Goal: Information Seeking & Learning: Compare options

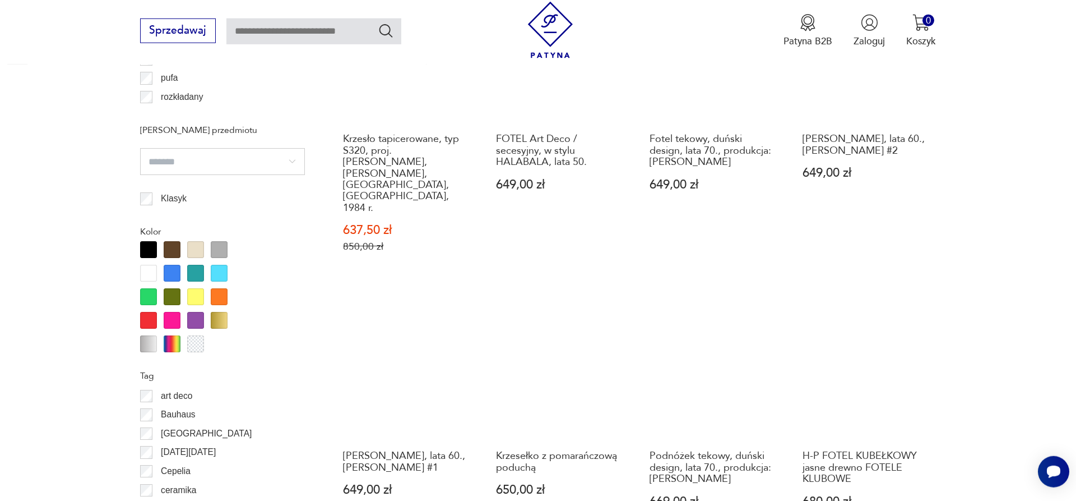
scroll to position [1345, 0]
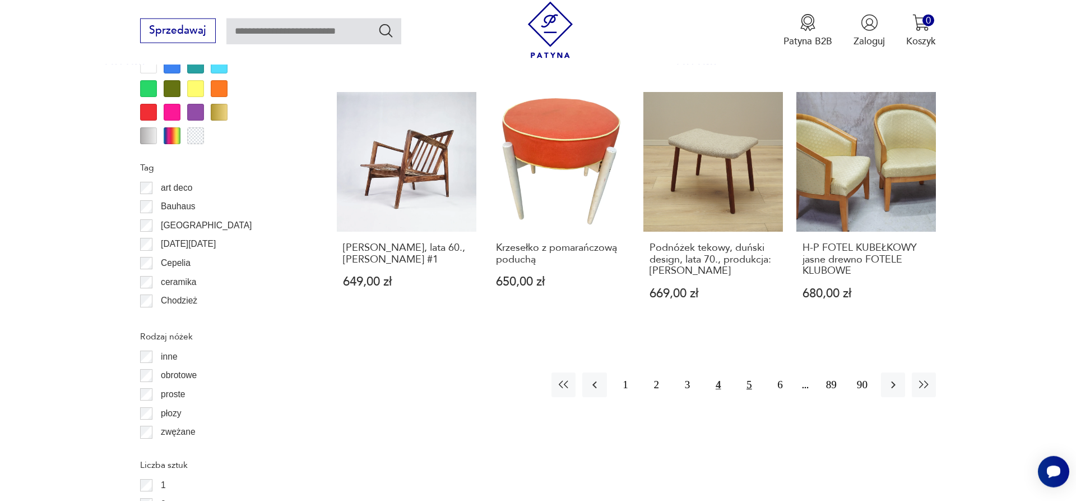
click at [750, 372] on button "5" at bounding box center [749, 384] width 24 height 24
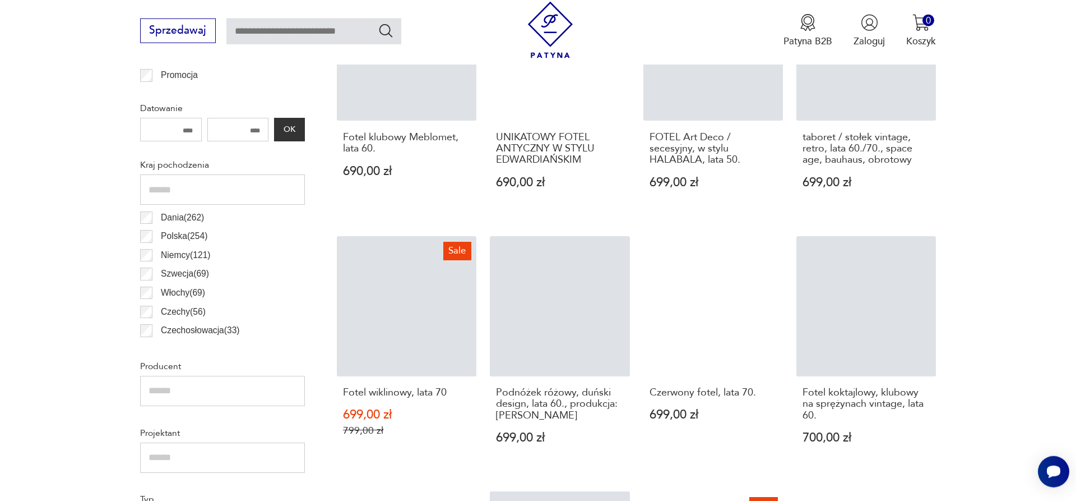
scroll to position [831, 0]
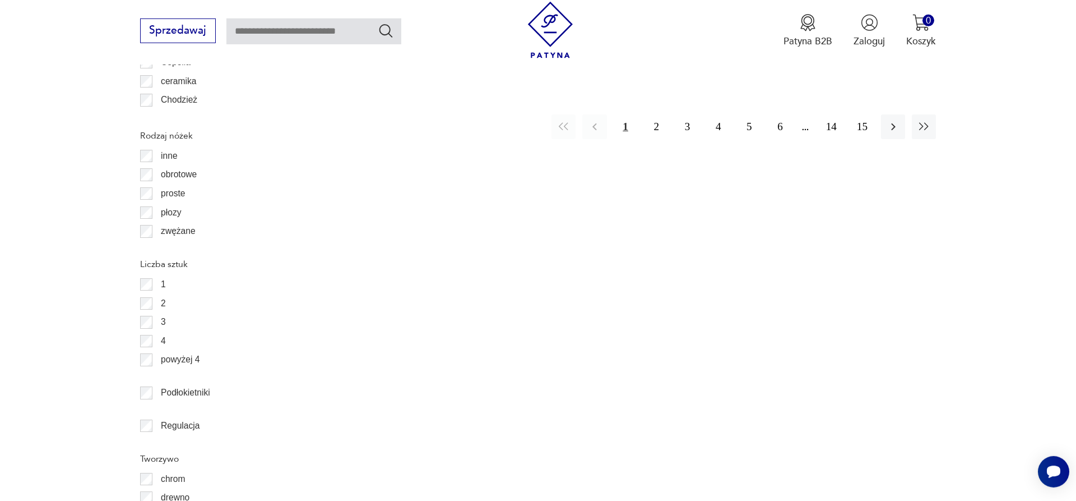
scroll to position [1402, 0]
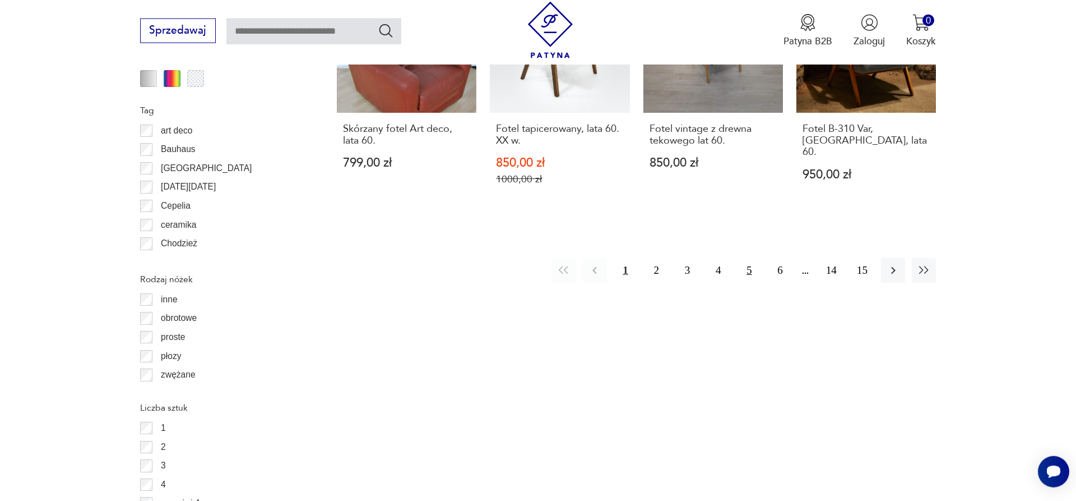
click at [746, 260] on button "5" at bounding box center [749, 270] width 24 height 24
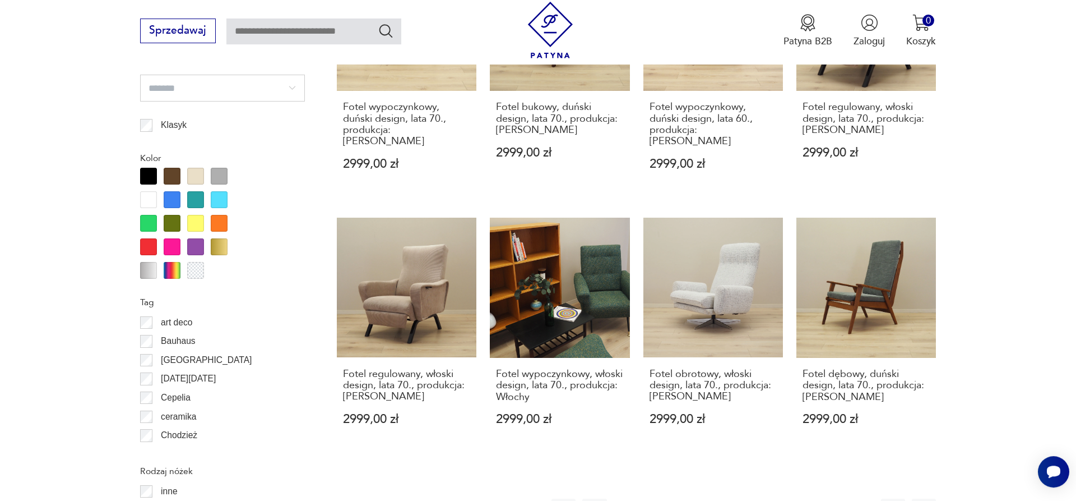
scroll to position [1345, 0]
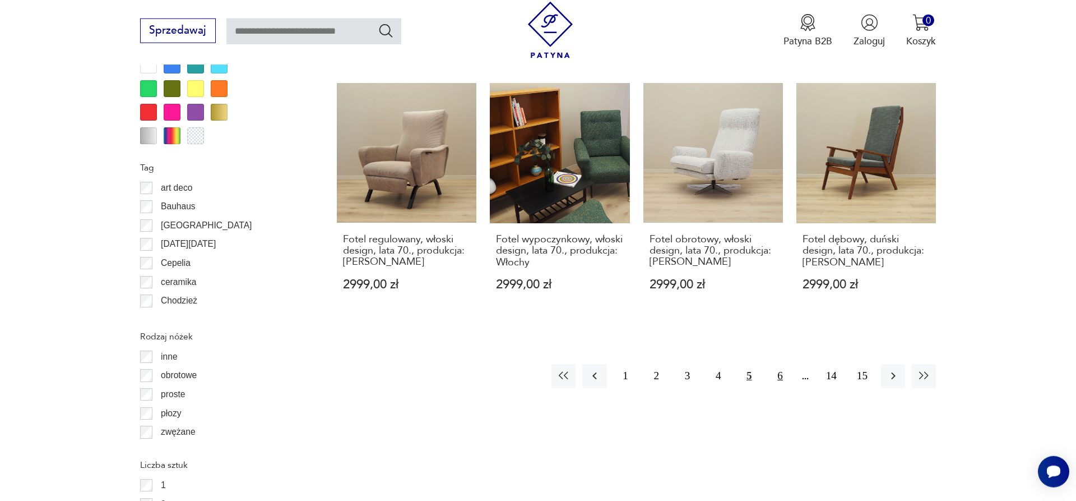
click at [782, 364] on button "6" at bounding box center [780, 376] width 24 height 24
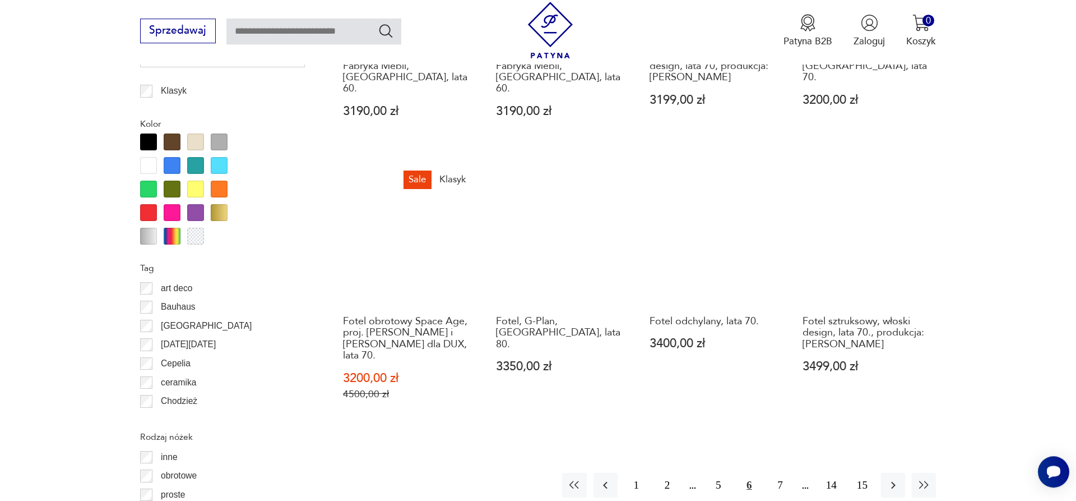
scroll to position [1231, 0]
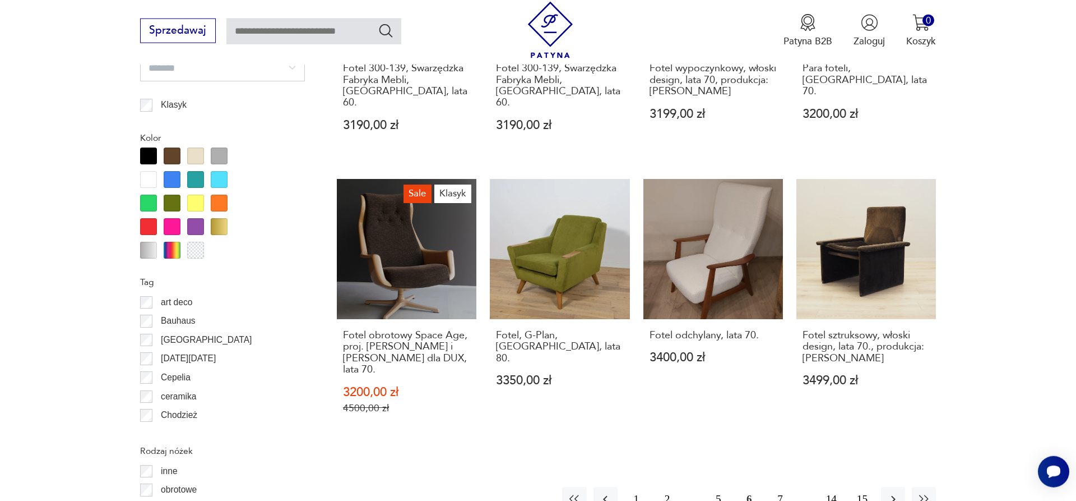
click at [776, 487] on button "7" at bounding box center [780, 499] width 24 height 24
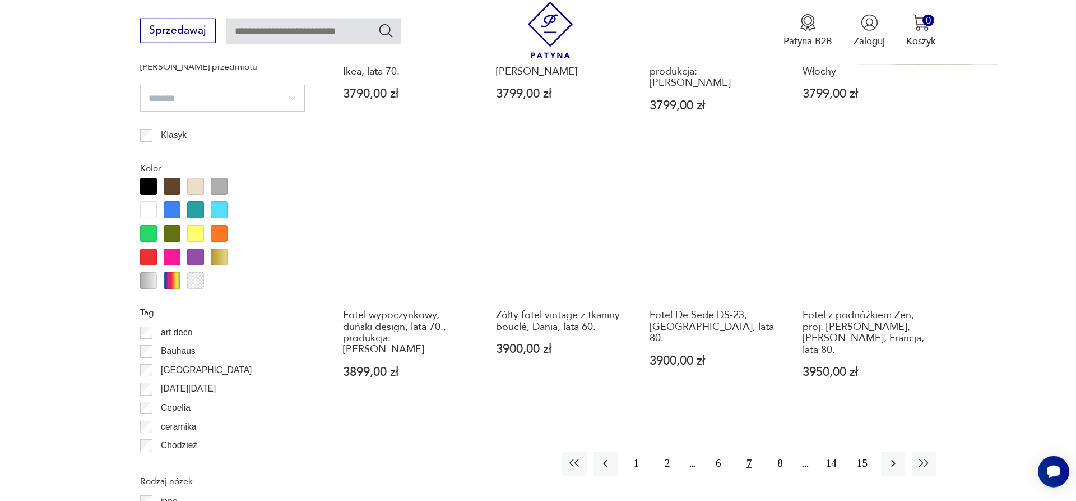
scroll to position [1231, 0]
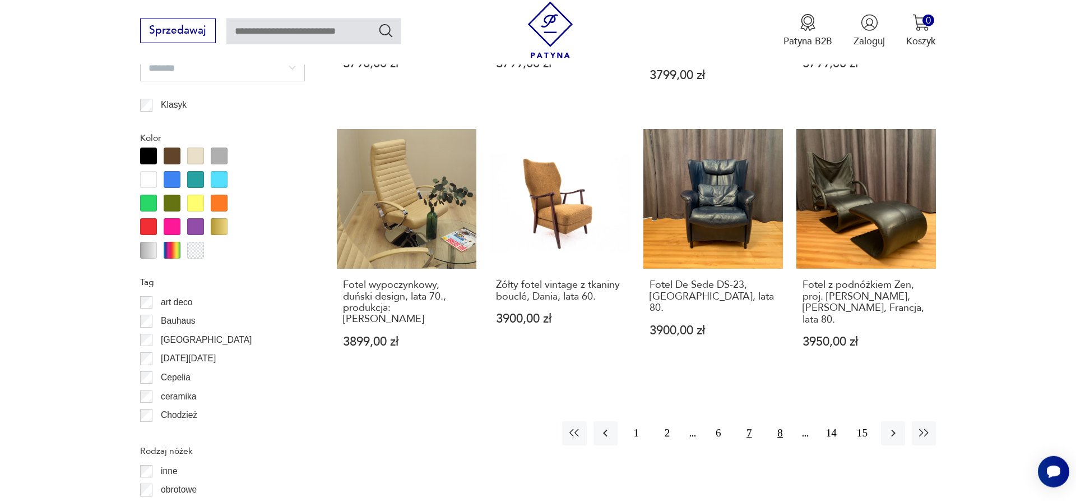
click at [779, 421] on button "8" at bounding box center [780, 433] width 24 height 24
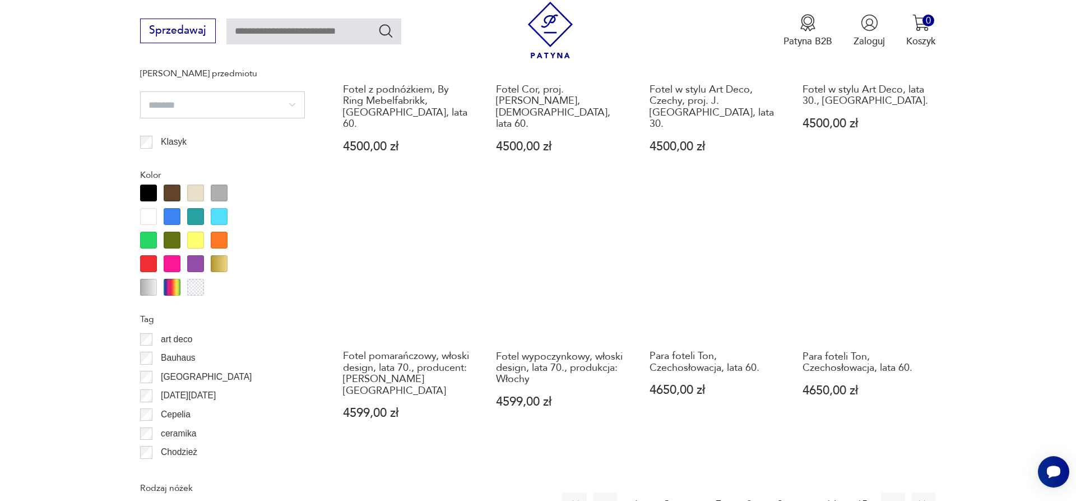
scroll to position [1288, 0]
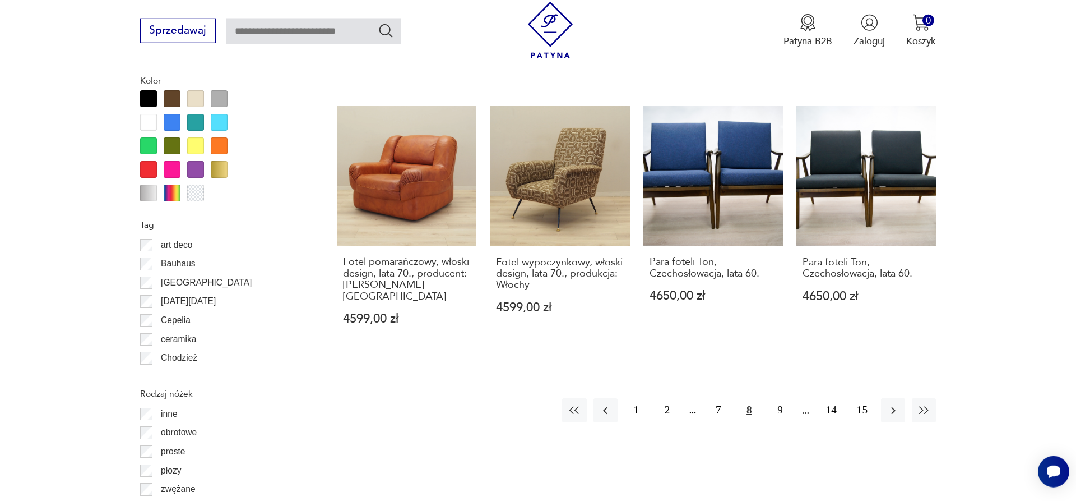
click at [784, 398] on button "9" at bounding box center [780, 410] width 24 height 24
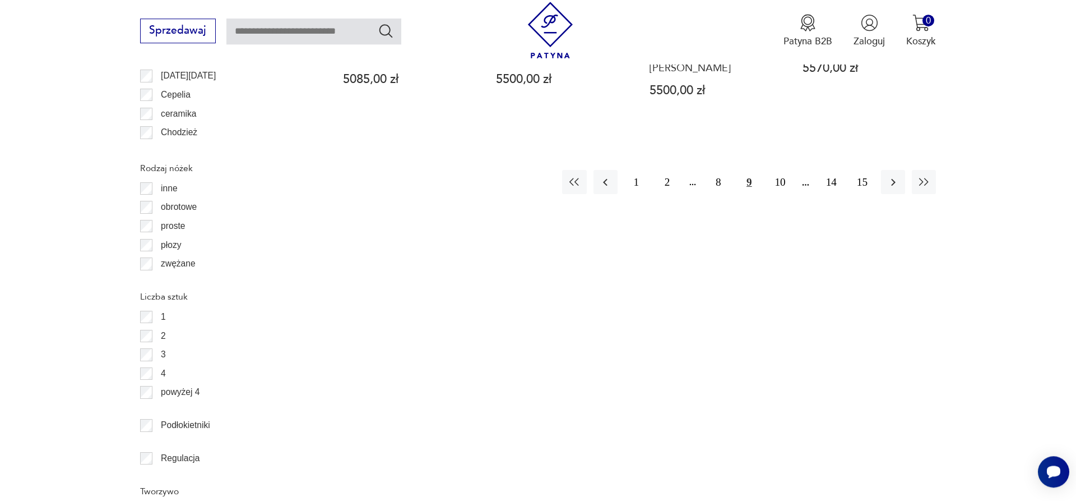
scroll to position [1517, 0]
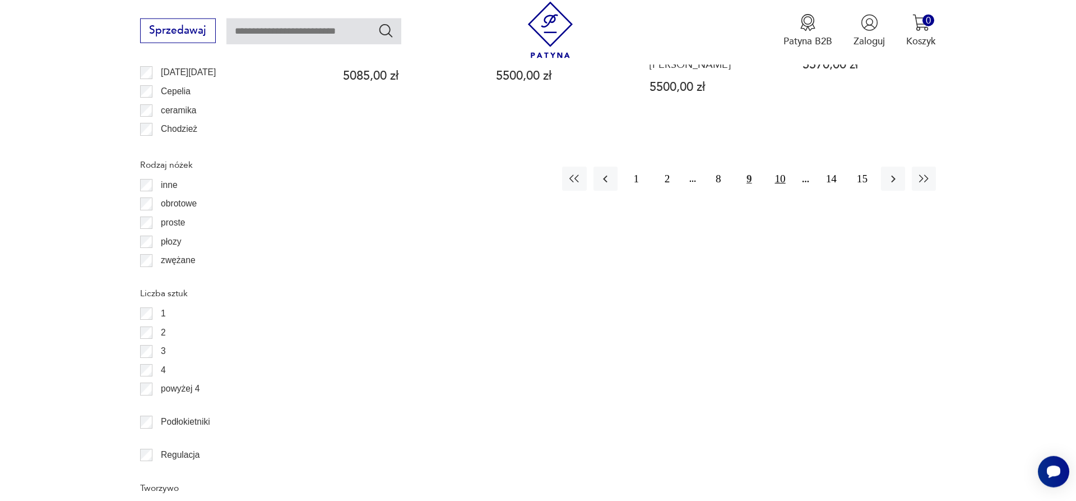
click at [785, 166] on button "10" at bounding box center [780, 178] width 24 height 24
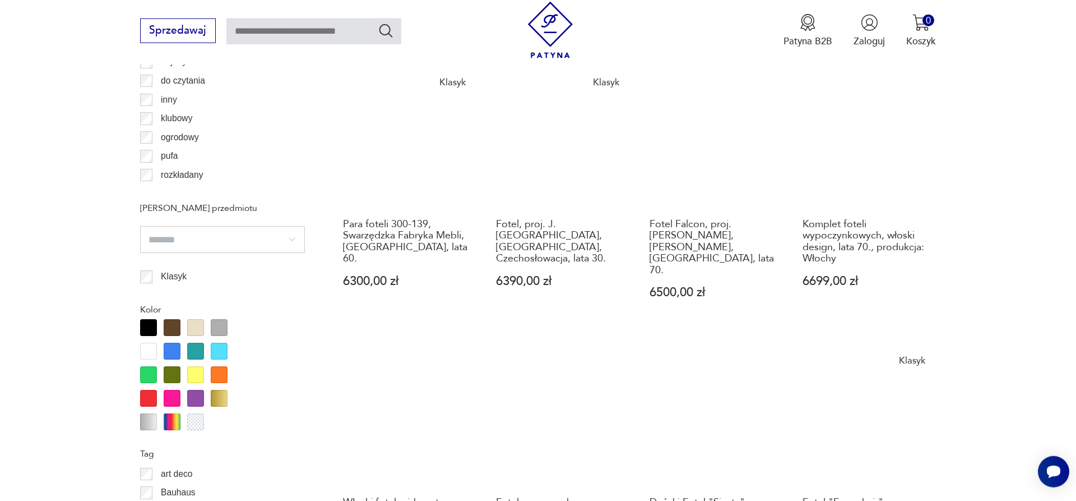
scroll to position [1345, 0]
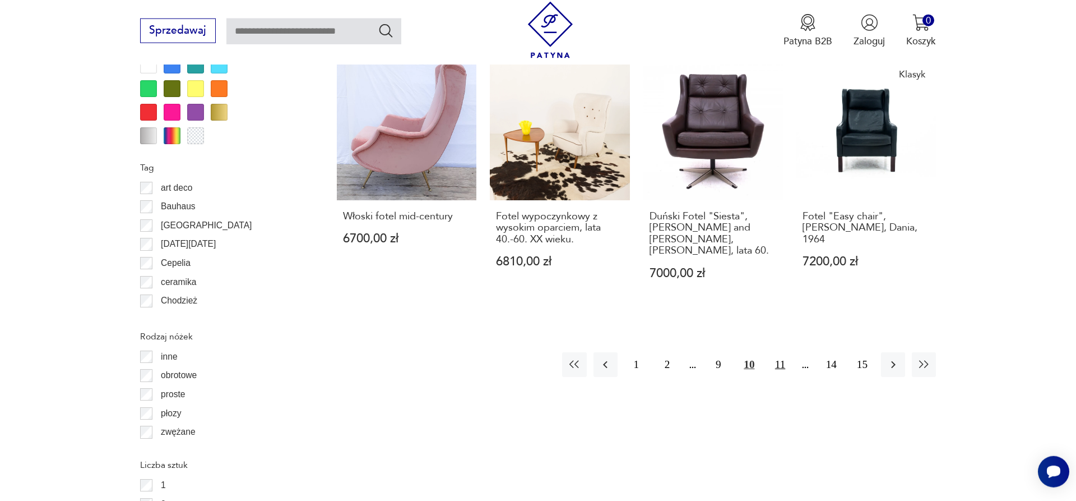
click at [785, 352] on button "11" at bounding box center [780, 364] width 24 height 24
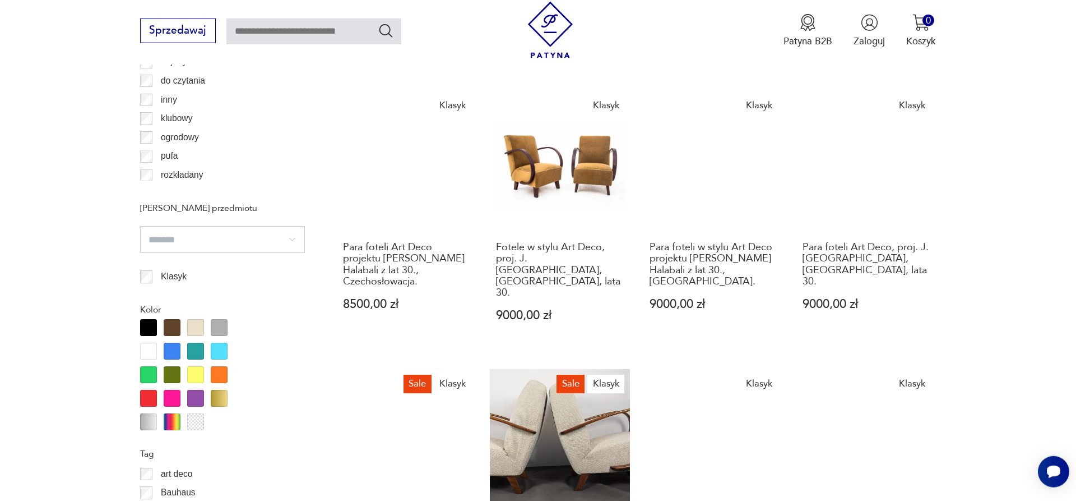
scroll to position [1231, 0]
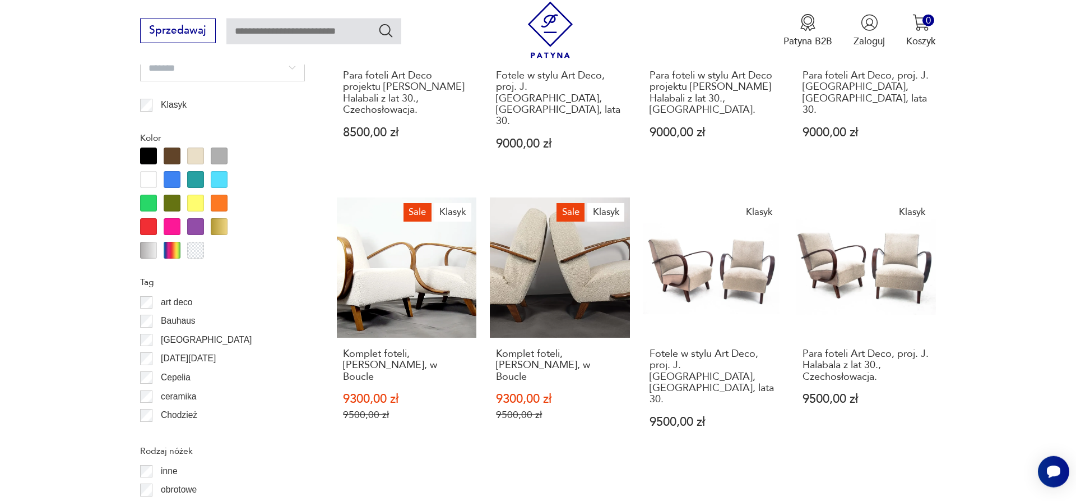
click at [289, 348] on div "Bavaria" at bounding box center [222, 339] width 165 height 19
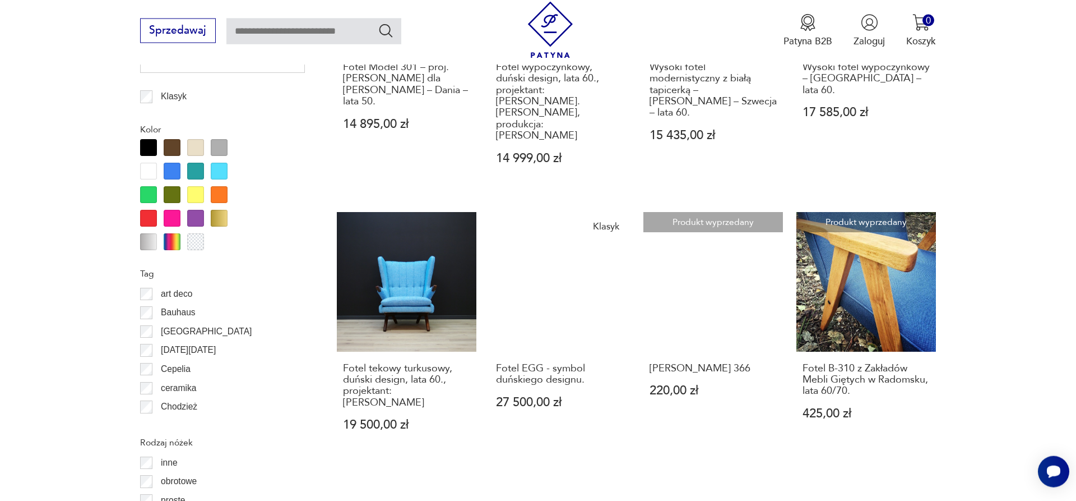
scroll to position [1288, 0]
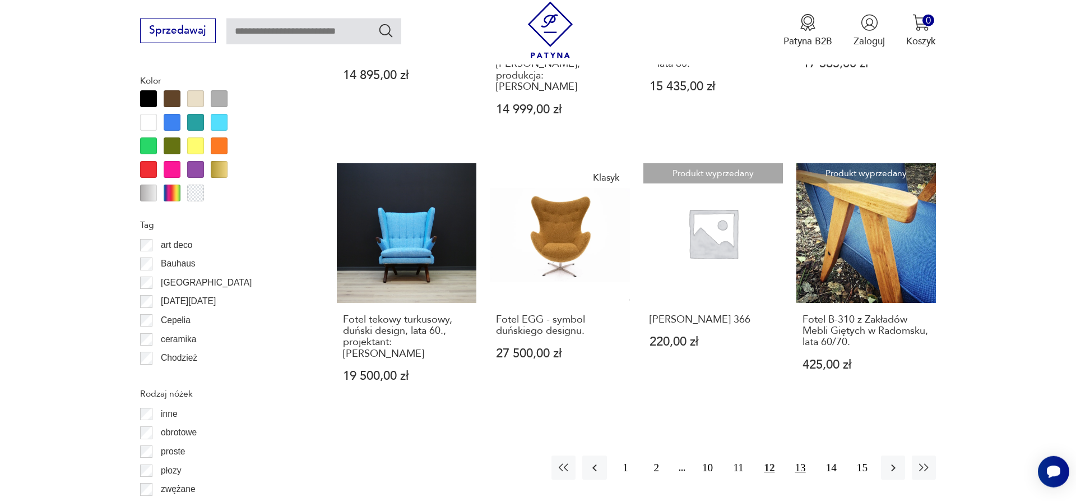
click at [801, 455] on button "13" at bounding box center [800, 467] width 24 height 24
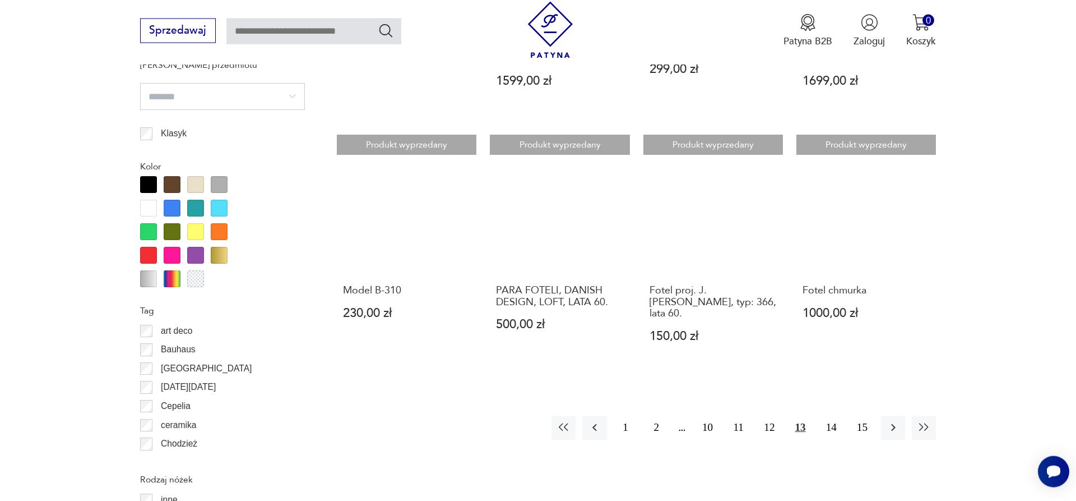
scroll to position [1288, 0]
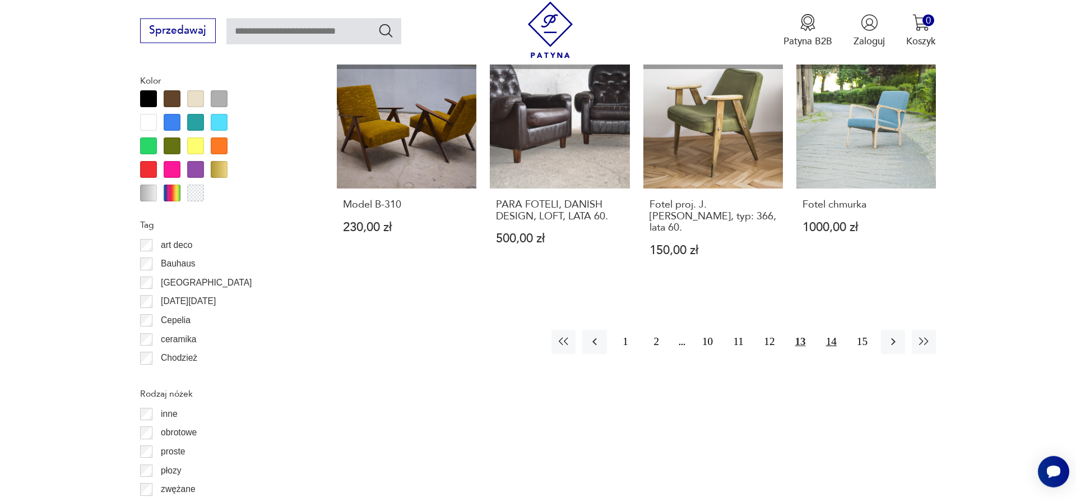
click at [833, 332] on button "14" at bounding box center [831, 342] width 24 height 24
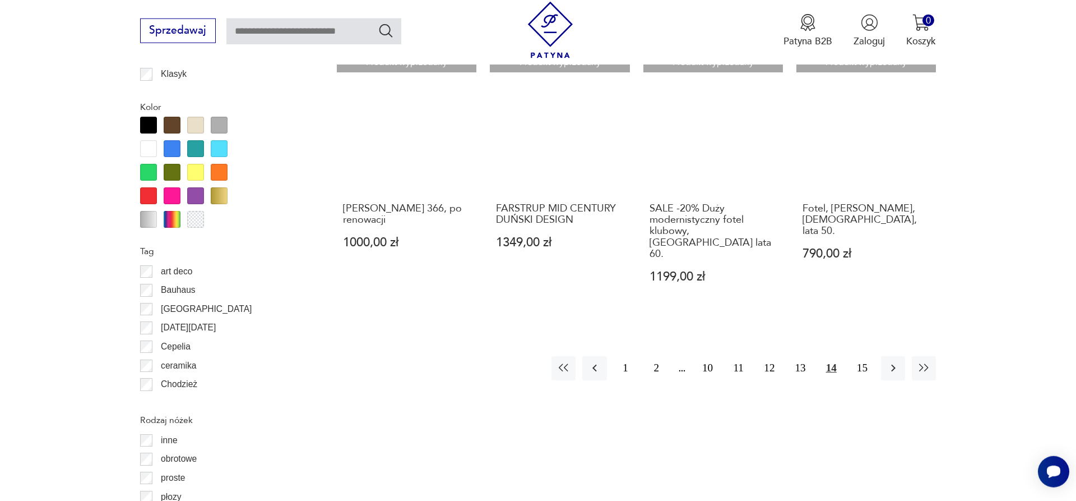
scroll to position [1288, 0]
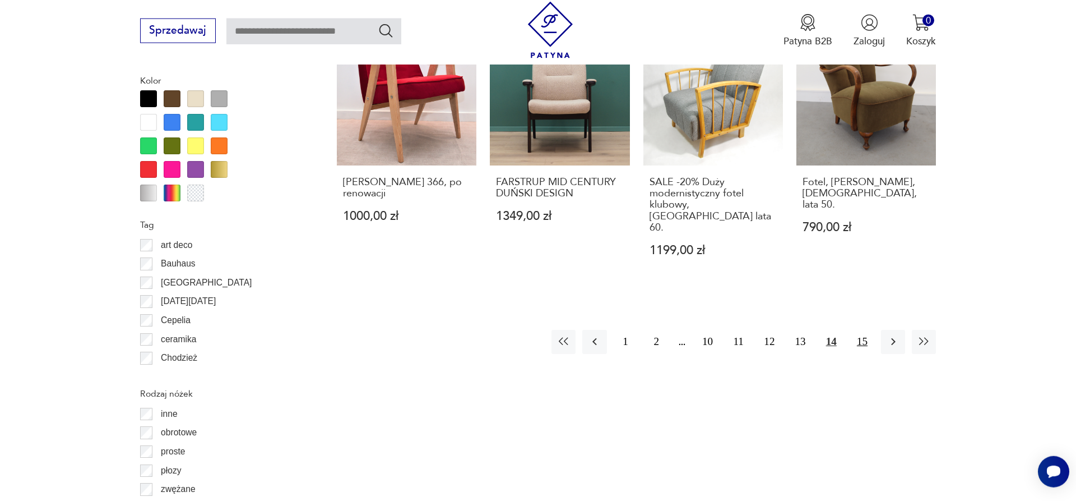
click at [869, 330] on button "15" at bounding box center [862, 342] width 24 height 24
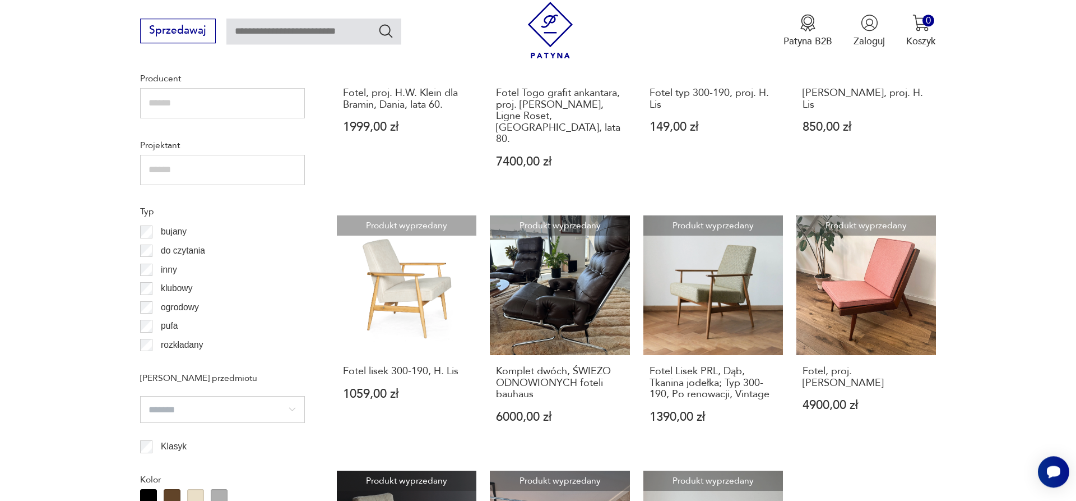
scroll to position [888, 0]
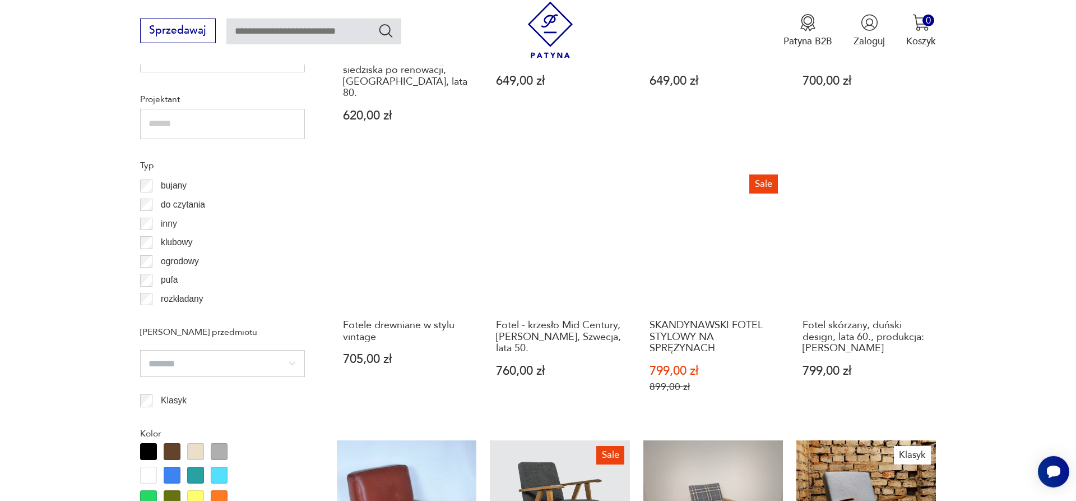
scroll to position [945, 0]
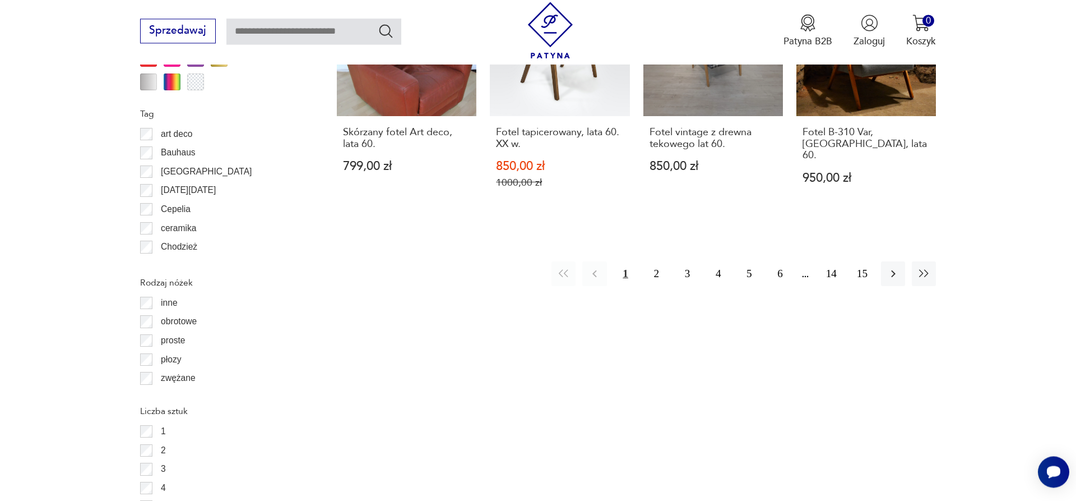
scroll to position [1402, 0]
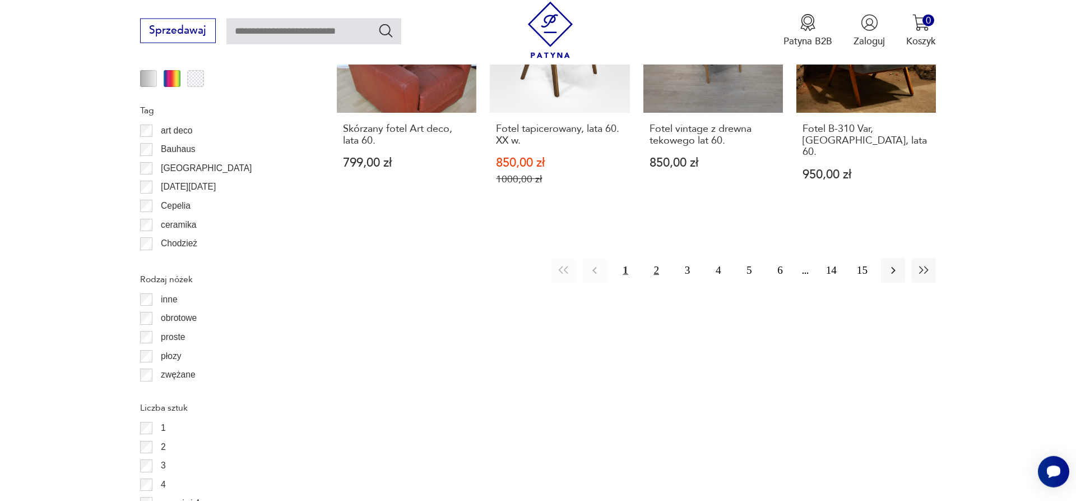
click at [656, 261] on button "2" at bounding box center [657, 270] width 24 height 24
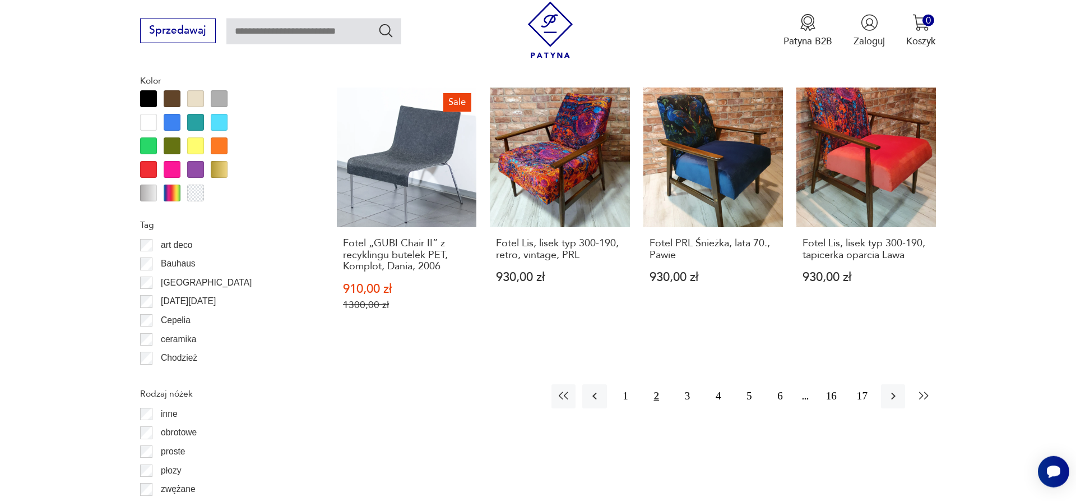
scroll to position [1345, 0]
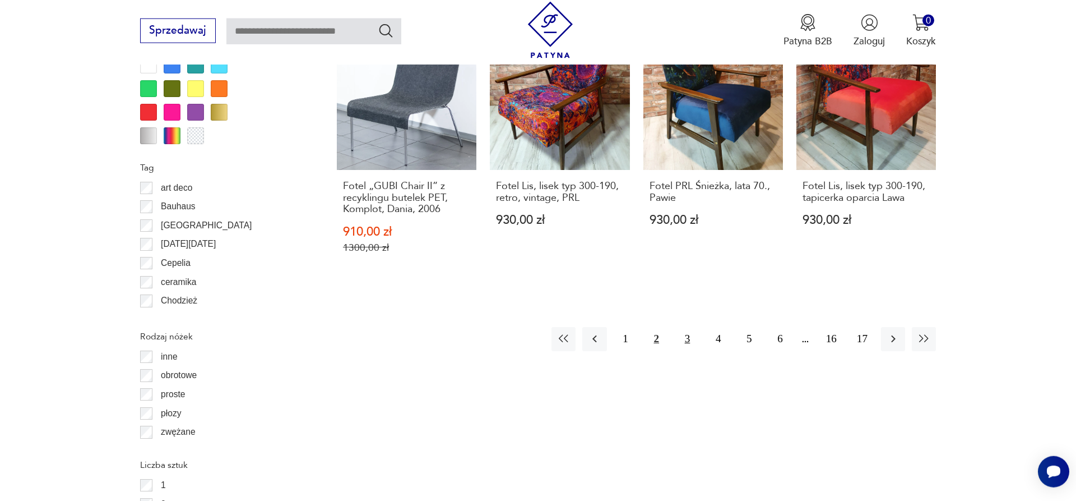
click at [689, 327] on button "3" at bounding box center [687, 339] width 24 height 24
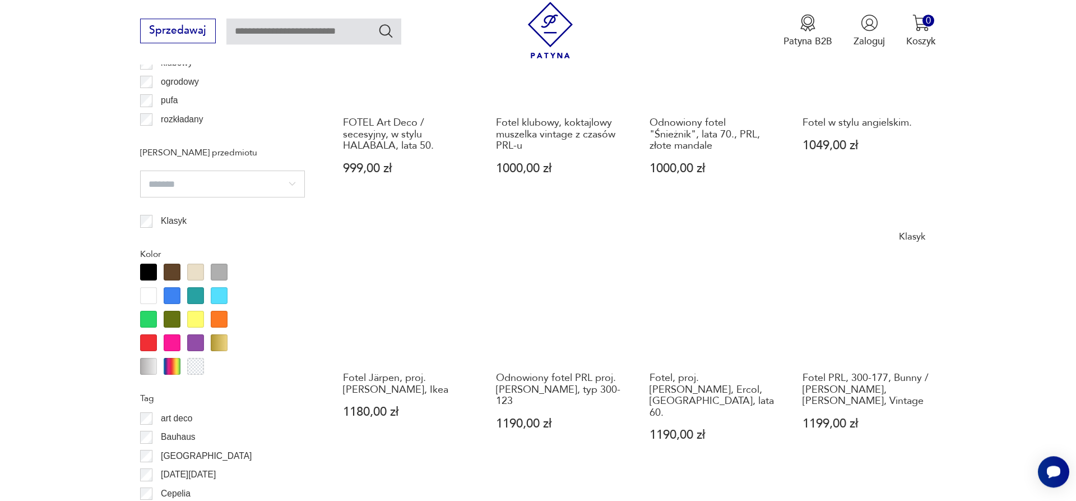
scroll to position [1345, 0]
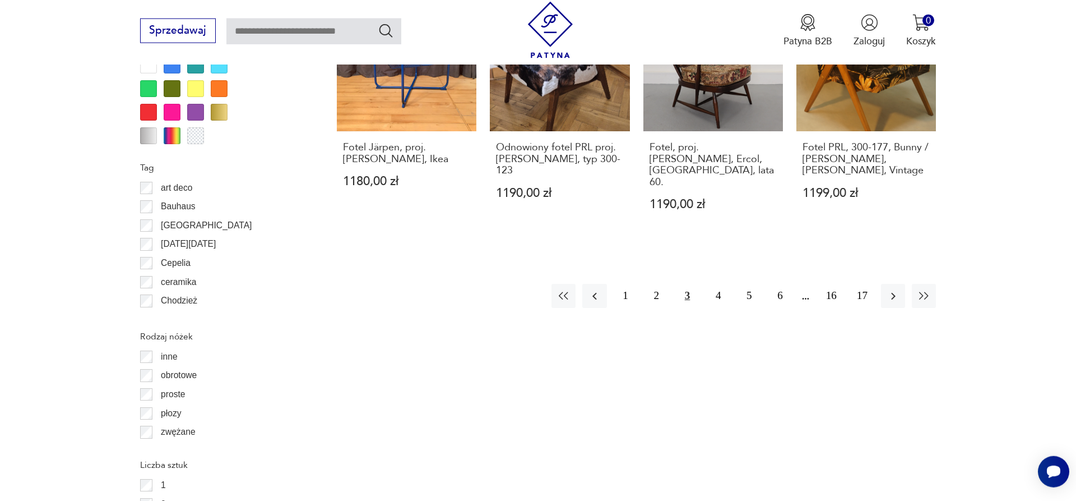
drag, startPoint x: 714, startPoint y: 289, endPoint x: 737, endPoint y: 275, distance: 27.4
click at [714, 288] on button "4" at bounding box center [718, 296] width 24 height 24
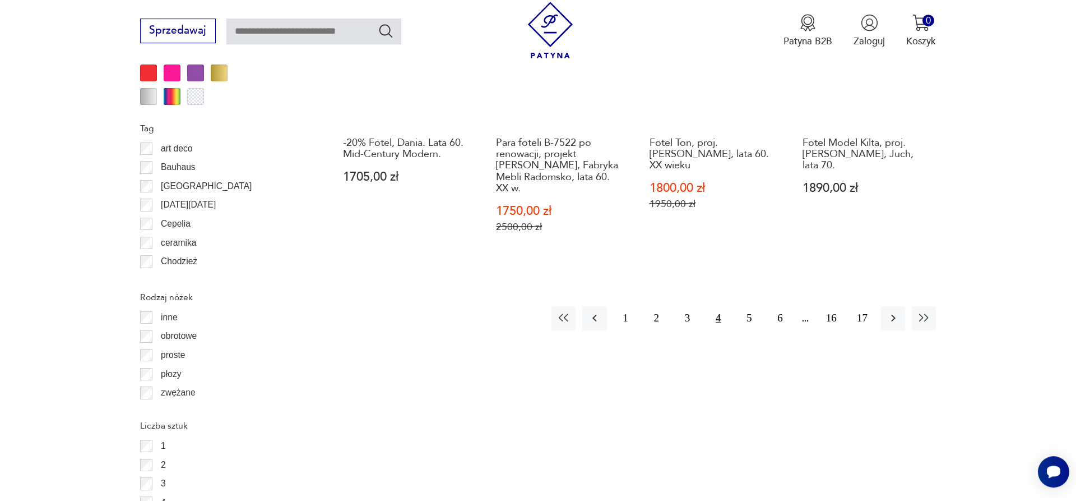
scroll to position [1402, 0]
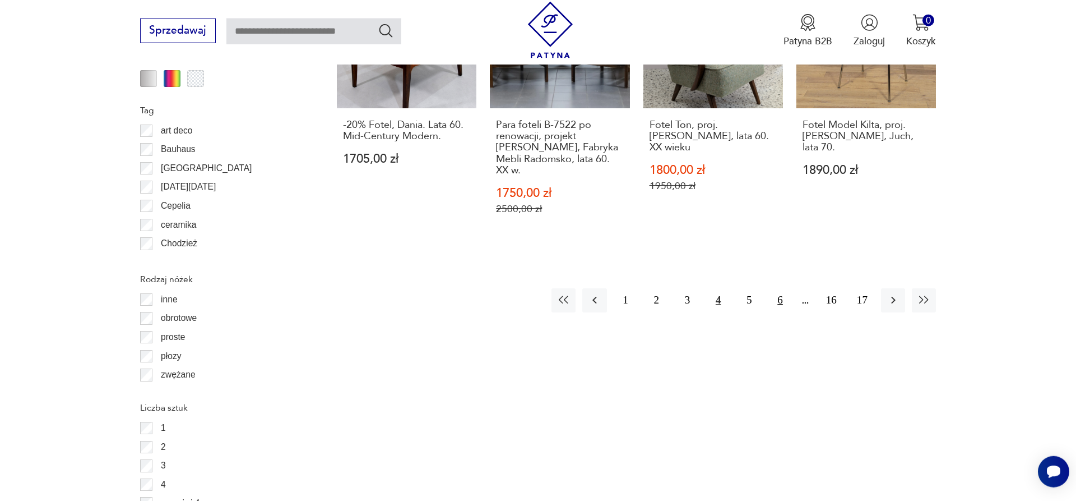
click at [776, 288] on button "6" at bounding box center [780, 300] width 24 height 24
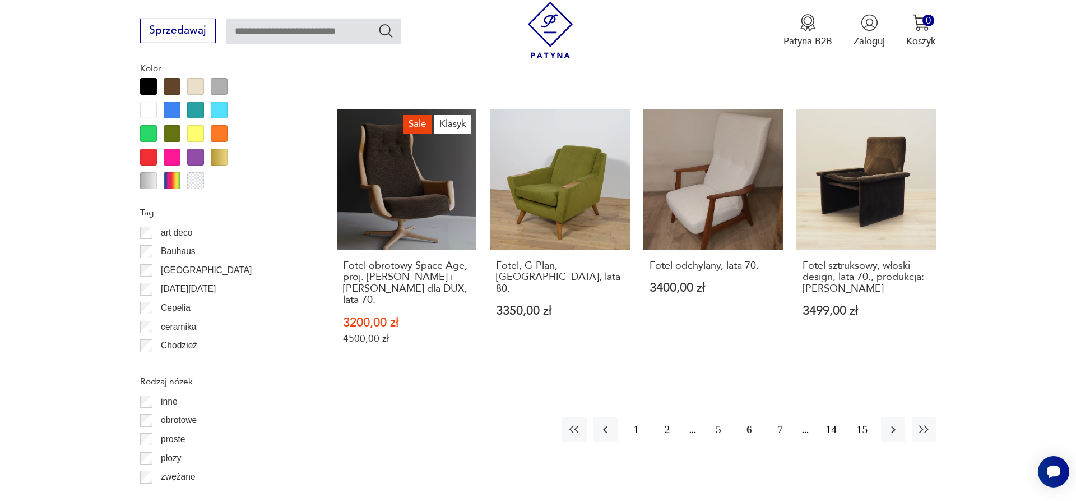
scroll to position [1345, 0]
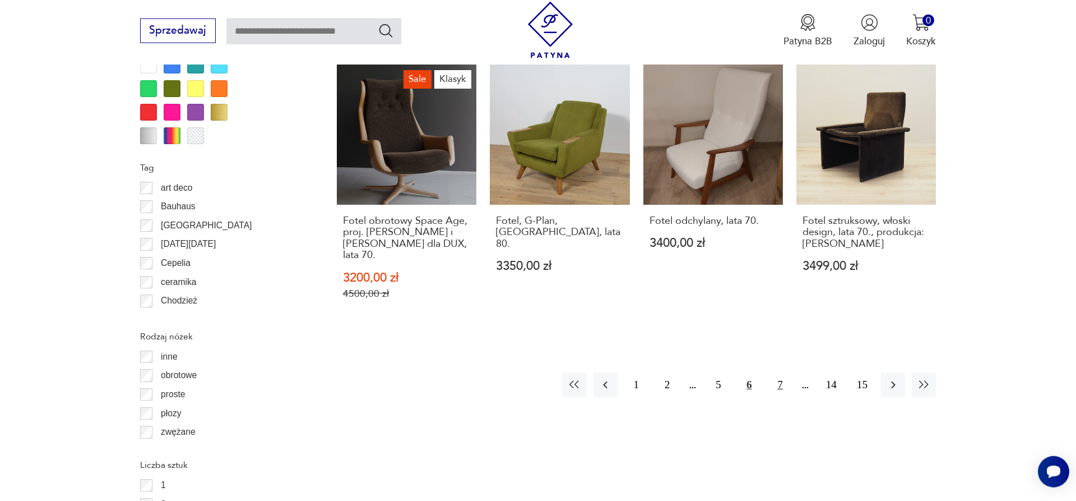
click at [786, 372] on button "7" at bounding box center [780, 384] width 24 height 24
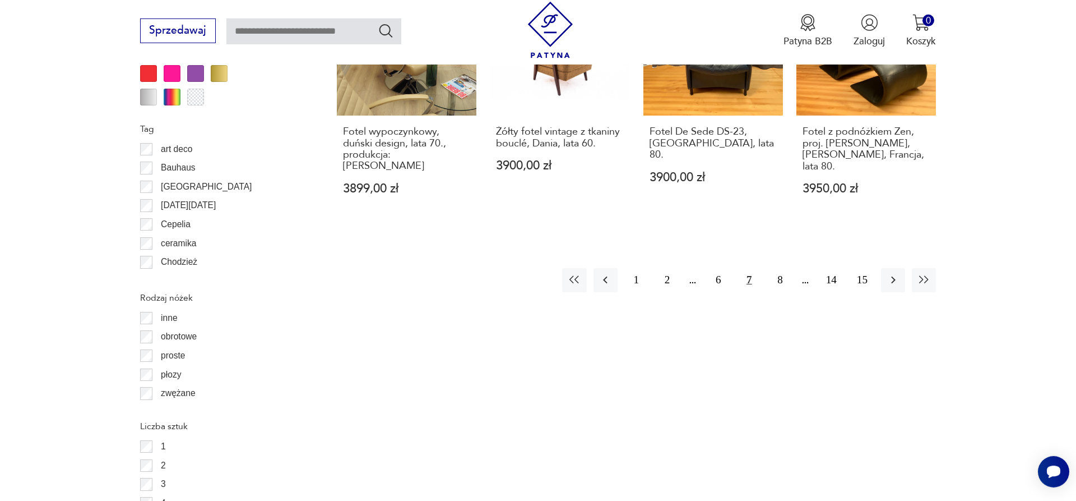
scroll to position [1460, 0]
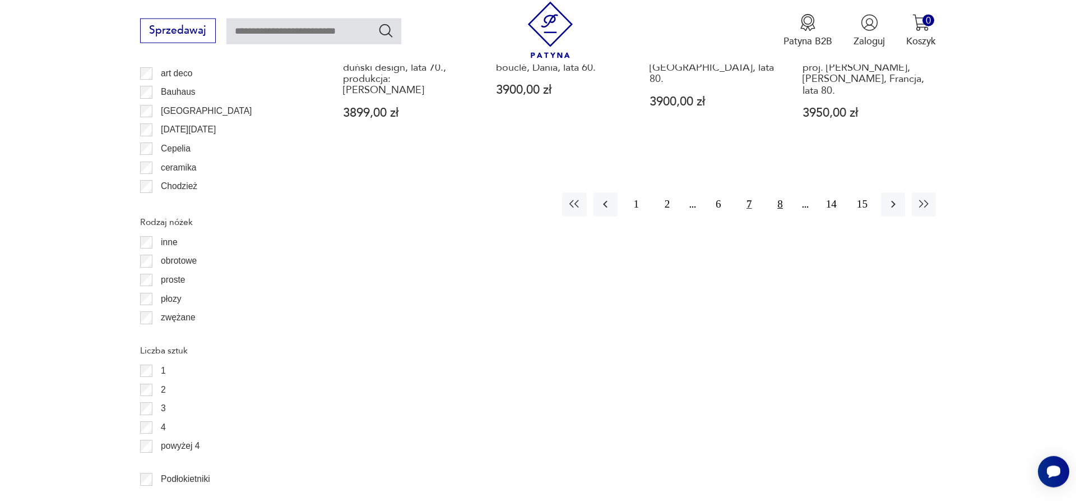
click at [781, 192] on button "8" at bounding box center [780, 204] width 24 height 24
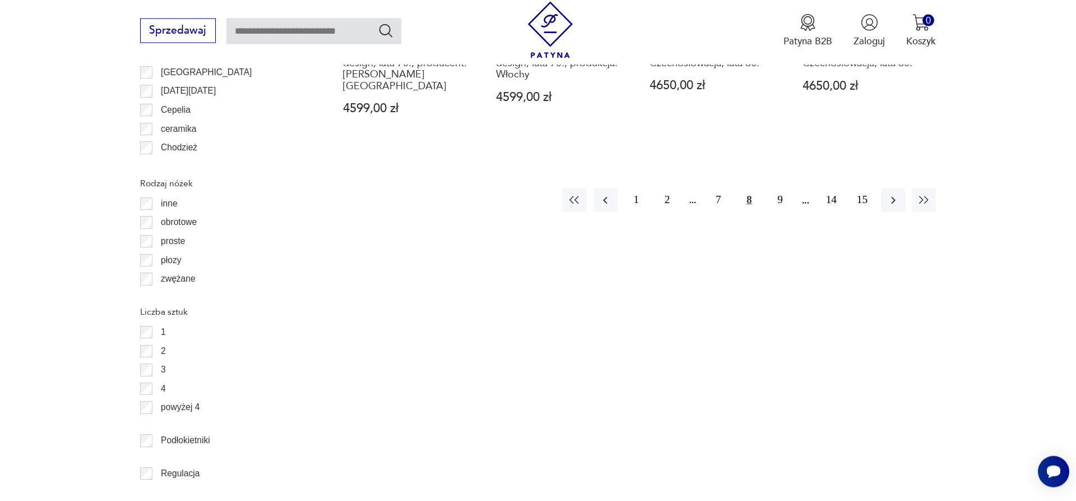
scroll to position [1517, 0]
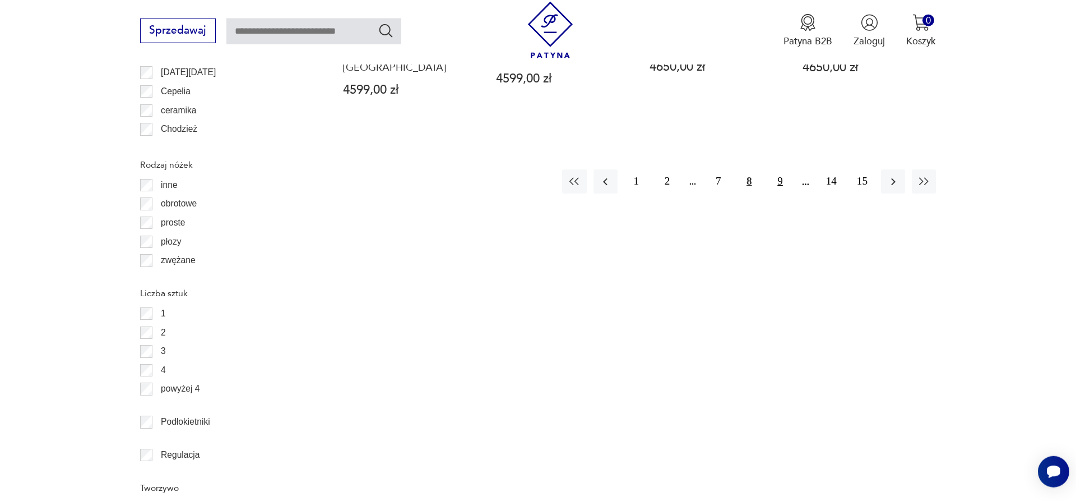
click at [779, 169] on button "9" at bounding box center [780, 181] width 24 height 24
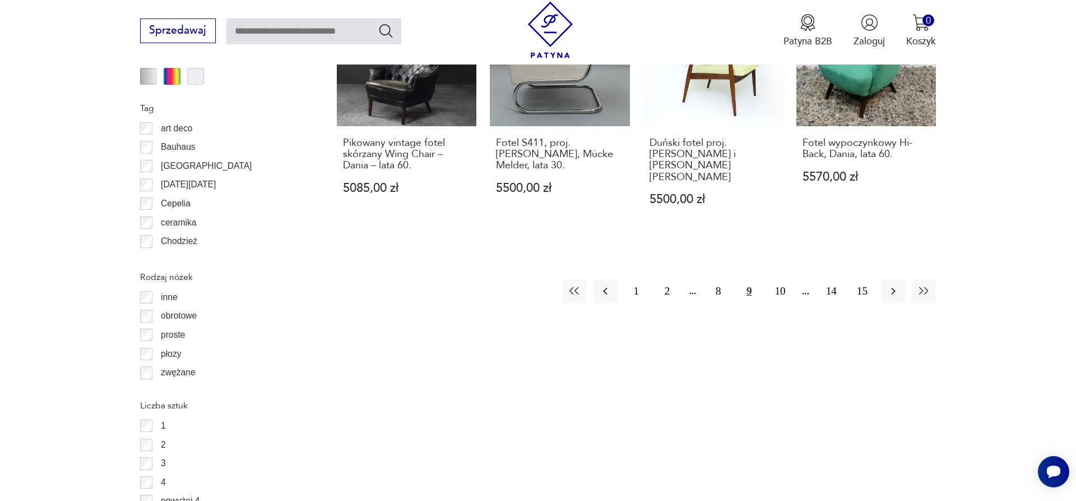
scroll to position [1460, 0]
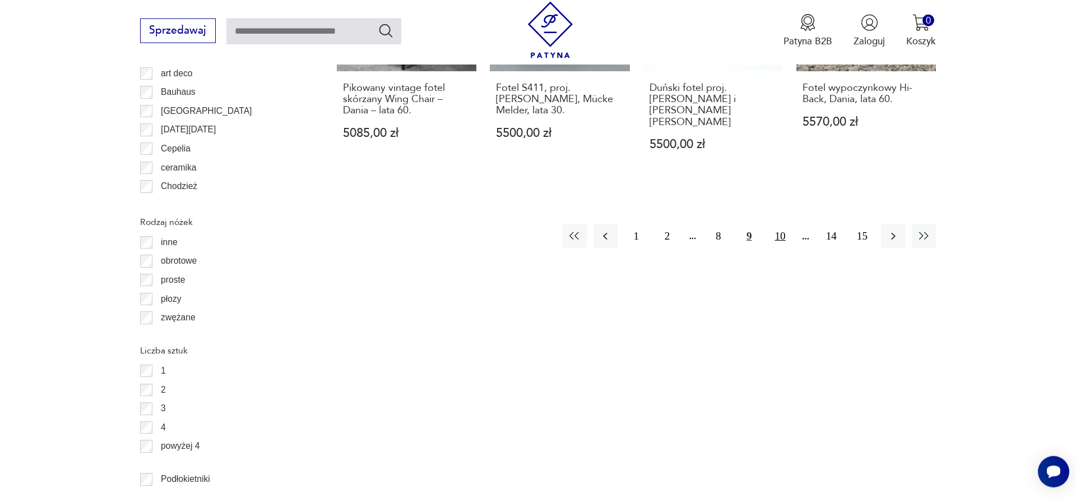
click at [777, 224] on button "10" at bounding box center [780, 236] width 24 height 24
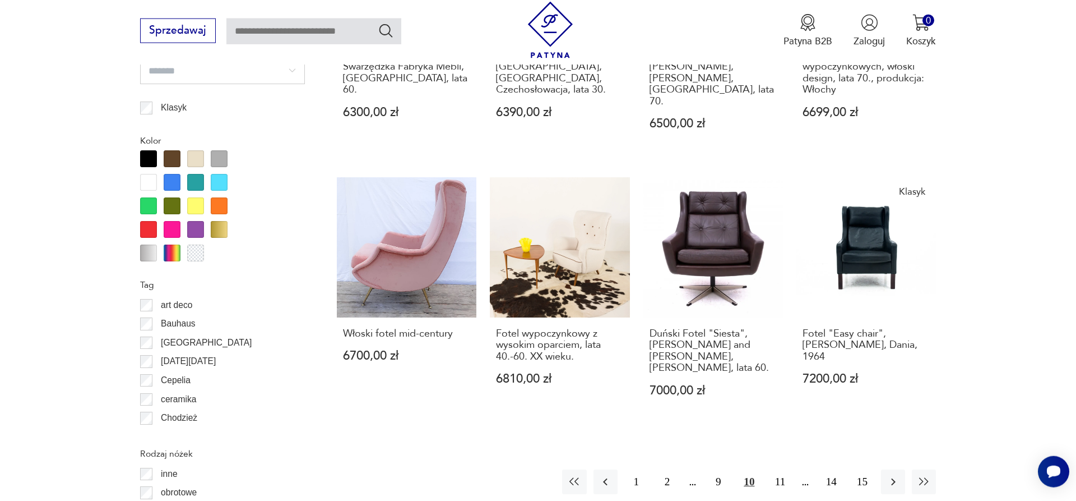
scroll to position [1231, 0]
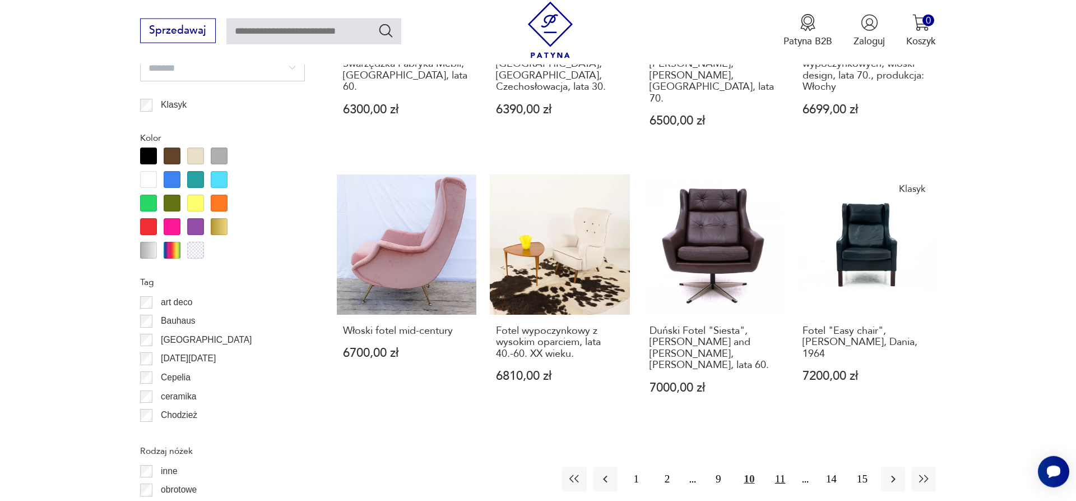
click at [787, 466] on button "11" at bounding box center [780, 478] width 24 height 24
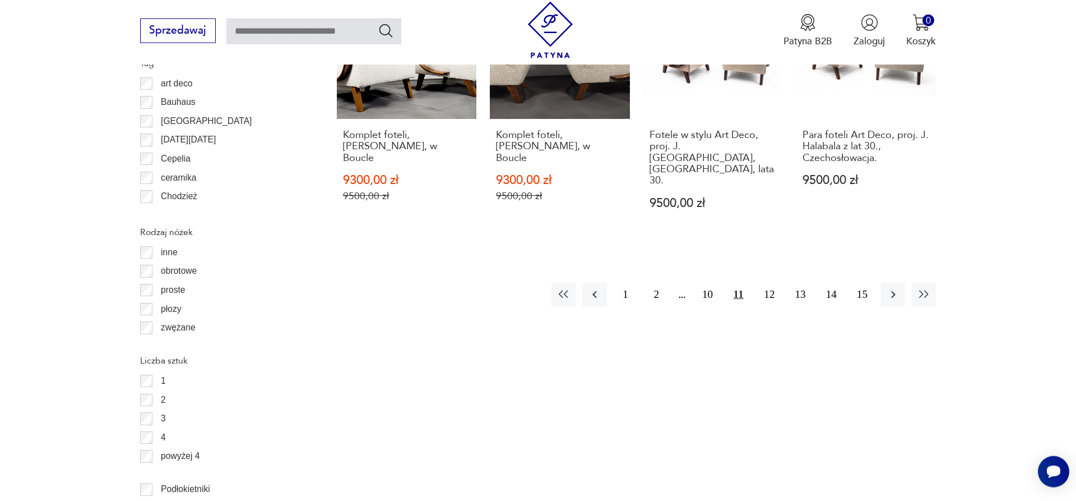
scroll to position [1460, 0]
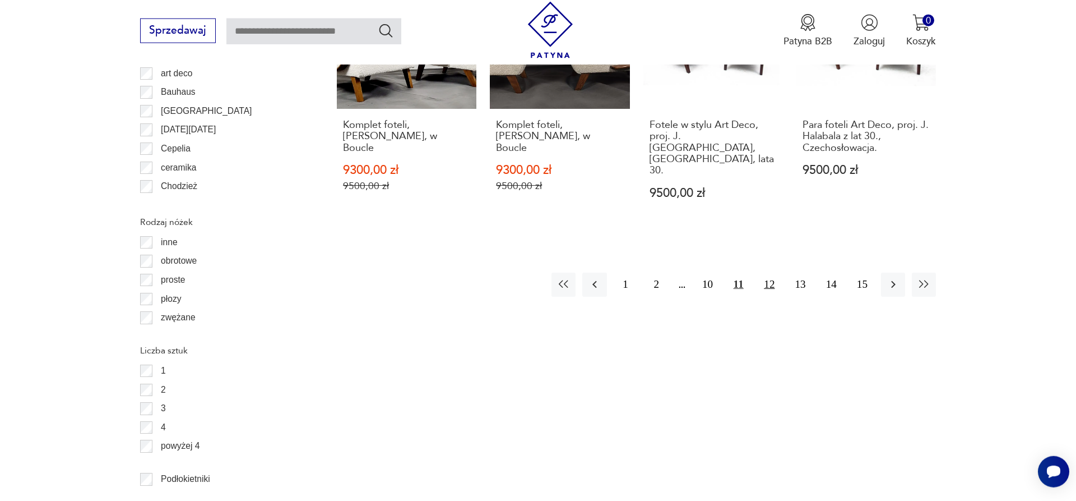
click at [773, 272] on button "12" at bounding box center [769, 284] width 24 height 24
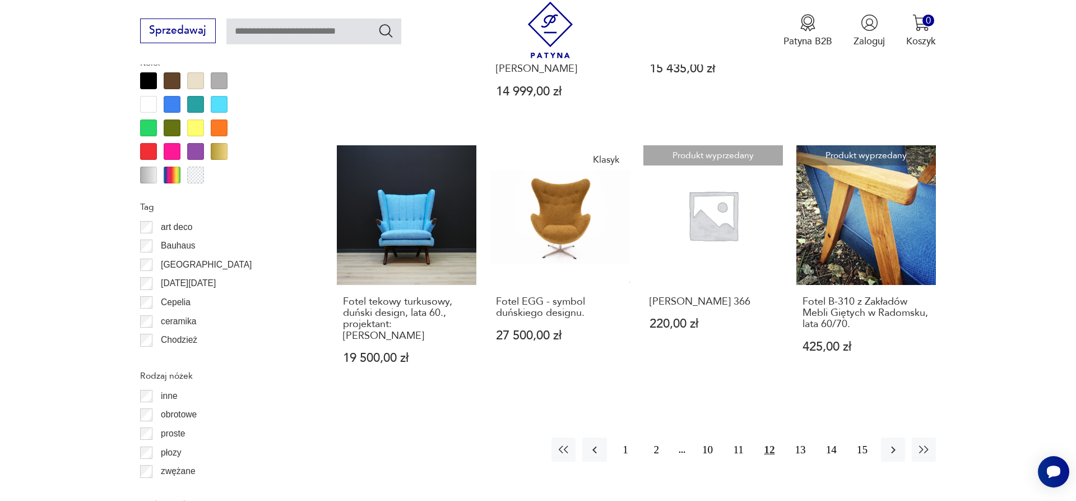
scroll to position [1402, 0]
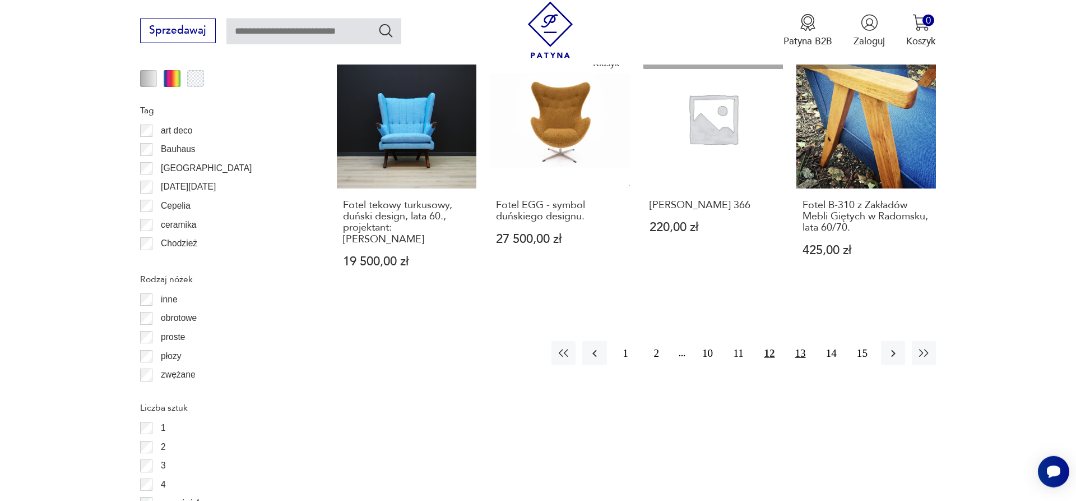
click at [803, 341] on button "13" at bounding box center [800, 353] width 24 height 24
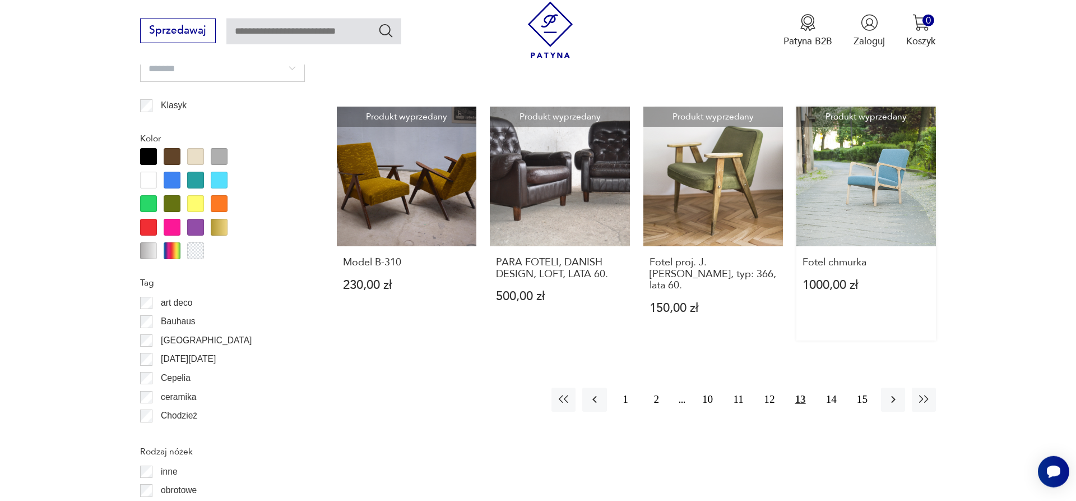
scroll to position [1231, 0]
click at [830, 387] on button "14" at bounding box center [831, 399] width 24 height 24
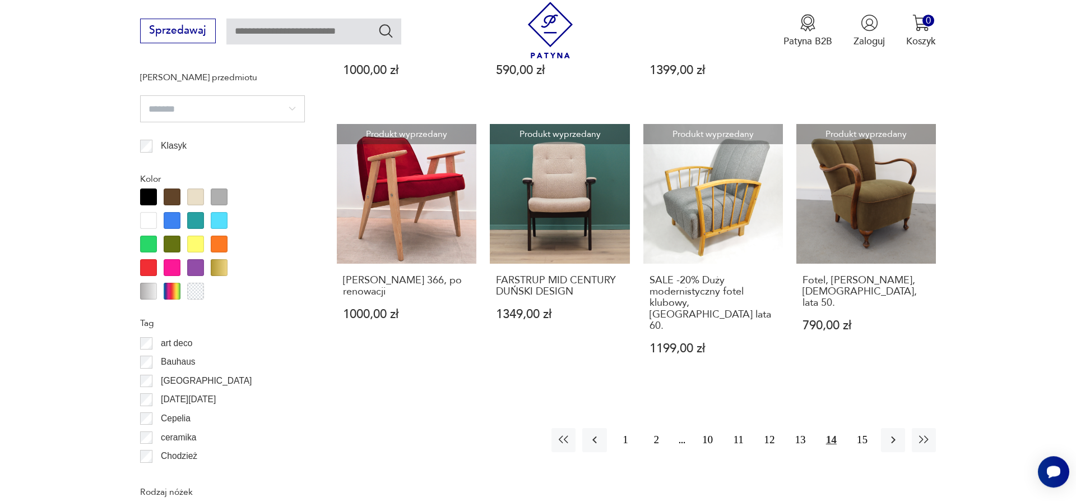
scroll to position [1231, 0]
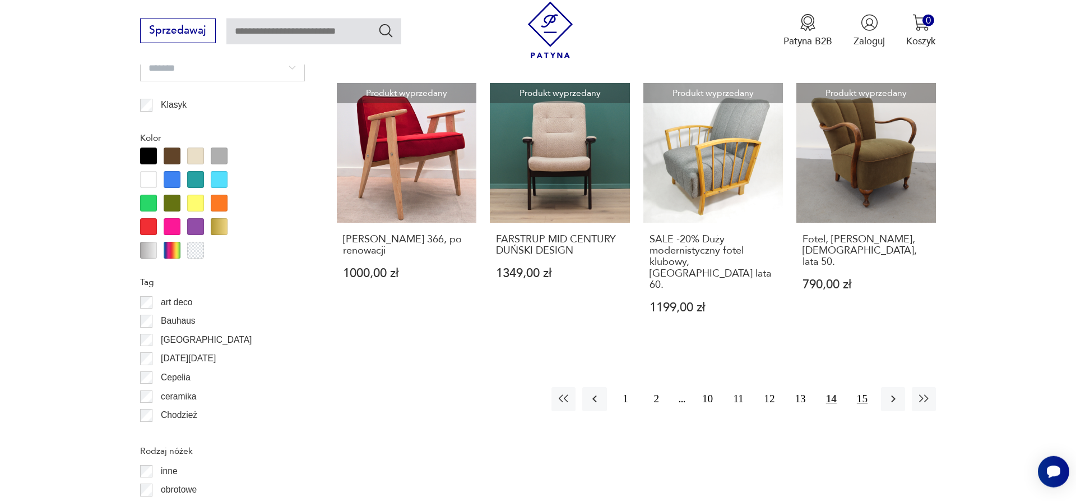
click at [858, 387] on button "15" at bounding box center [862, 399] width 24 height 24
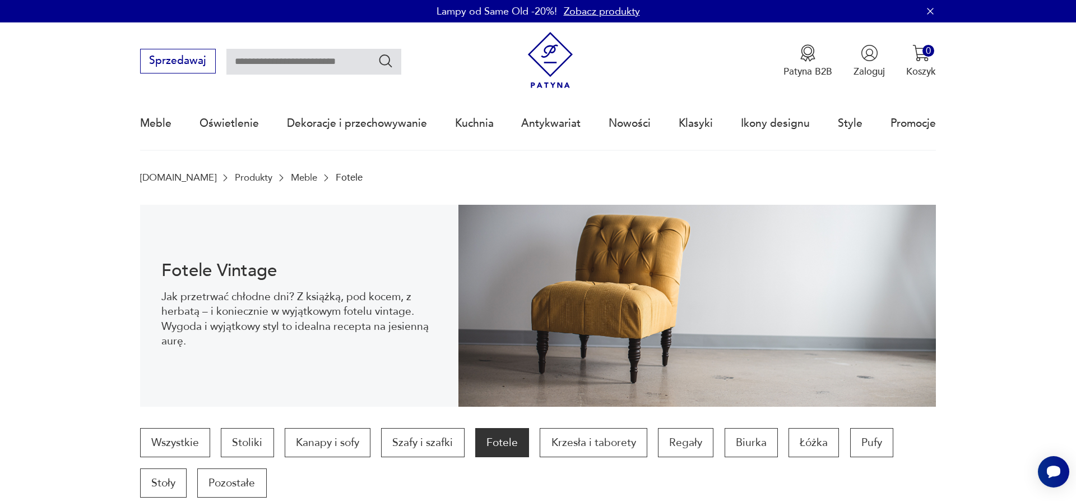
click at [265, 61] on input "text" at bounding box center [313, 62] width 175 height 26
type input "****"
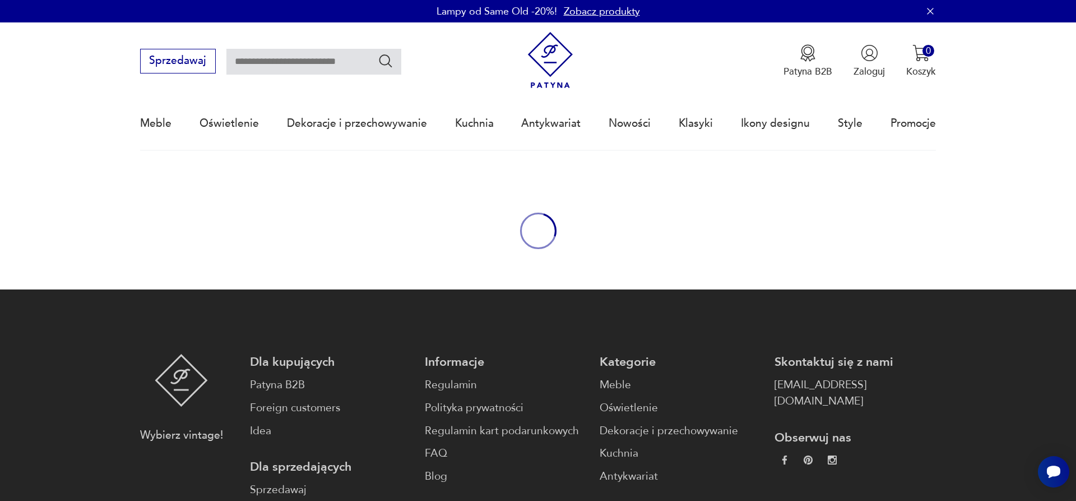
type input "****"
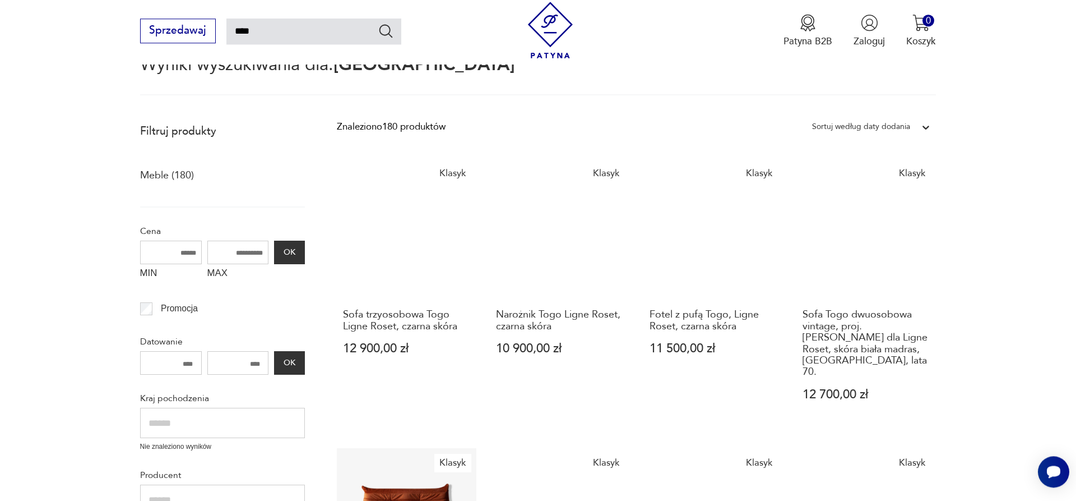
scroll to position [114, 0]
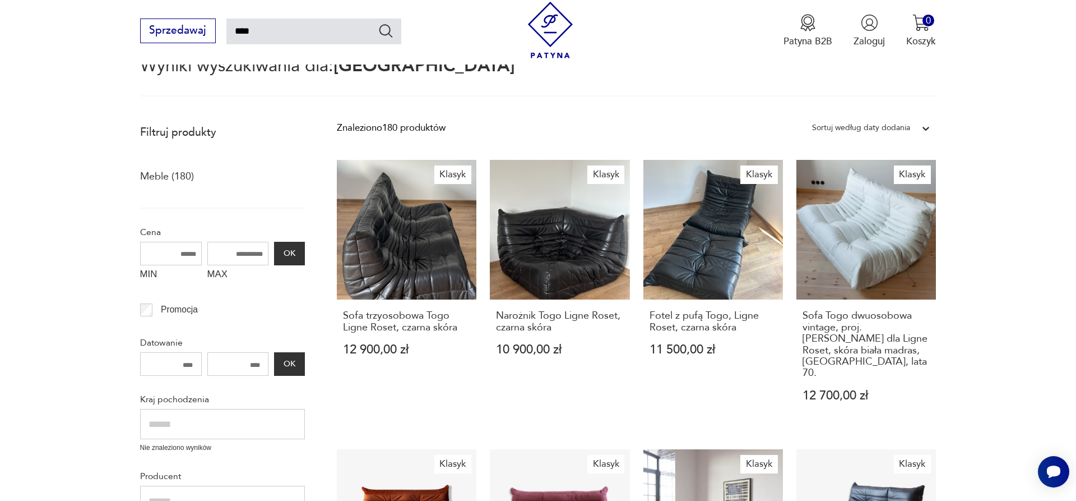
click at [919, 128] on div at bounding box center [926, 128] width 20 height 20
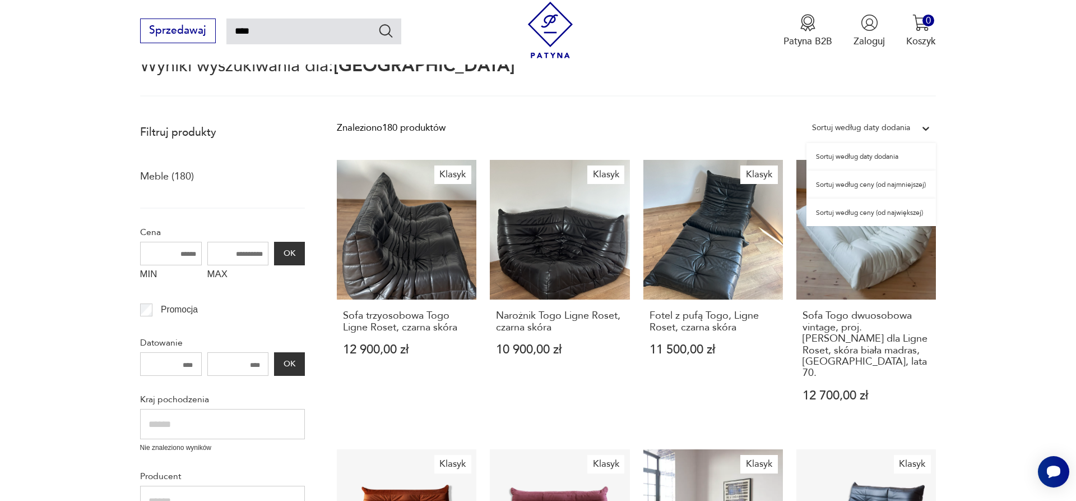
click at [857, 188] on div "Sortuj według ceny (od najmniejszej)" at bounding box center [871, 184] width 129 height 28
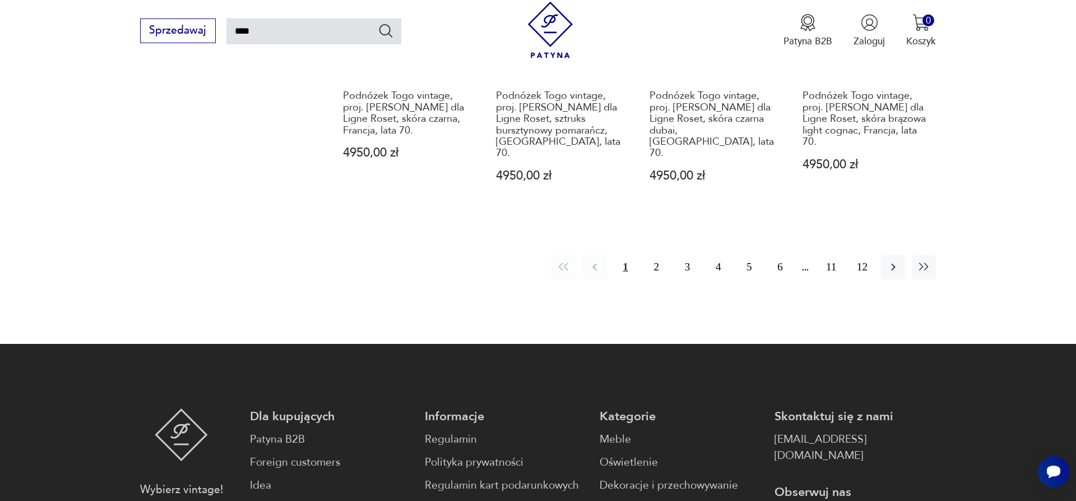
scroll to position [1265, 0]
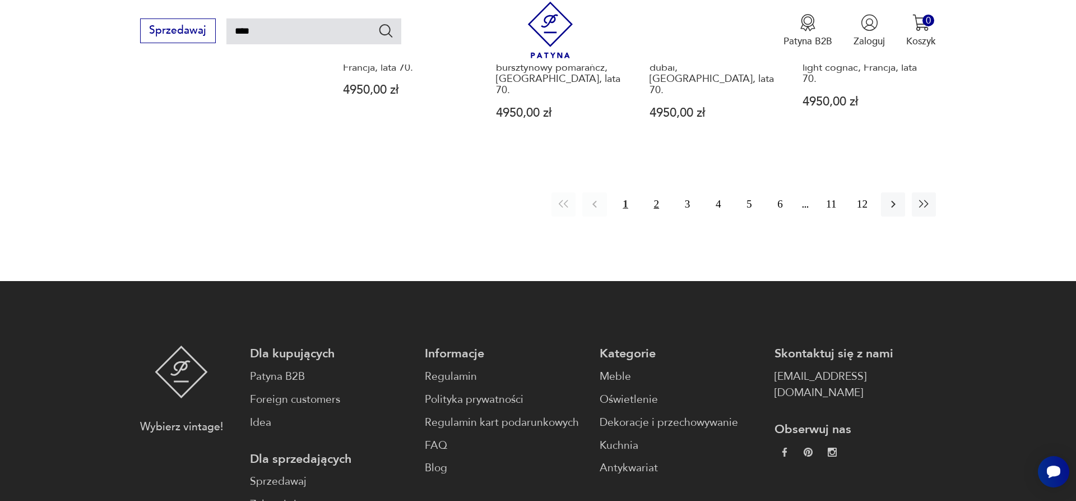
click at [653, 192] on button "2" at bounding box center [657, 204] width 24 height 24
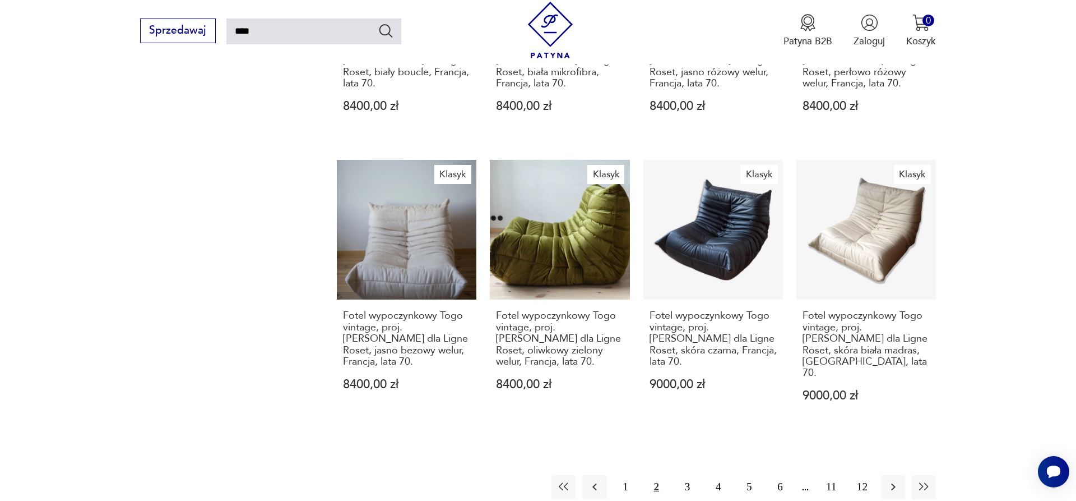
scroll to position [1036, 0]
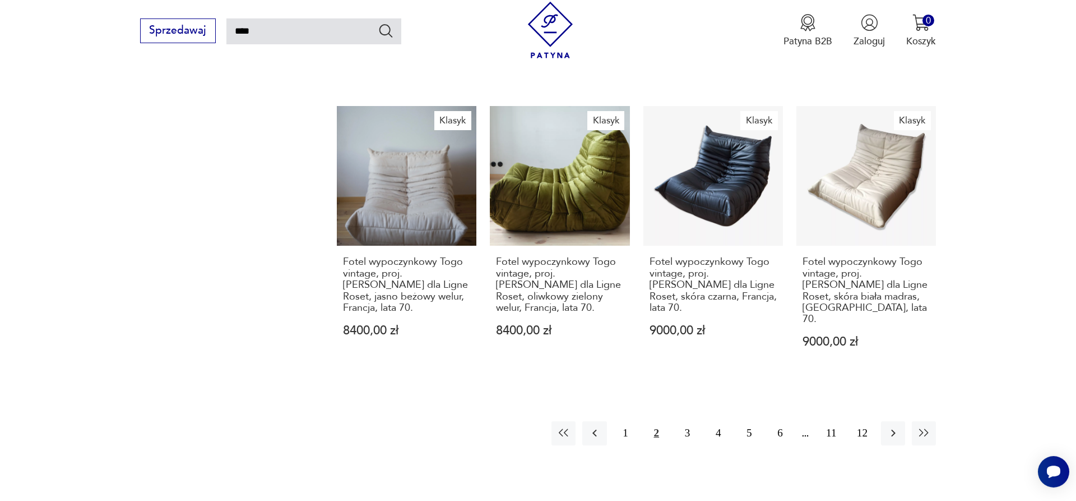
drag, startPoint x: 691, startPoint y: 385, endPoint x: 721, endPoint y: 351, distance: 45.3
click at [692, 421] on button "3" at bounding box center [687, 433] width 24 height 24
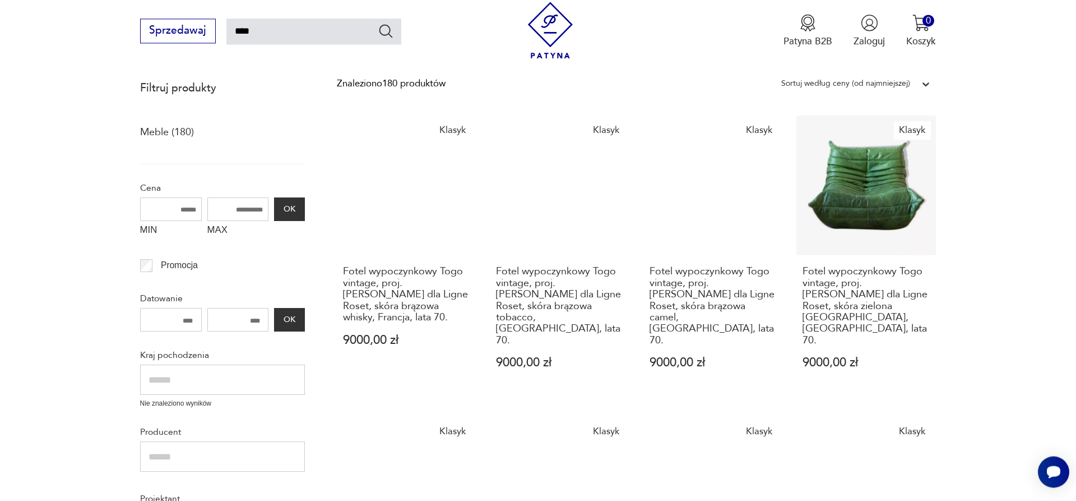
scroll to position [179, 0]
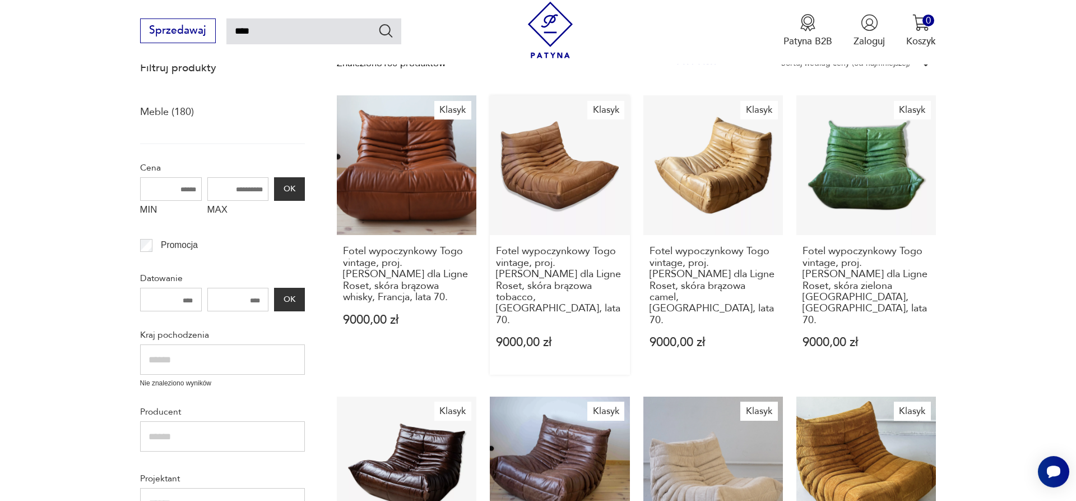
click at [536, 149] on link "Klasyk Fotel wypoczynkowy Togo vintage, proj. M. Ducaroy dla Ligne Roset, skóra…" at bounding box center [560, 234] width 140 height 279
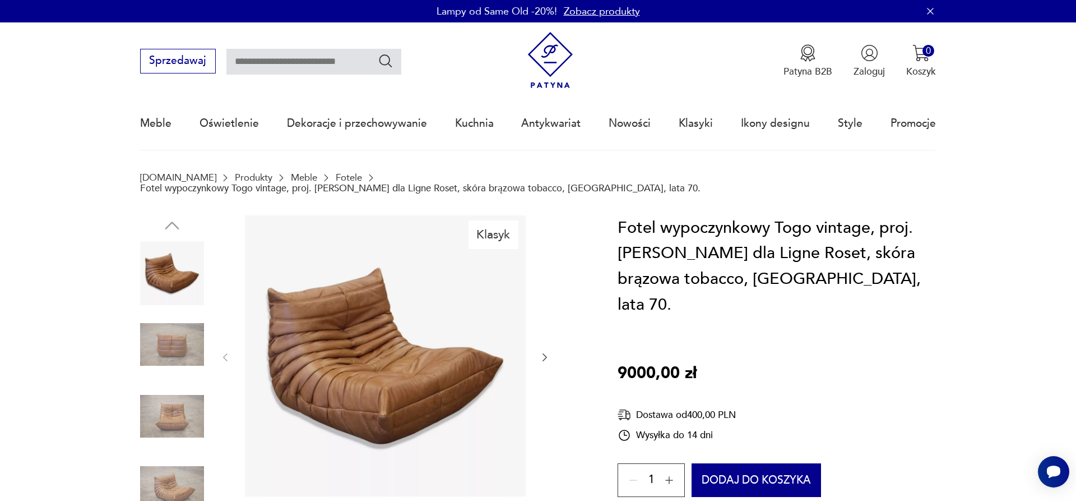
click at [161, 331] on img at bounding box center [172, 344] width 64 height 64
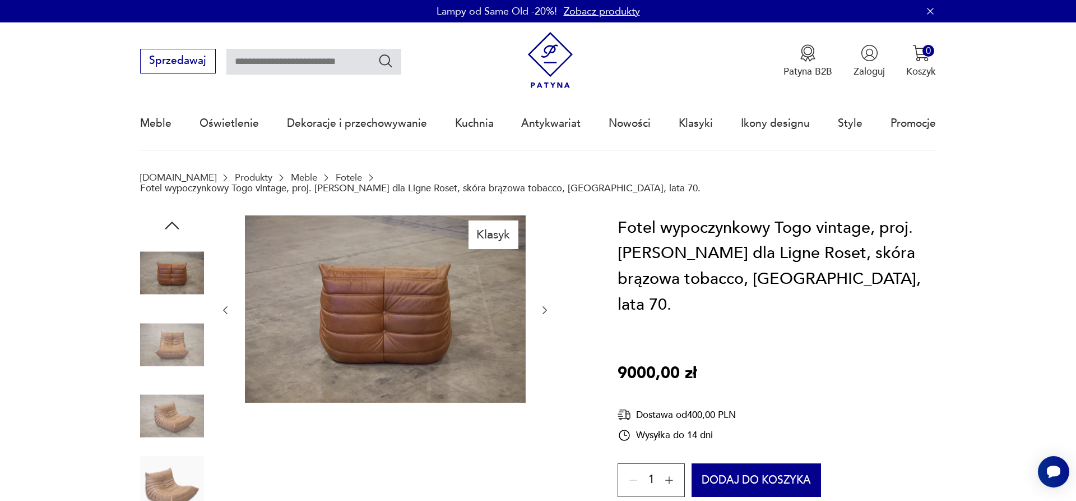
click at [165, 341] on img at bounding box center [172, 344] width 64 height 64
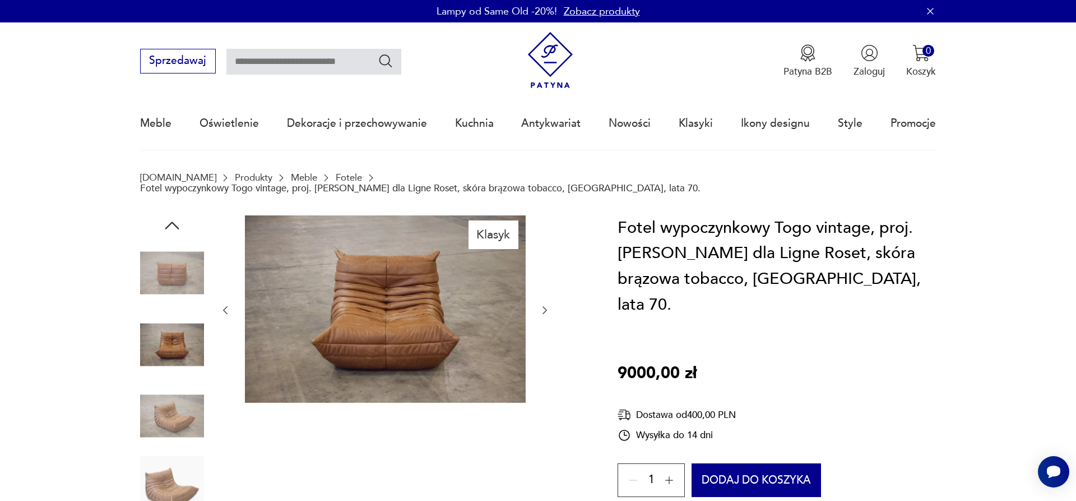
click at [169, 394] on img at bounding box center [172, 416] width 64 height 64
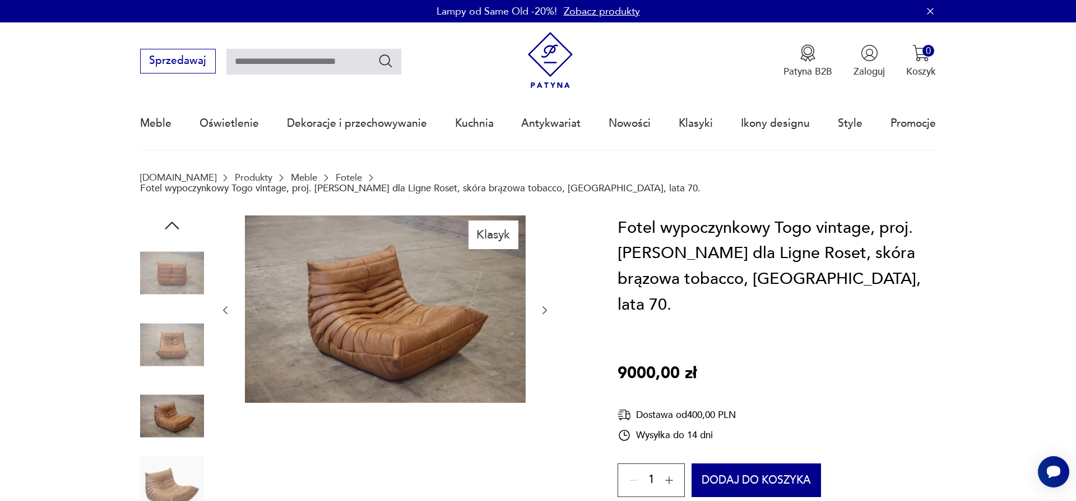
click at [154, 455] on img at bounding box center [172, 487] width 64 height 64
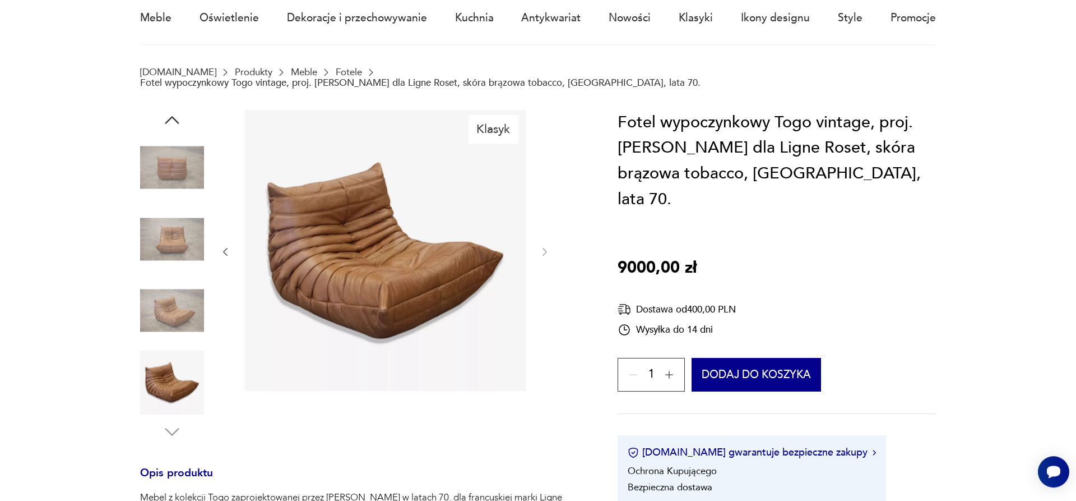
scroll to position [114, 0]
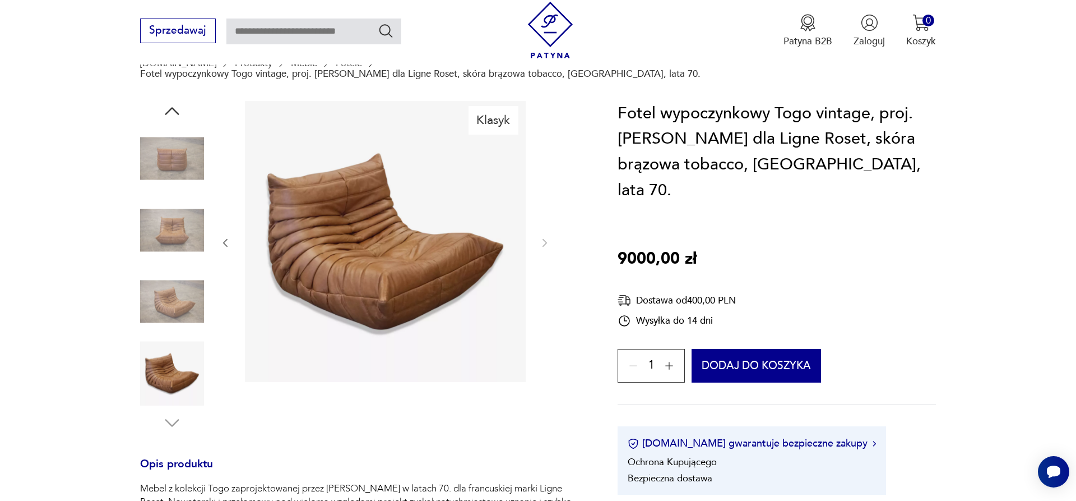
type input "****"
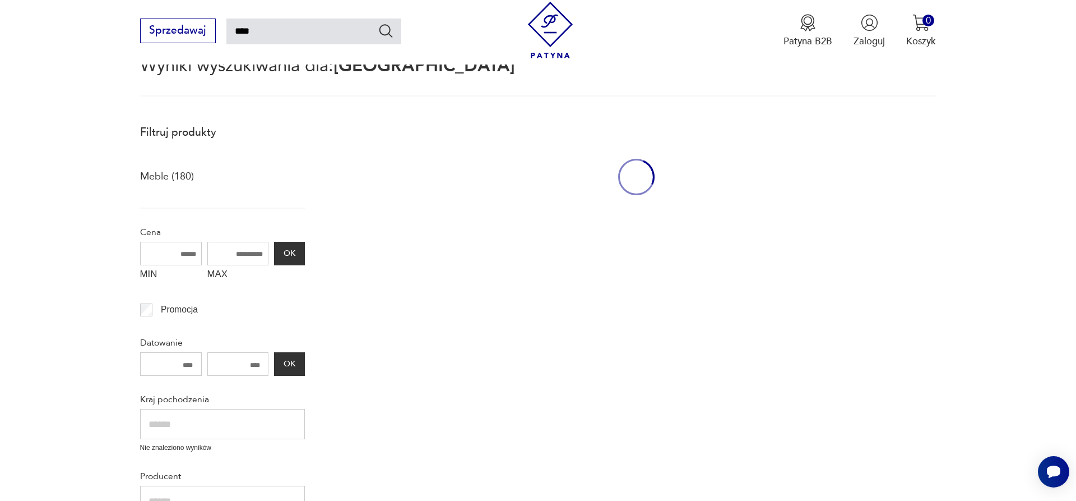
scroll to position [173, 0]
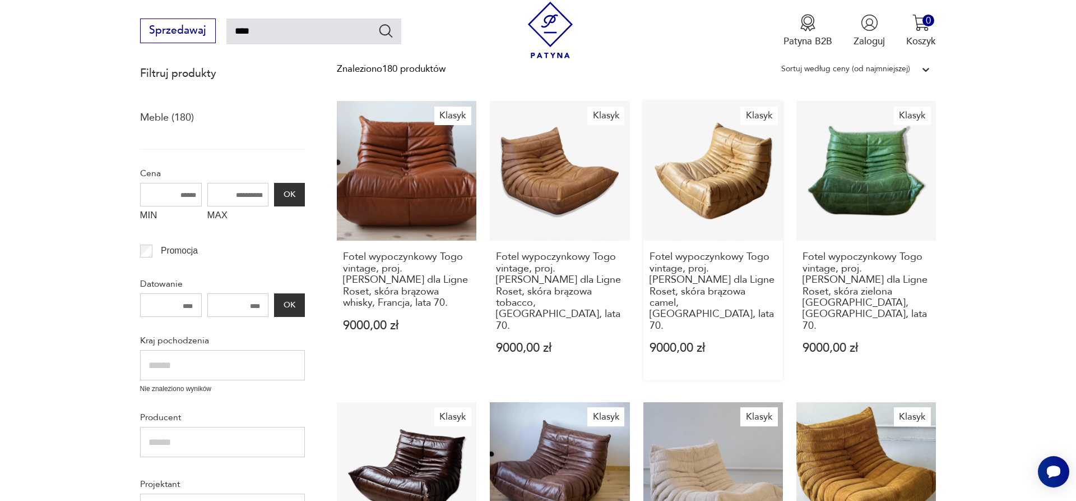
click at [723, 166] on link "Klasyk Fotel wypoczynkowy Togo vintage, proj. M. Ducaroy dla Ligne Roset, skóra…" at bounding box center [713, 240] width 140 height 279
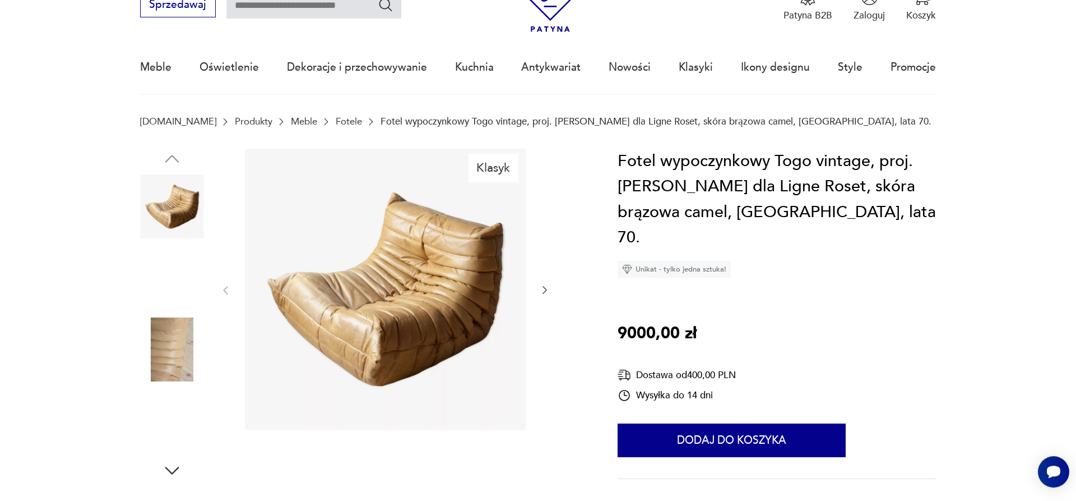
scroll to position [57, 0]
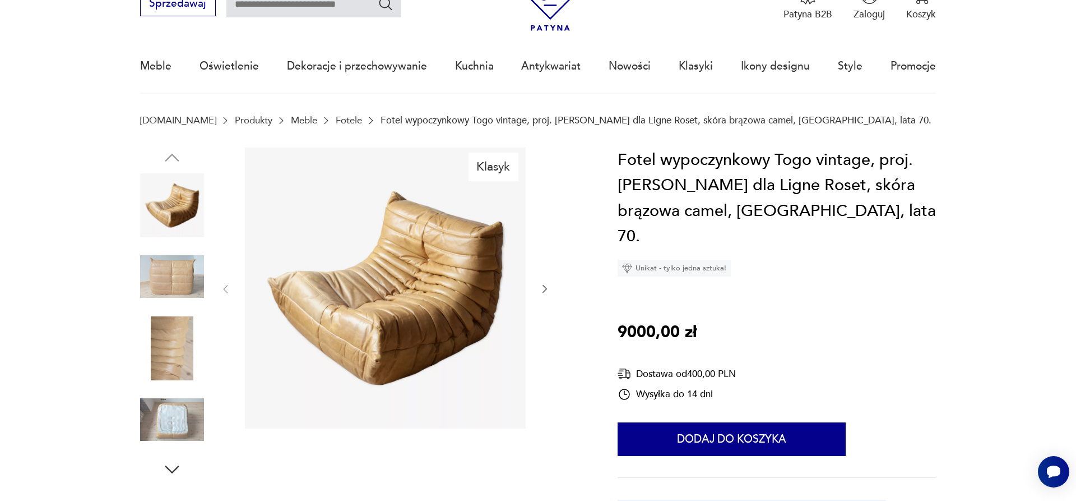
click at [196, 271] on img at bounding box center [172, 276] width 64 height 64
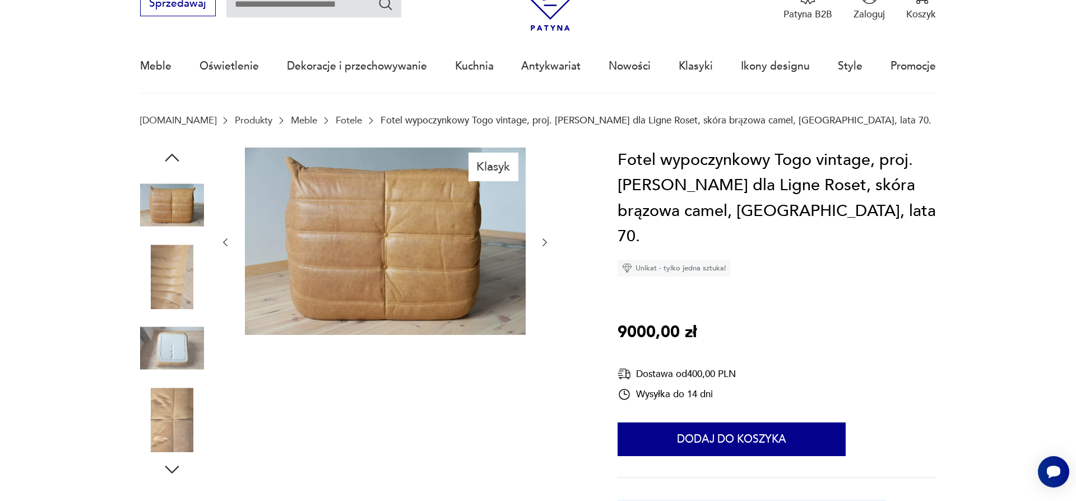
click at [183, 270] on img at bounding box center [172, 276] width 64 height 64
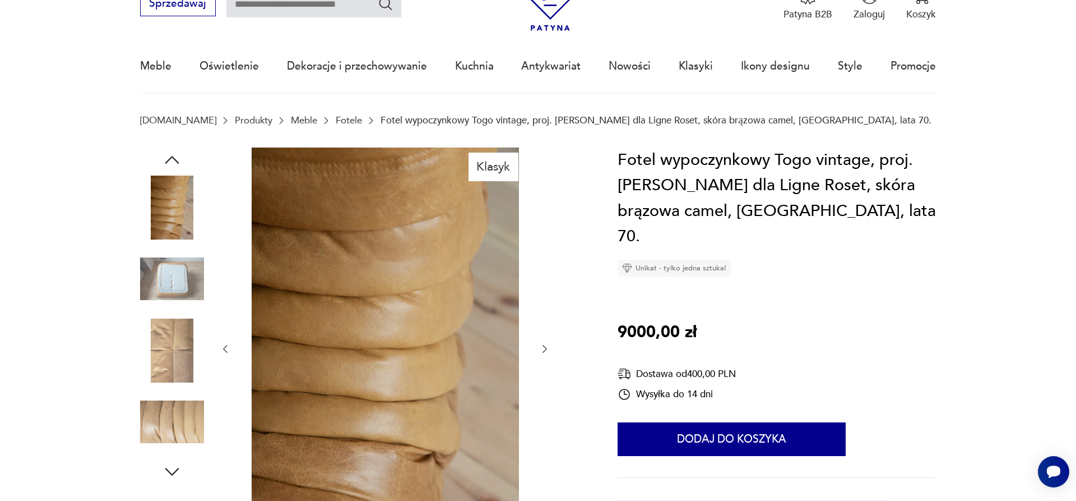
click at [168, 353] on img at bounding box center [172, 350] width 64 height 64
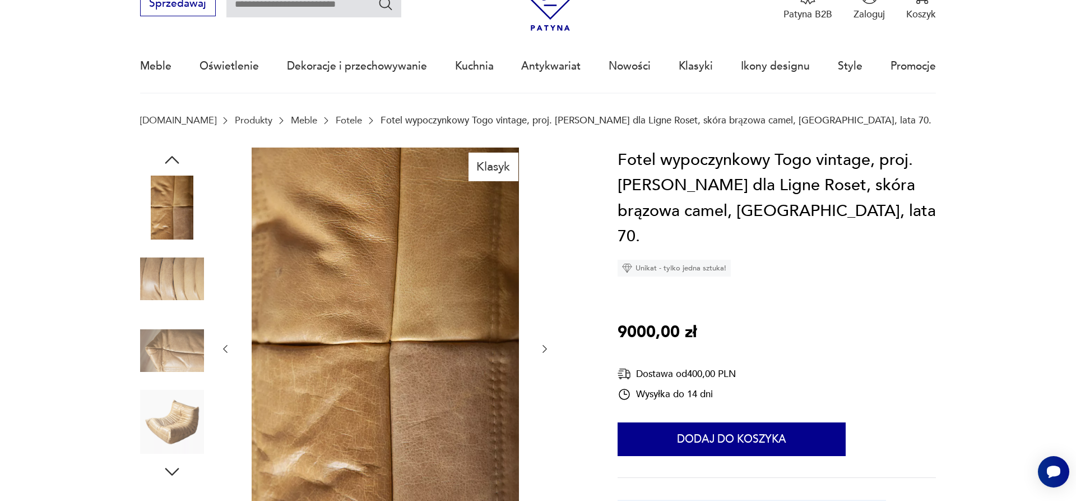
click at [170, 211] on img at bounding box center [172, 207] width 64 height 64
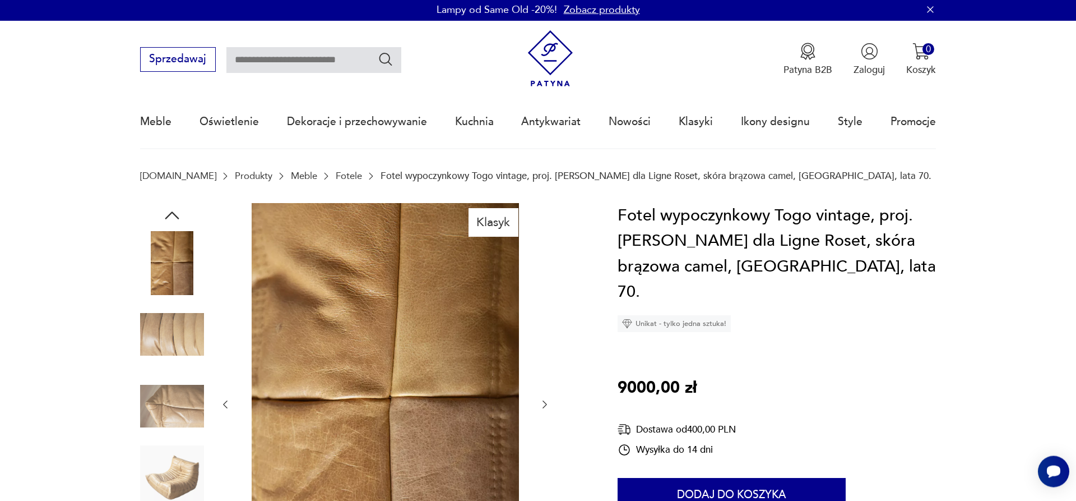
scroll to position [0, 0]
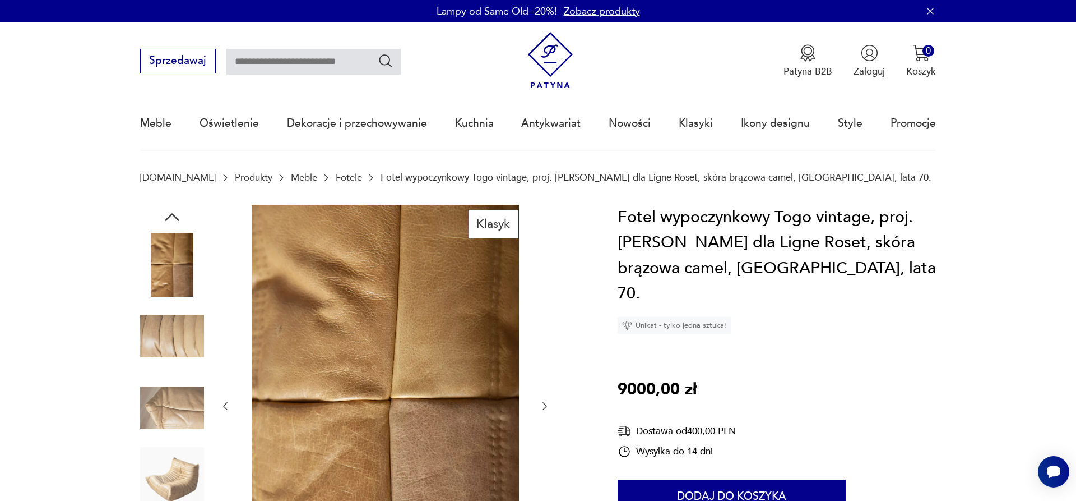
click at [170, 205] on div at bounding box center [172, 373] width 64 height 336
click at [170, 214] on icon "button" at bounding box center [172, 217] width 20 height 20
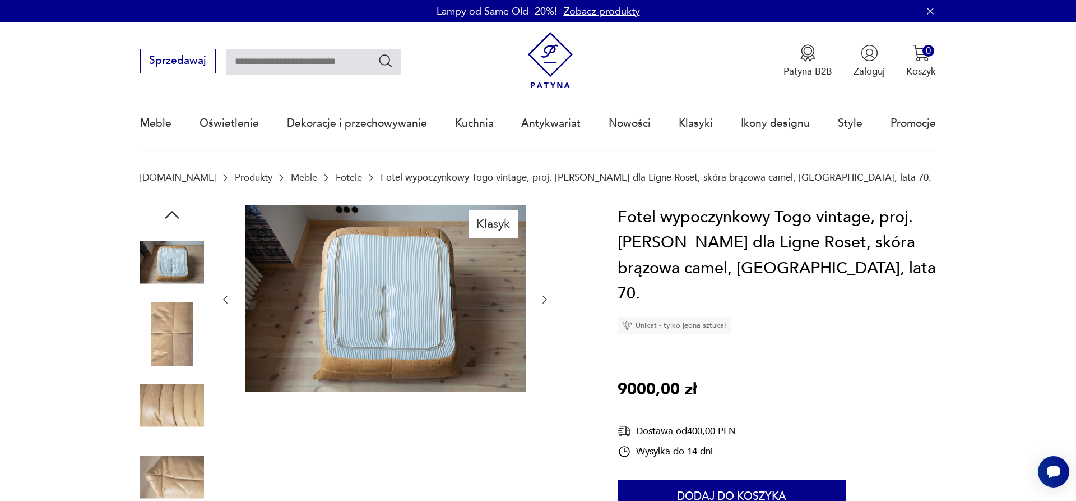
click at [178, 263] on img at bounding box center [172, 262] width 64 height 64
click at [171, 312] on img at bounding box center [172, 334] width 64 height 64
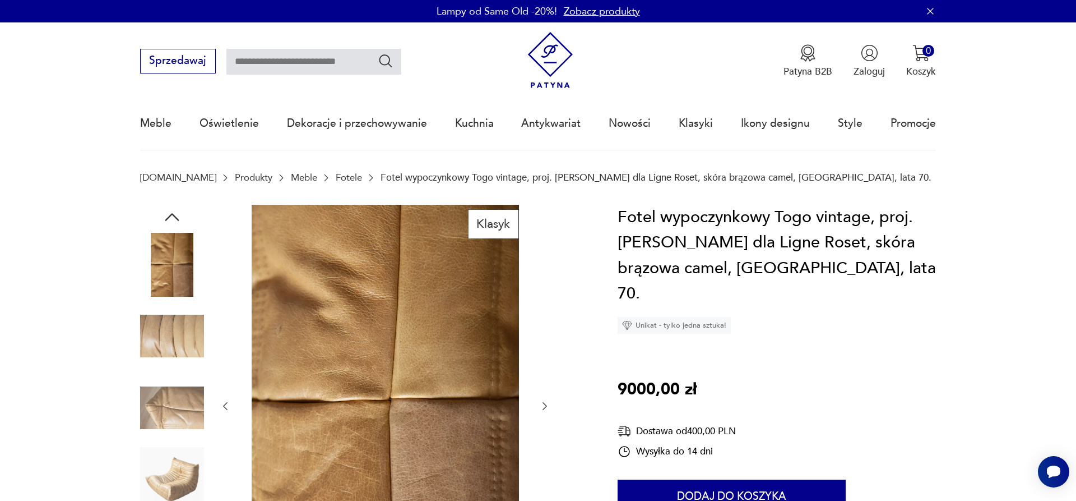
click at [169, 381] on img at bounding box center [172, 408] width 64 height 64
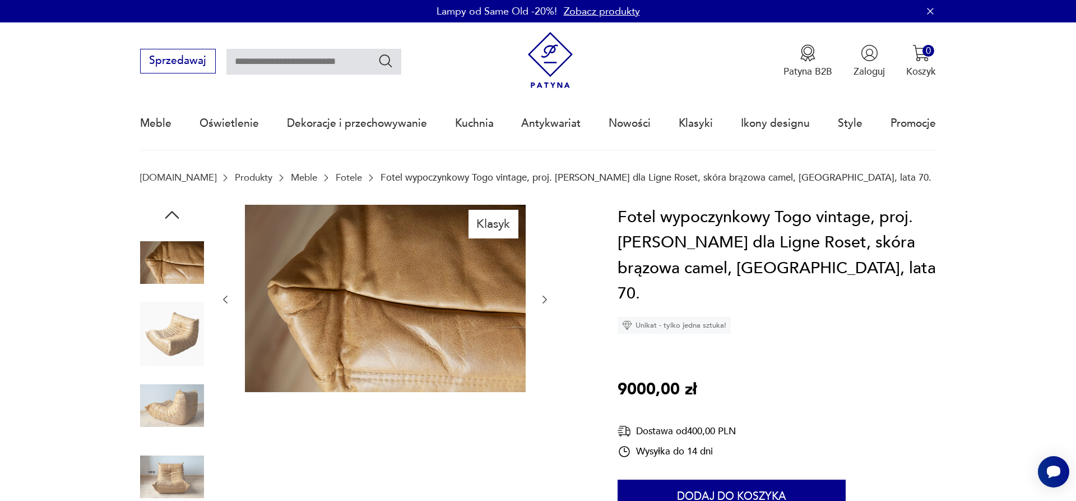
click at [155, 420] on img at bounding box center [172, 405] width 64 height 64
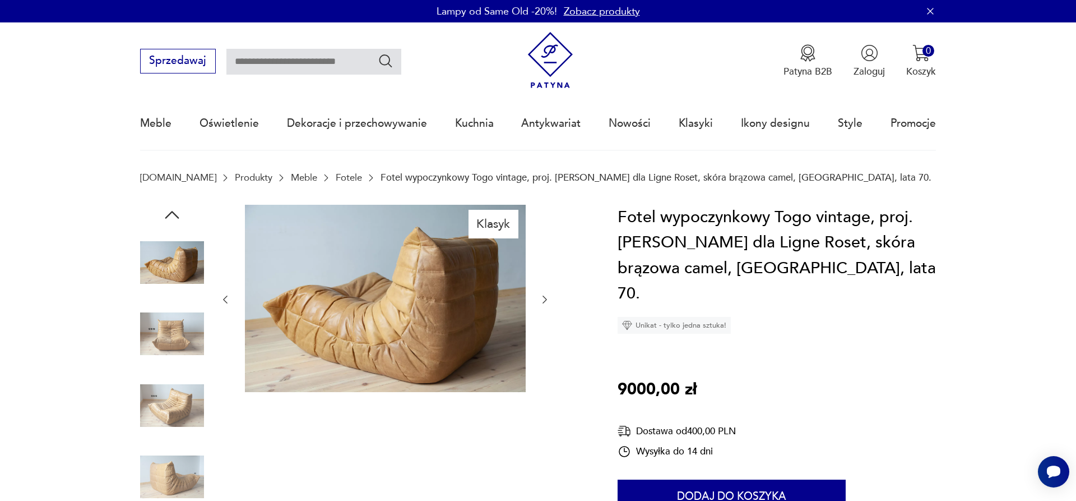
click at [173, 403] on img at bounding box center [172, 405] width 64 height 64
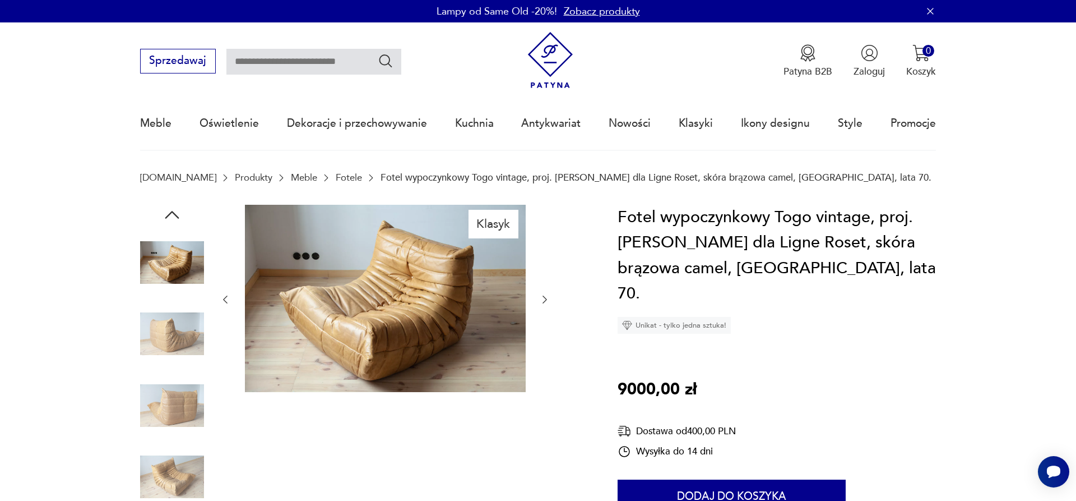
click at [173, 330] on img at bounding box center [172, 334] width 64 height 64
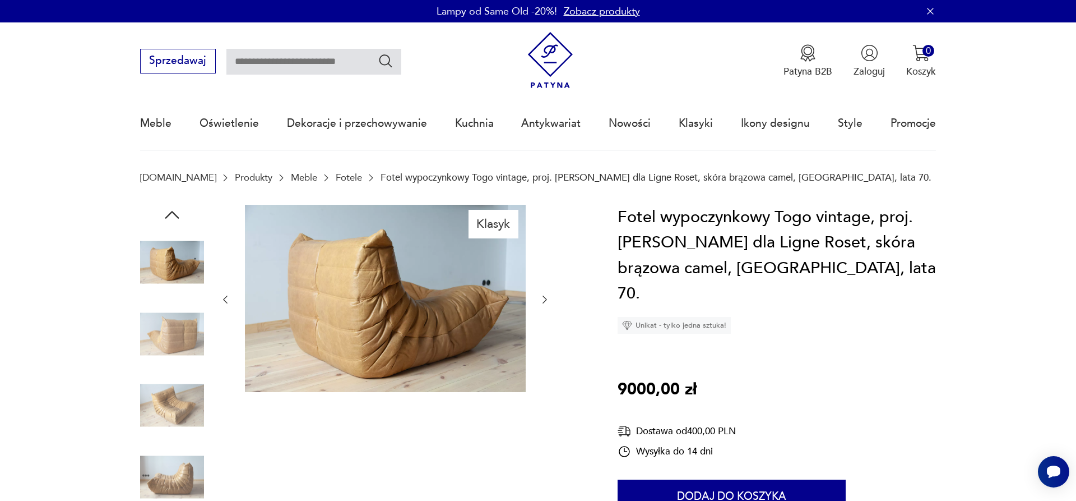
click at [165, 262] on img at bounding box center [172, 262] width 64 height 64
click at [168, 256] on img at bounding box center [172, 262] width 64 height 64
click at [169, 217] on icon "button" at bounding box center [172, 215] width 20 height 20
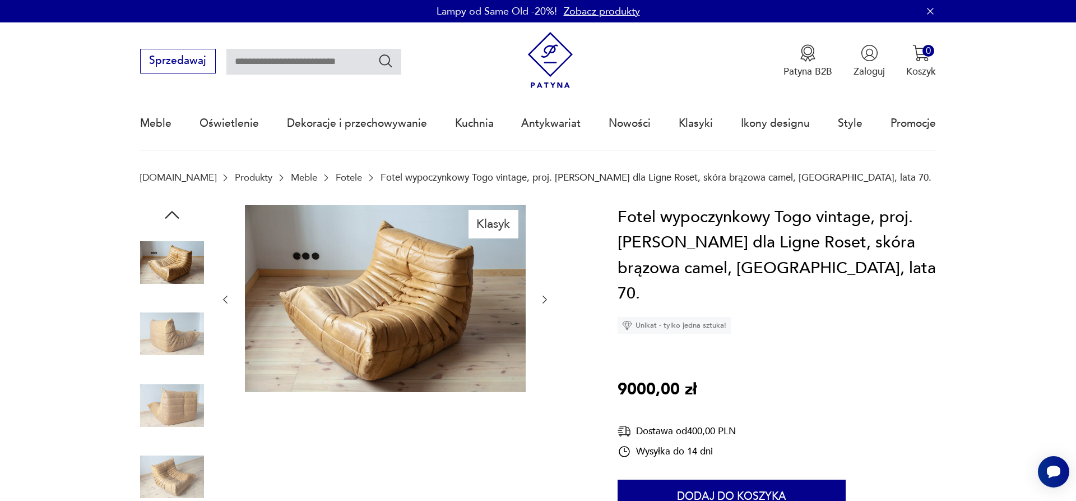
click at [166, 266] on img at bounding box center [172, 262] width 64 height 64
click at [175, 201] on section "Patyna.pl Produkty Meble Fotele Fotel wypoczynkowy Togo vintage, proj. M. Ducar…" at bounding box center [538, 188] width 1076 height 33
click at [174, 209] on icon "button" at bounding box center [172, 215] width 20 height 20
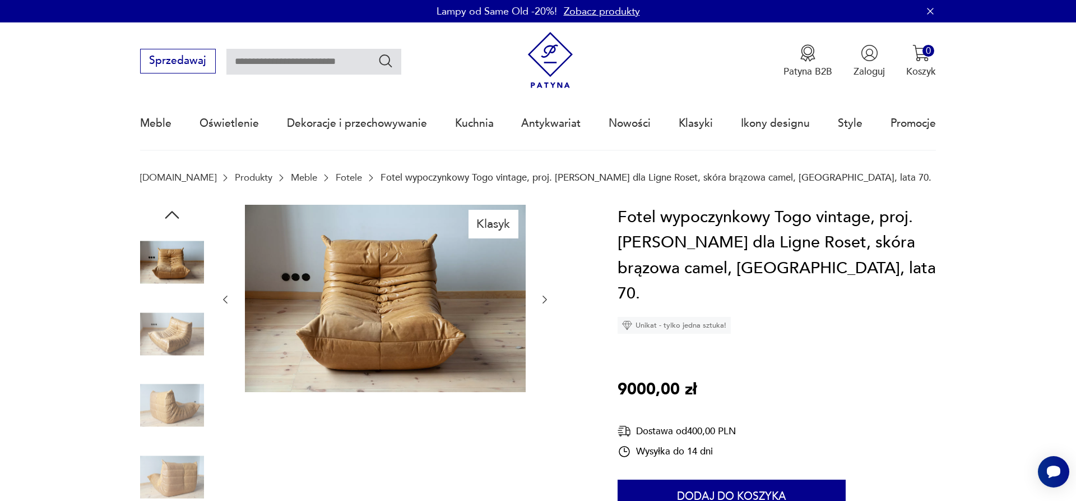
click at [182, 253] on img at bounding box center [172, 262] width 64 height 64
click at [525, 290] on img at bounding box center [385, 298] width 281 height 187
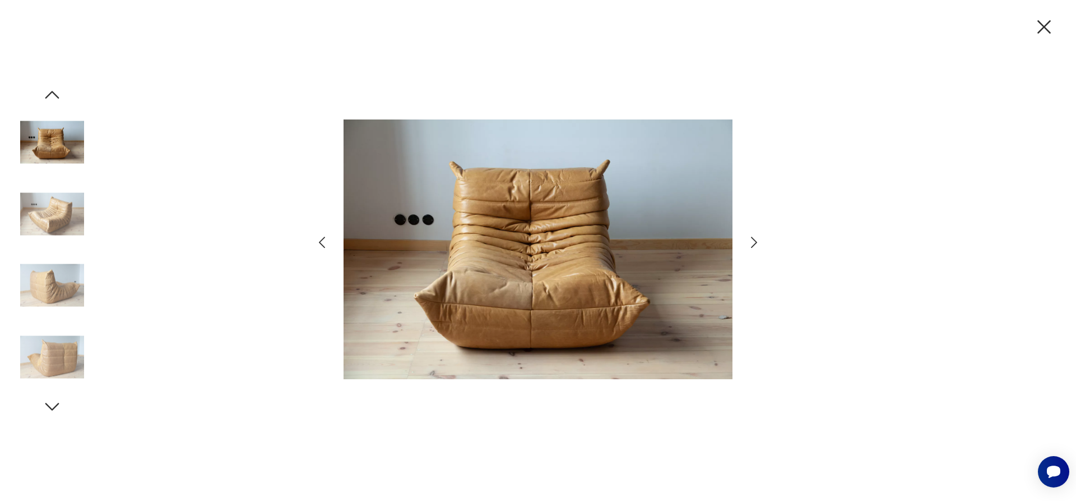
click at [758, 242] on icon "button" at bounding box center [754, 242] width 16 height 16
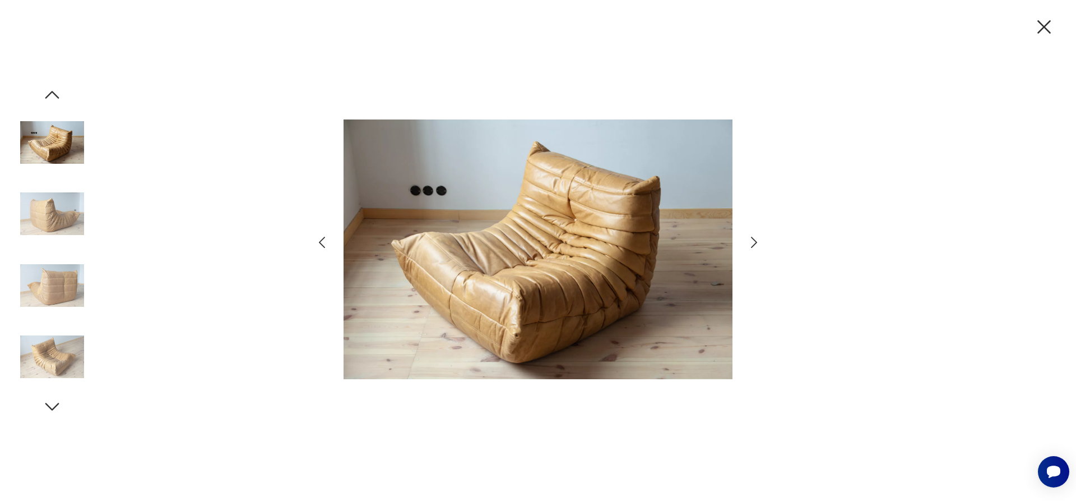
click at [759, 240] on icon "button" at bounding box center [754, 242] width 16 height 16
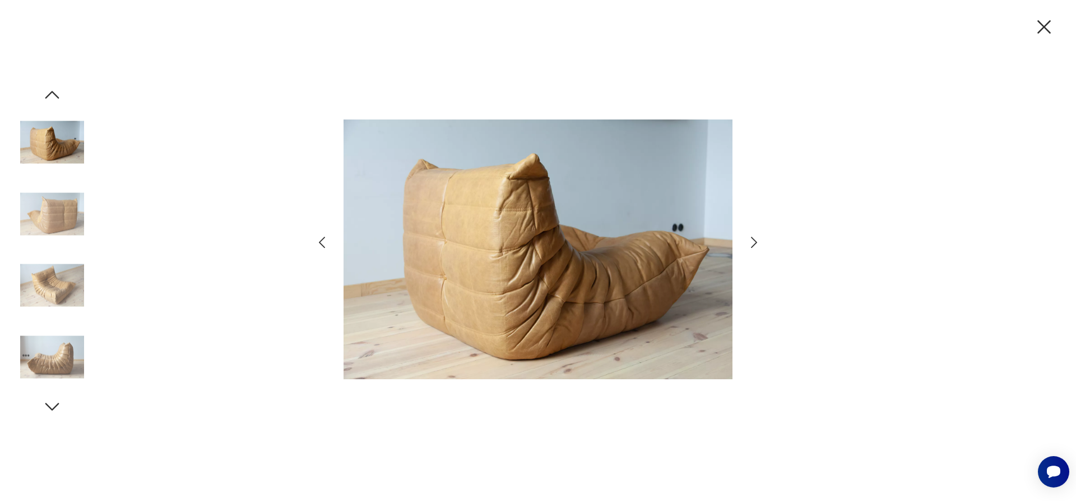
click at [759, 240] on icon "button" at bounding box center [754, 242] width 16 height 16
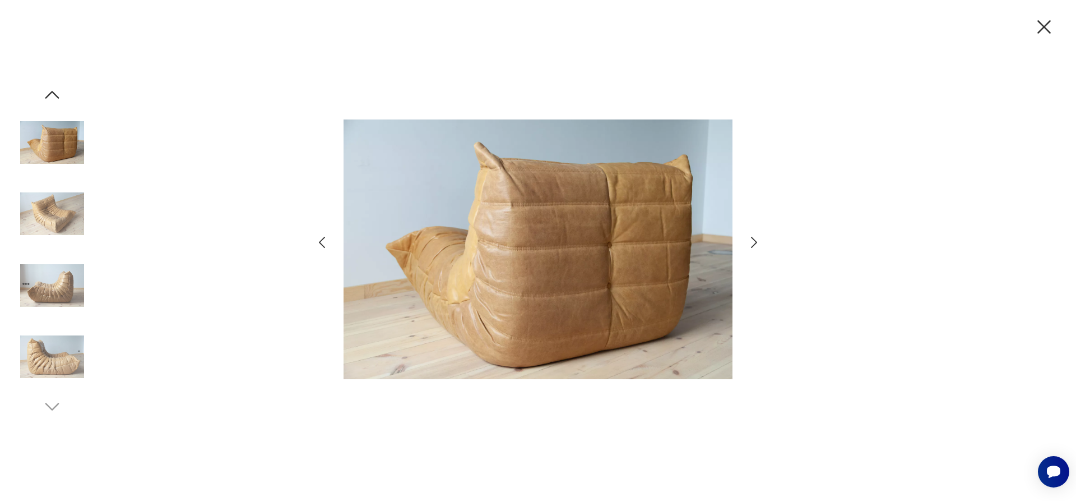
click at [759, 240] on icon "button" at bounding box center [754, 242] width 16 height 16
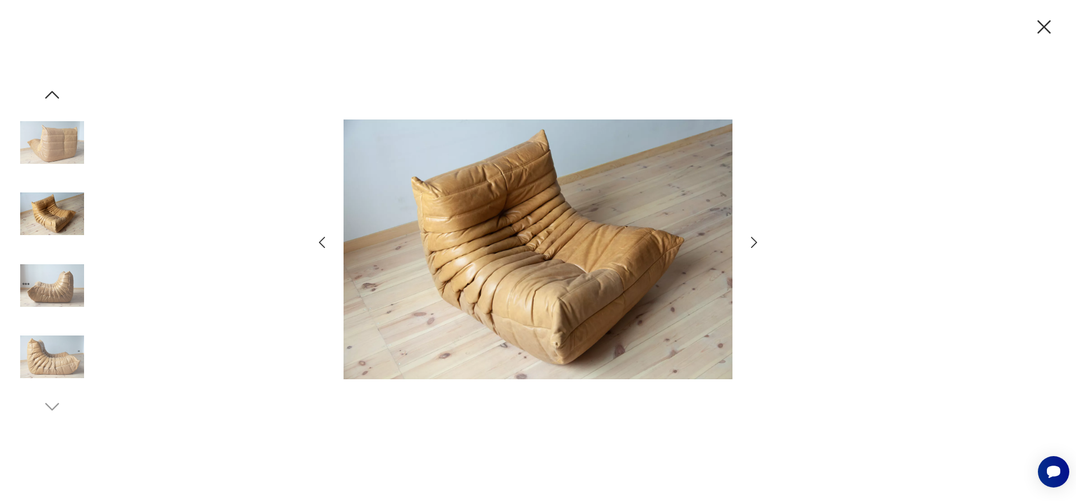
click at [759, 240] on icon "button" at bounding box center [754, 242] width 16 height 16
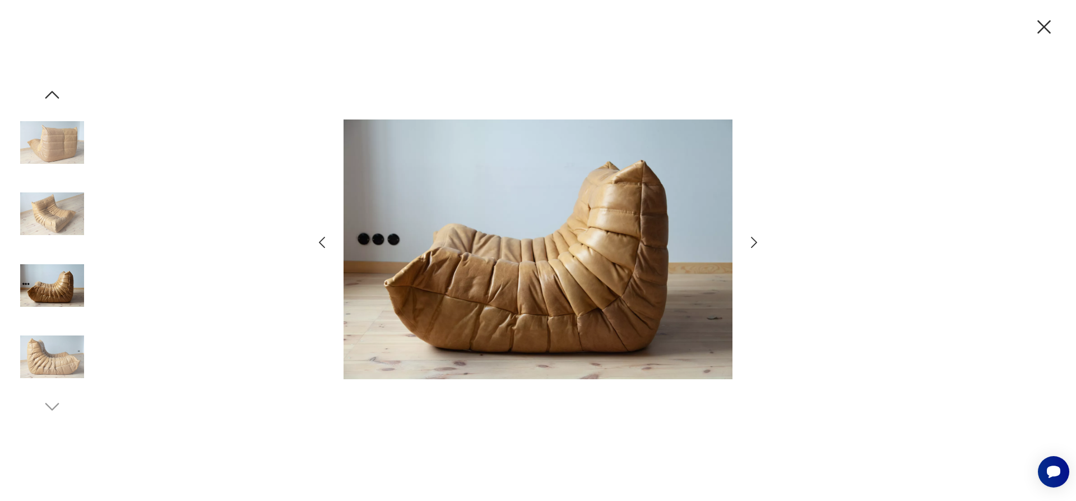
click at [758, 242] on icon "button" at bounding box center [754, 242] width 16 height 16
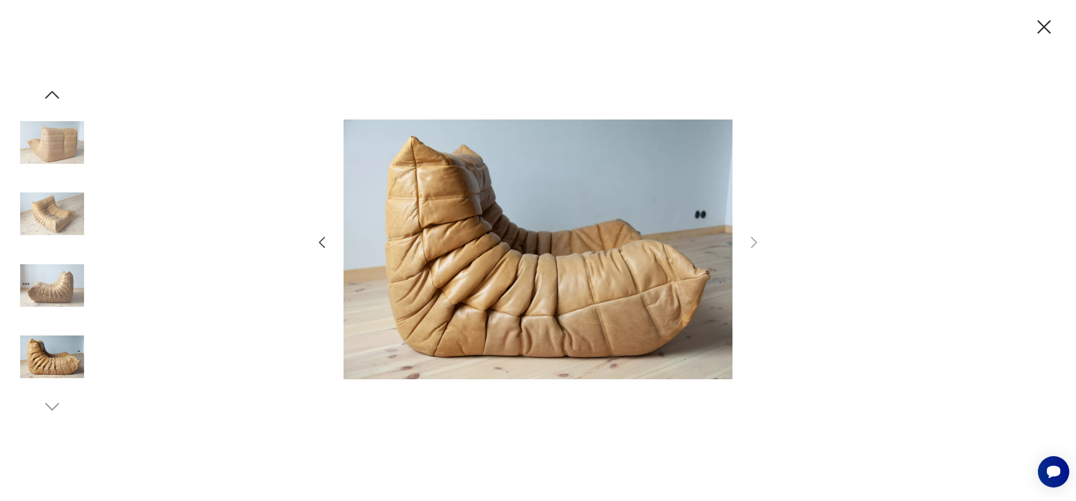
click at [314, 244] on icon "button" at bounding box center [322, 242] width 16 height 16
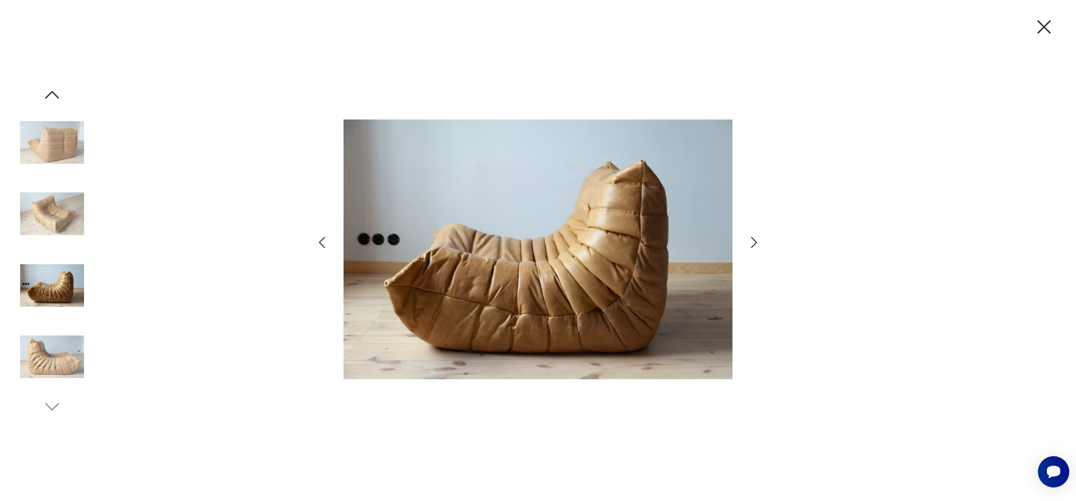
click at [314, 244] on icon "button" at bounding box center [322, 242] width 16 height 16
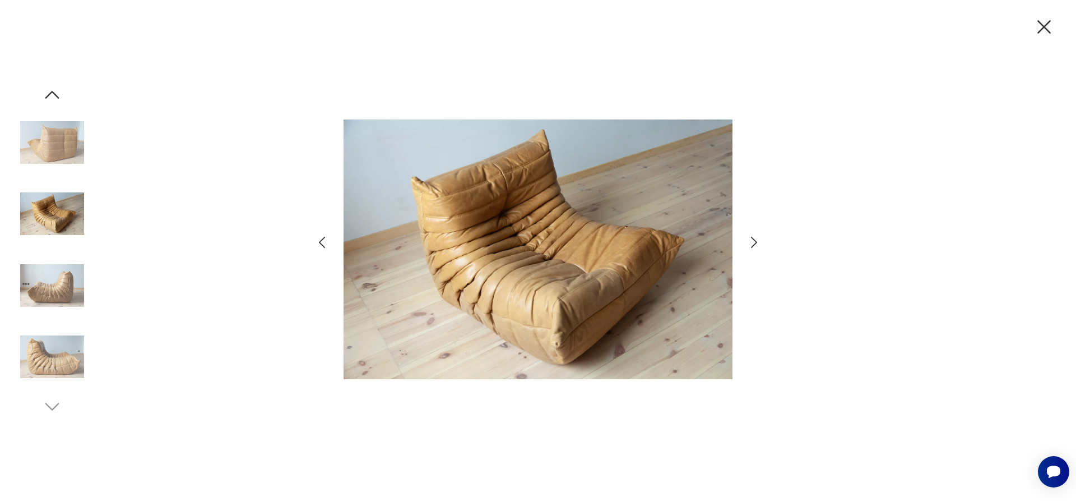
click at [314, 244] on icon "button" at bounding box center [322, 242] width 16 height 16
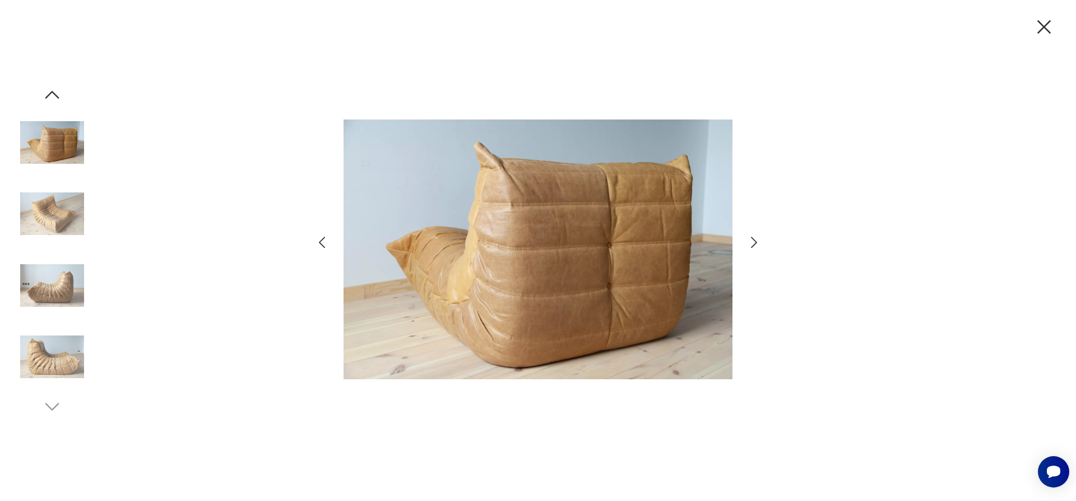
click at [314, 244] on icon "button" at bounding box center [322, 242] width 16 height 16
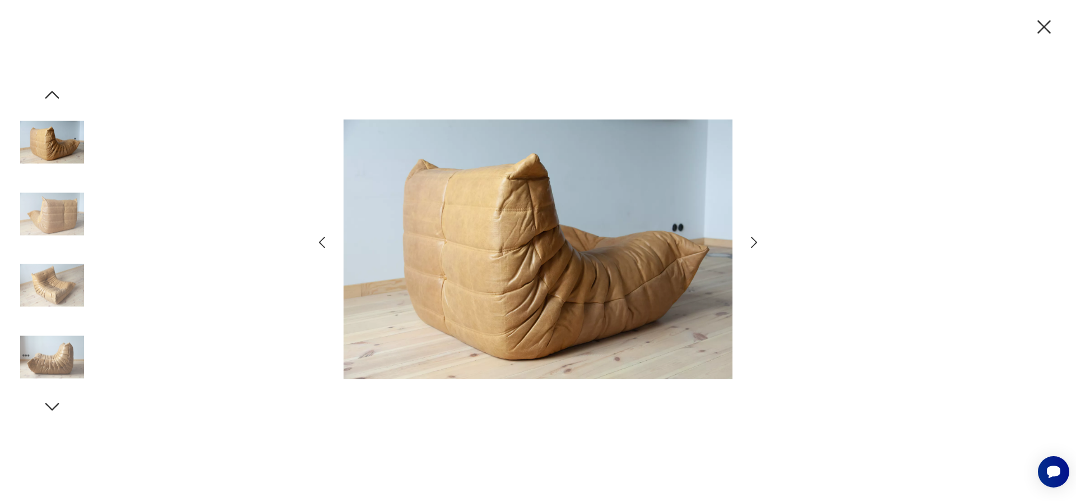
click at [314, 244] on icon "button" at bounding box center [322, 242] width 16 height 16
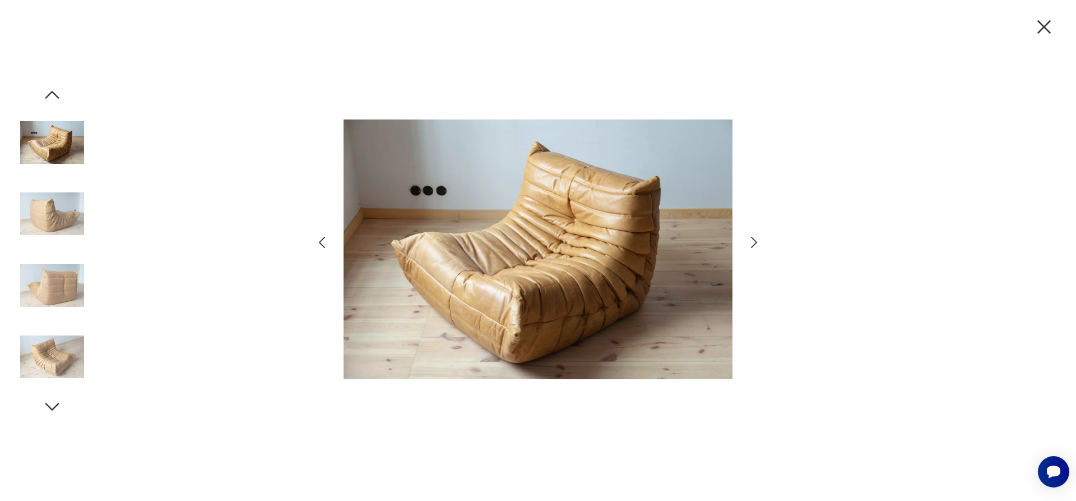
click at [314, 244] on icon "button" at bounding box center [322, 242] width 16 height 16
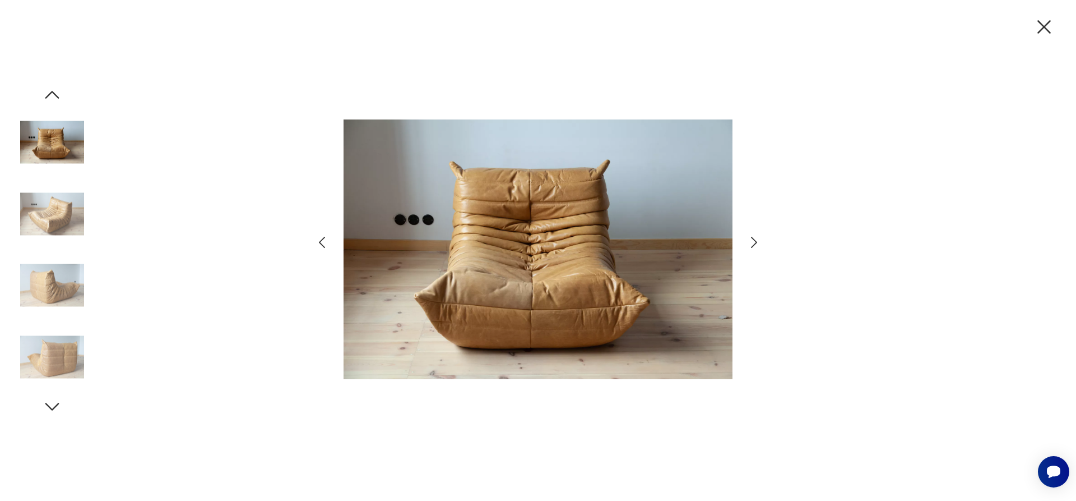
click at [314, 244] on icon "button" at bounding box center [322, 242] width 16 height 16
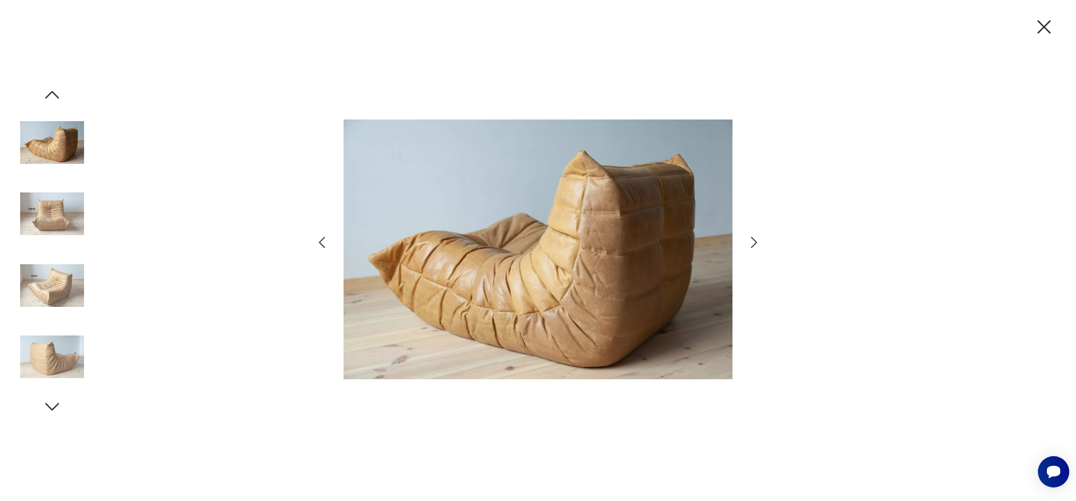
click at [314, 244] on icon "button" at bounding box center [322, 242] width 16 height 16
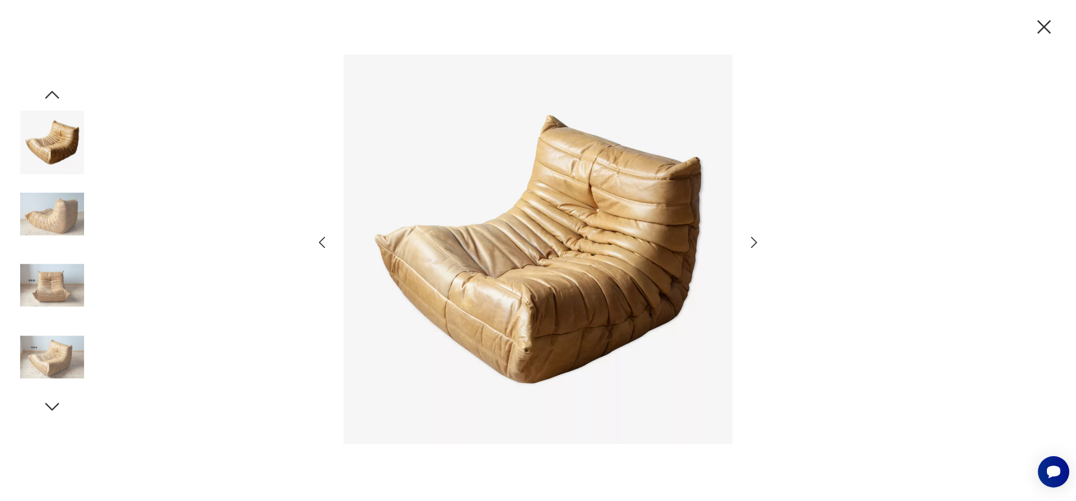
click at [1045, 21] on icon "button" at bounding box center [1044, 27] width 24 height 24
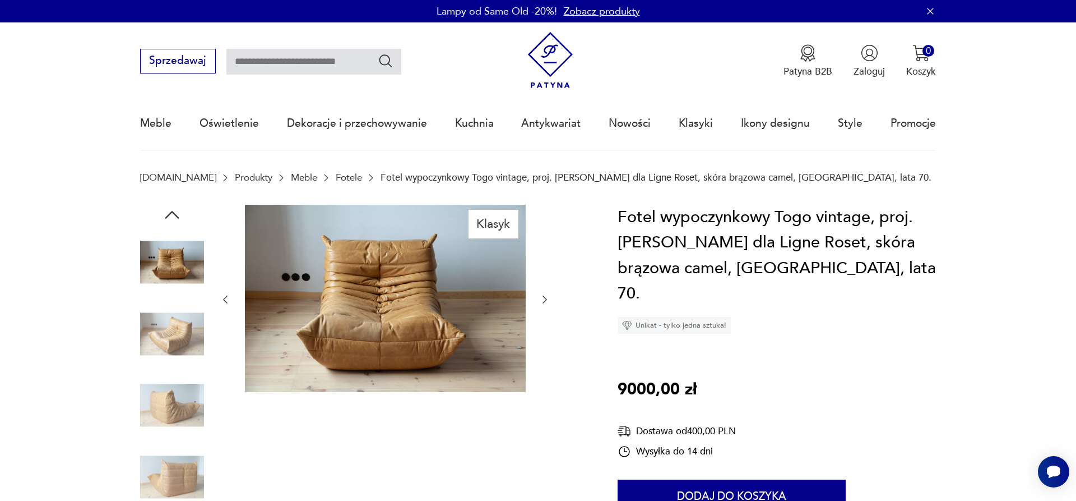
type input "****"
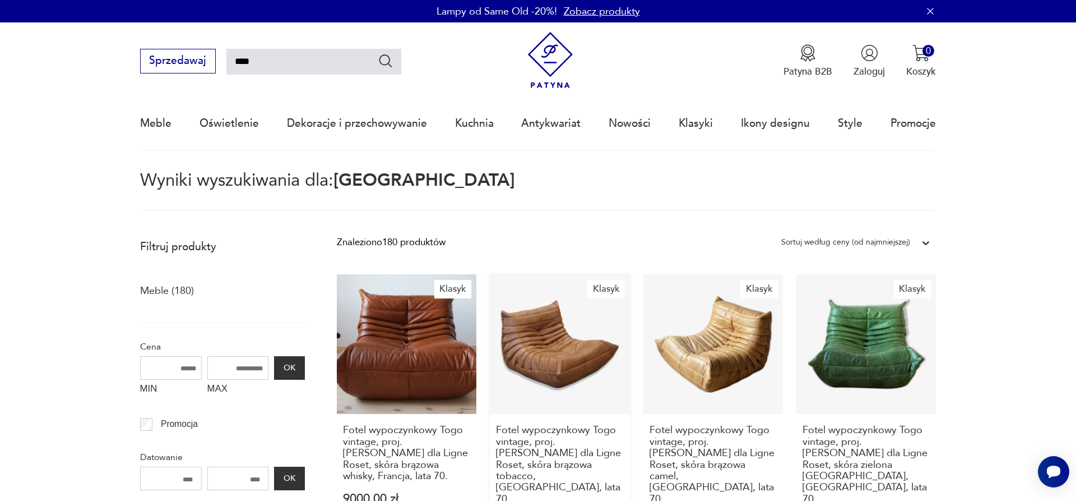
click at [573, 321] on link "Klasyk Fotel wypoczynkowy Togo vintage, proj. M. Ducaroy dla Ligne Roset, skóra…" at bounding box center [560, 413] width 140 height 279
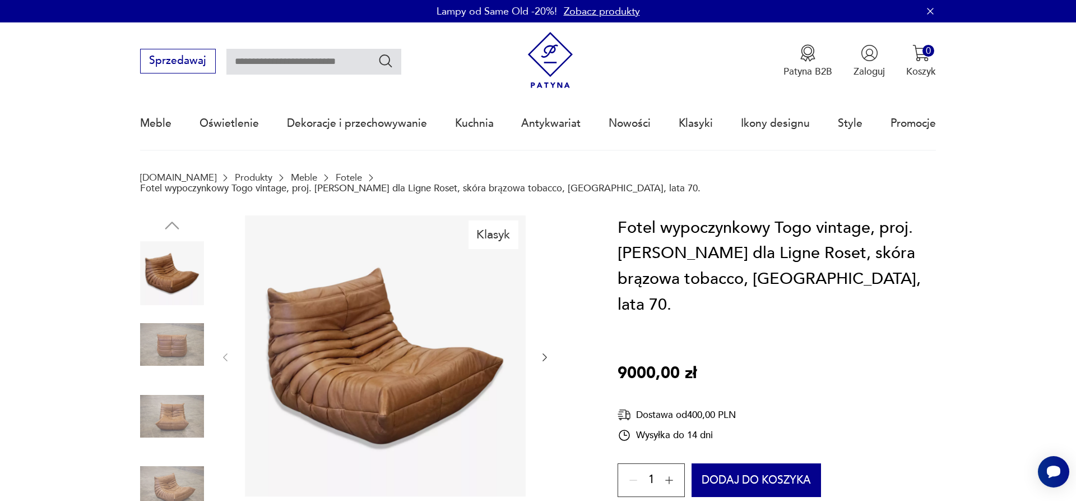
click at [397, 335] on img at bounding box center [385, 355] width 281 height 281
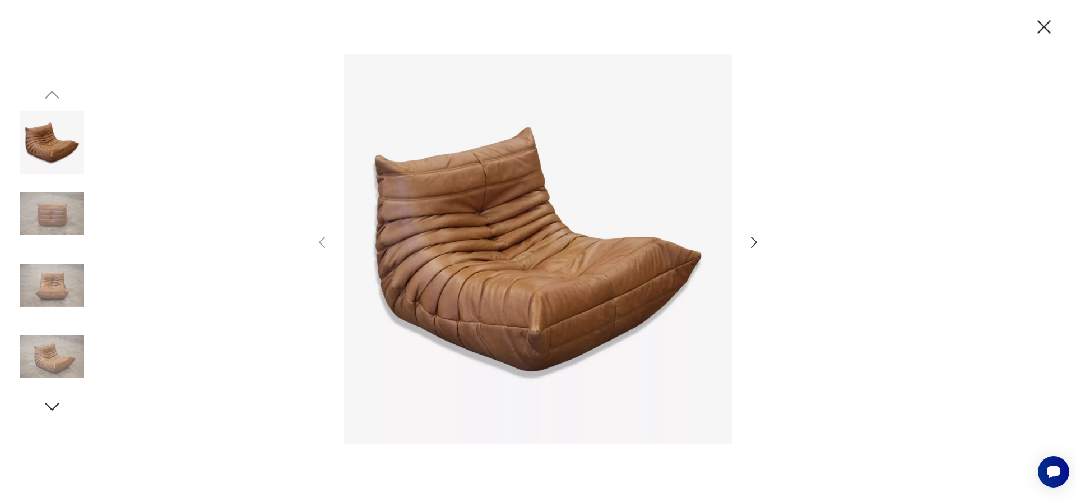
click at [752, 239] on icon "button" at bounding box center [754, 242] width 16 height 16
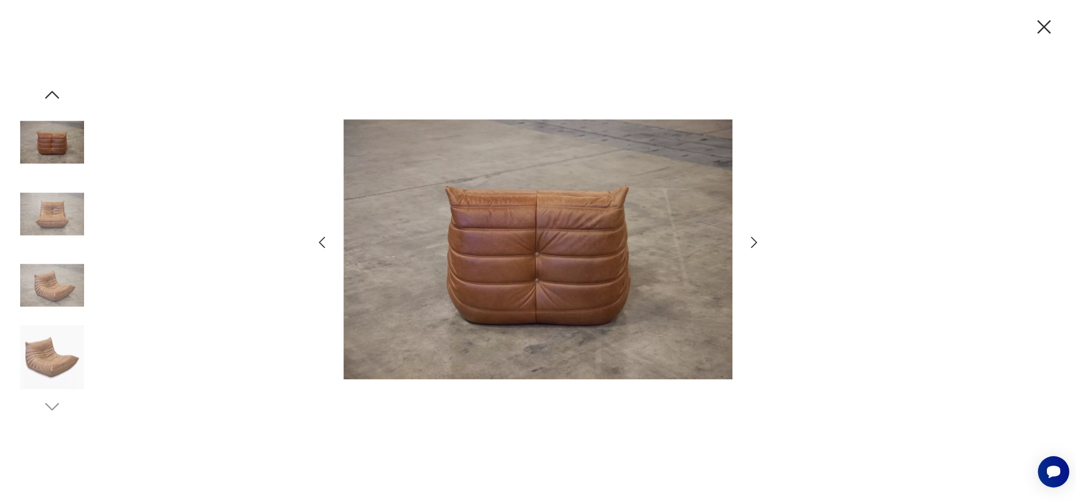
click at [752, 239] on icon "button" at bounding box center [754, 242] width 16 height 16
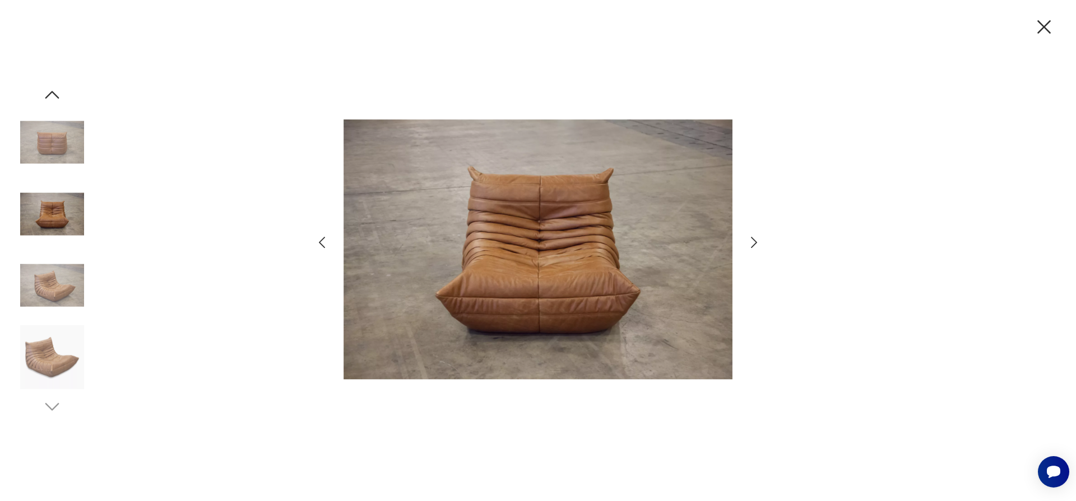
click at [752, 239] on icon "button" at bounding box center [754, 242] width 16 height 16
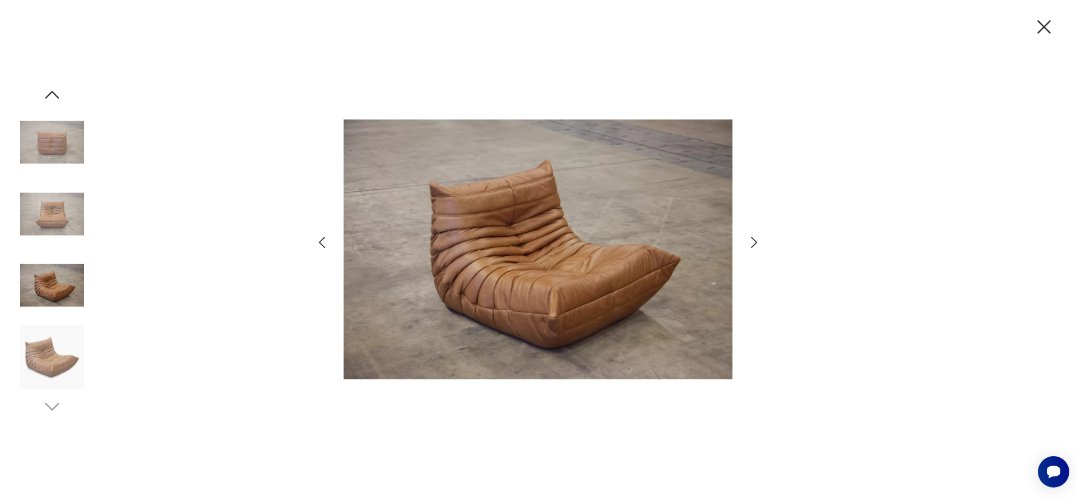
click at [752, 239] on icon "button" at bounding box center [754, 242] width 16 height 16
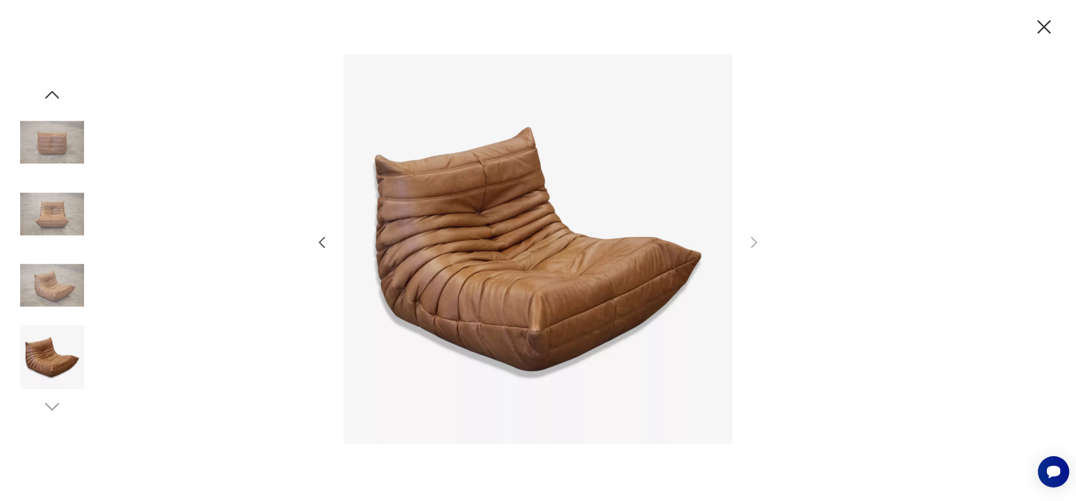
click at [1052, 22] on icon "button" at bounding box center [1044, 27] width 24 height 24
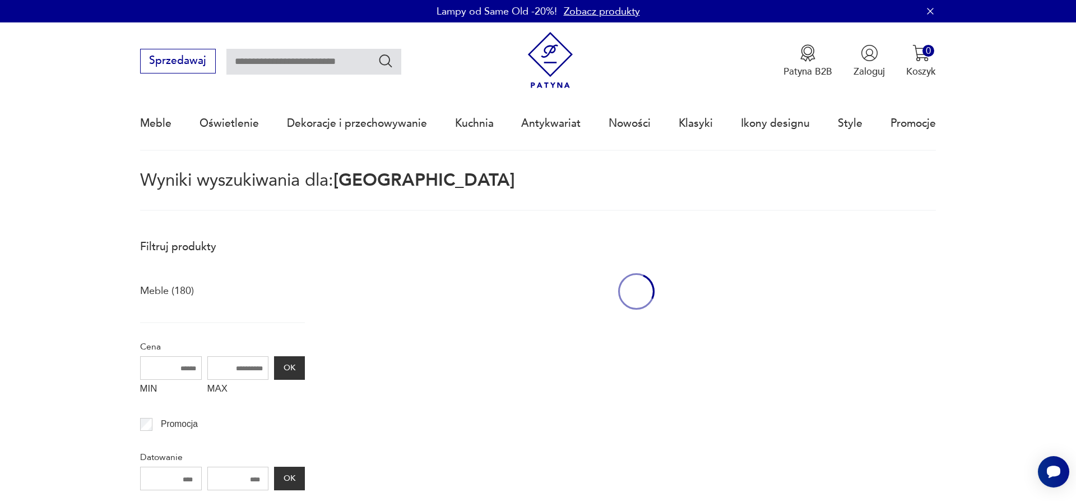
type input "****"
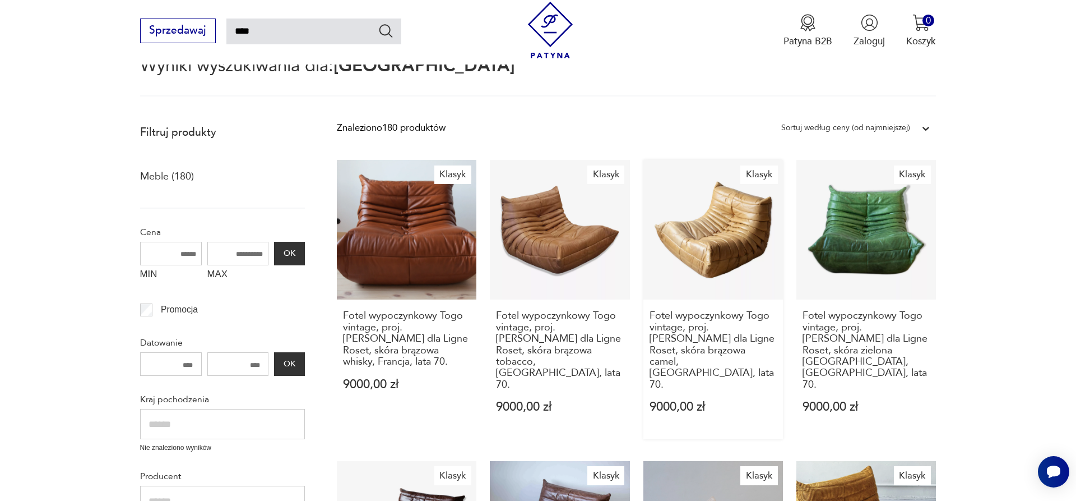
click at [682, 217] on link "Klasyk Fotel wypoczynkowy Togo vintage, proj. M. Ducaroy dla Ligne Roset, skóra…" at bounding box center [713, 299] width 140 height 279
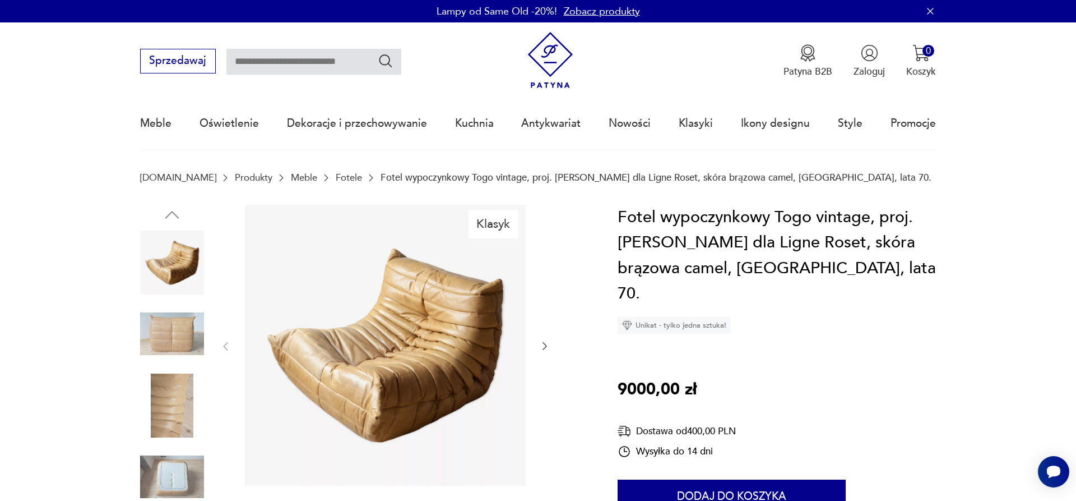
click at [538, 347] on div at bounding box center [385, 347] width 331 height 284
click at [544, 345] on icon "button" at bounding box center [544, 345] width 11 height 11
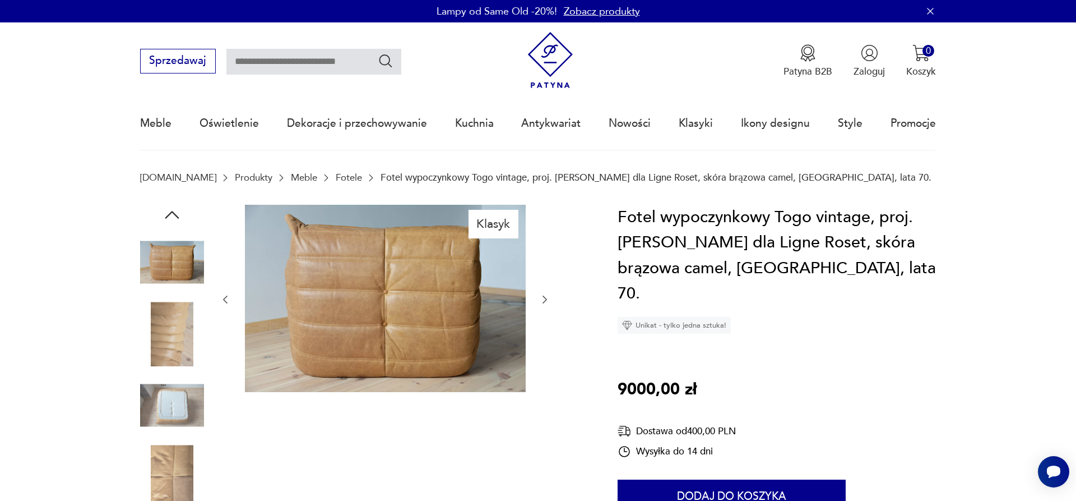
click at [544, 345] on div at bounding box center [385, 300] width 331 height 190
click at [536, 291] on div at bounding box center [385, 300] width 331 height 190
click at [545, 298] on icon "button" at bounding box center [544, 299] width 11 height 11
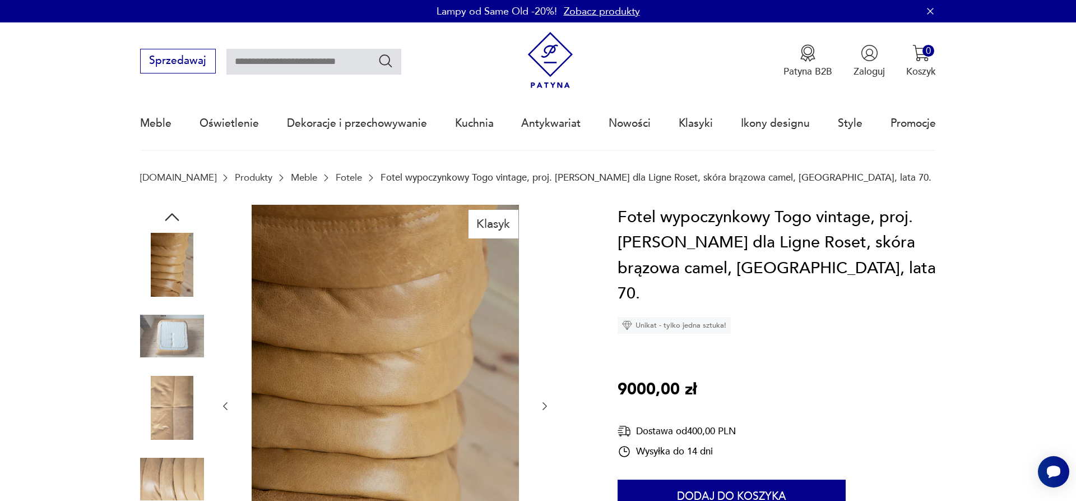
click at [540, 409] on icon "button" at bounding box center [544, 405] width 11 height 11
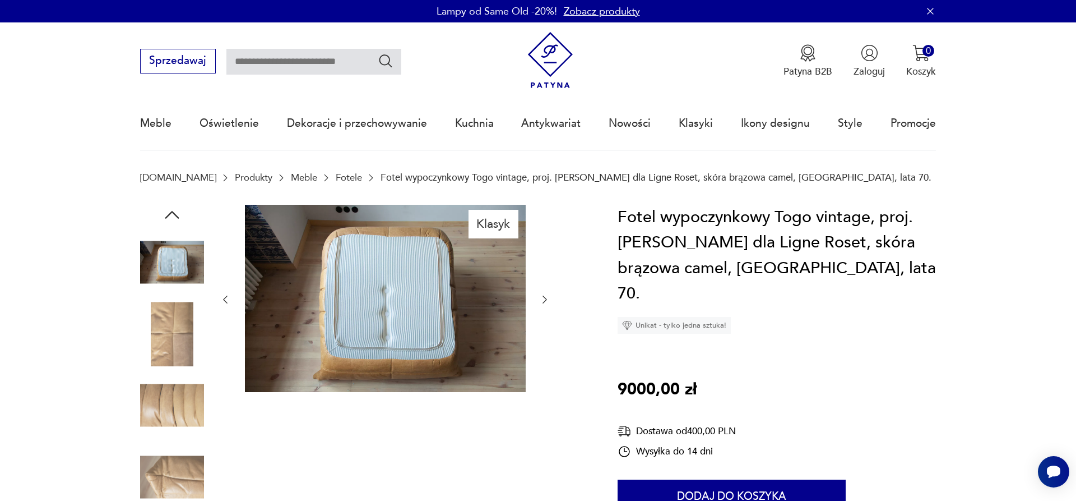
click at [541, 293] on button "button" at bounding box center [544, 299] width 11 height 13
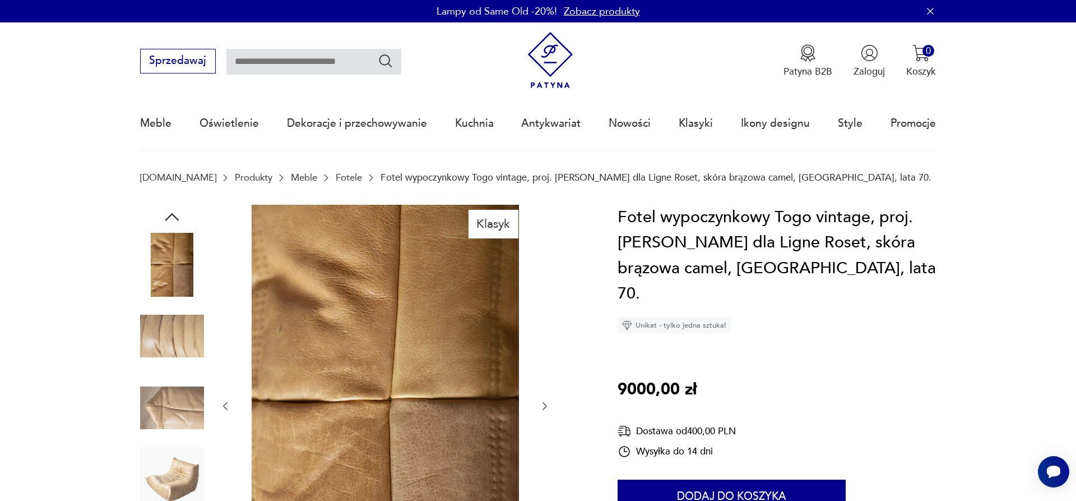
click at [538, 406] on div at bounding box center [385, 406] width 331 height 403
click at [544, 405] on icon "button" at bounding box center [544, 405] width 11 height 11
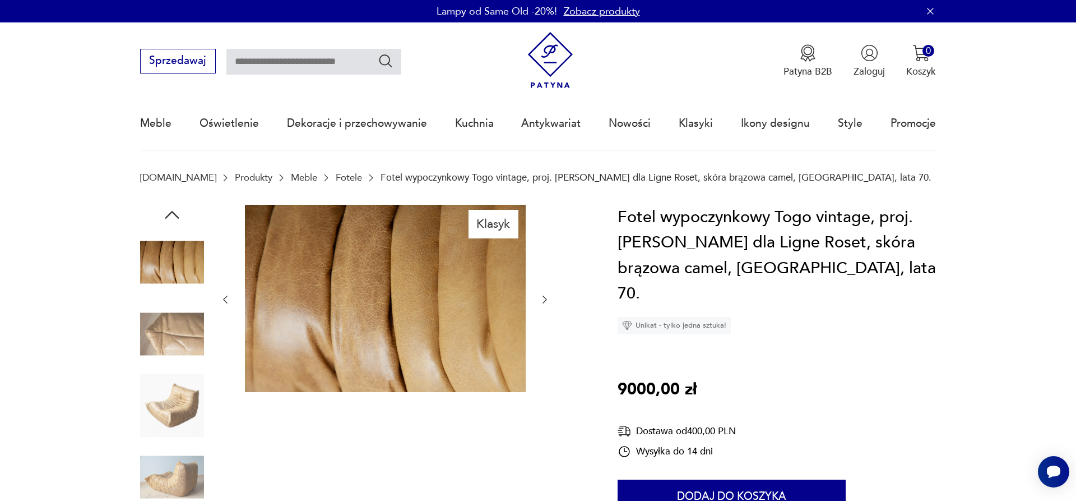
click at [546, 299] on icon "button" at bounding box center [544, 299] width 11 height 11
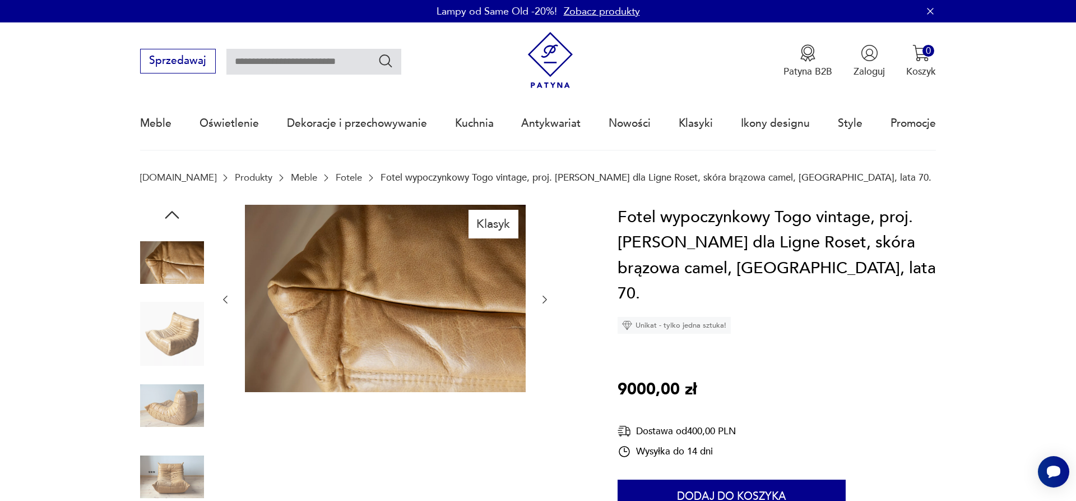
click at [546, 299] on icon "button" at bounding box center [544, 299] width 11 height 11
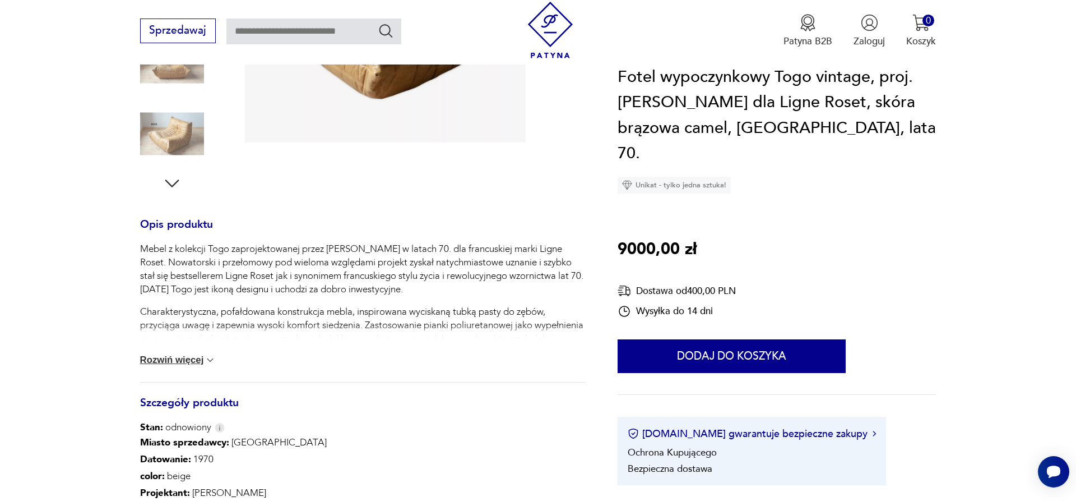
scroll to position [57, 0]
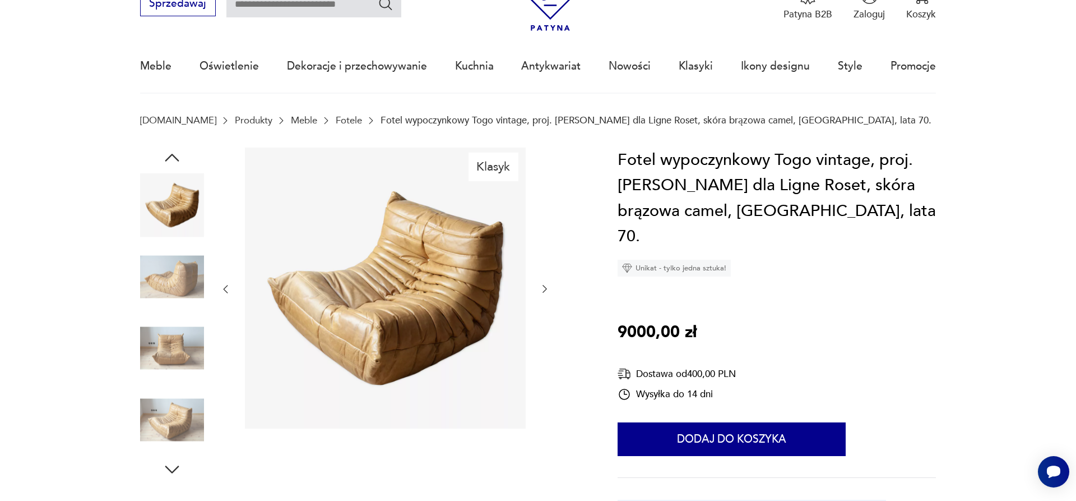
click at [544, 290] on icon "button" at bounding box center [544, 288] width 11 height 11
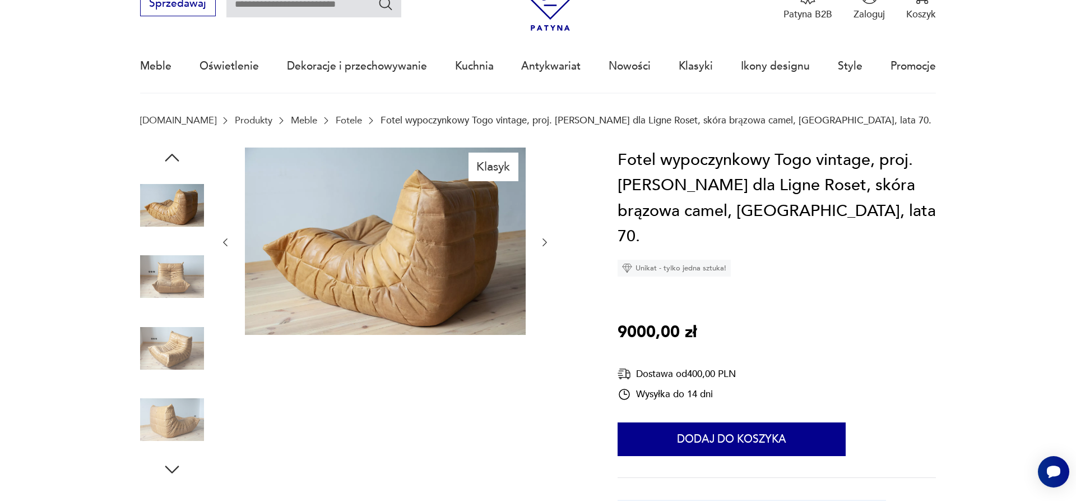
click at [543, 242] on icon "button" at bounding box center [544, 242] width 11 height 11
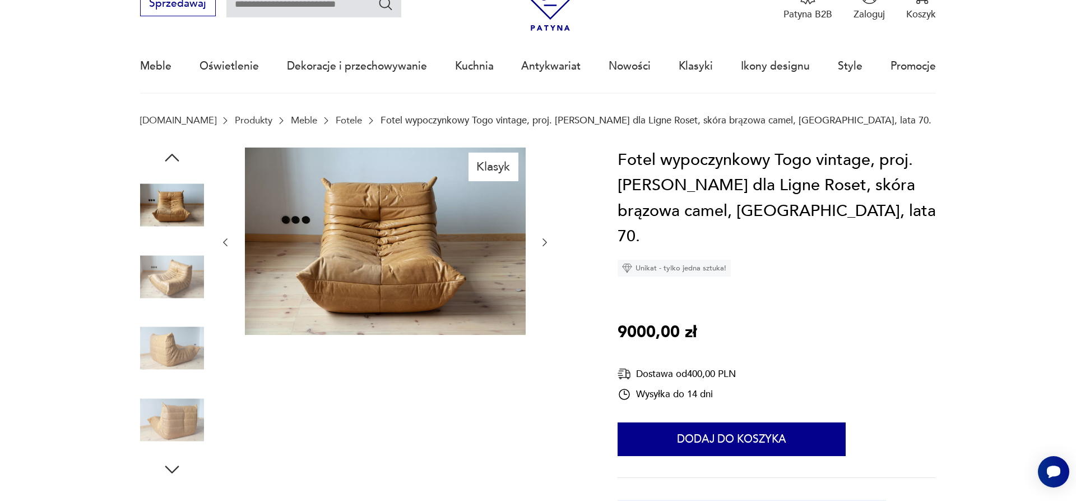
click at [543, 242] on icon "button" at bounding box center [544, 242] width 11 height 11
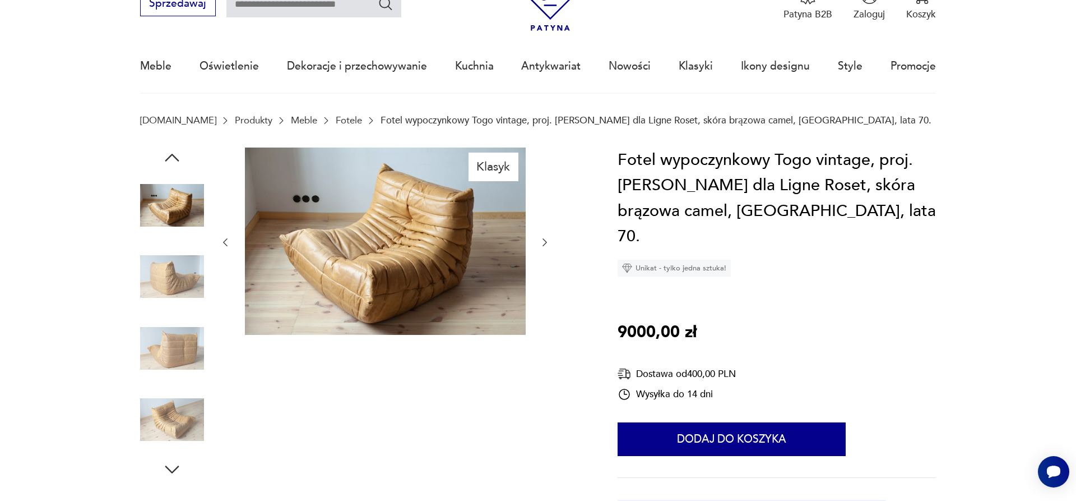
click at [543, 242] on icon "button" at bounding box center [544, 242] width 11 height 11
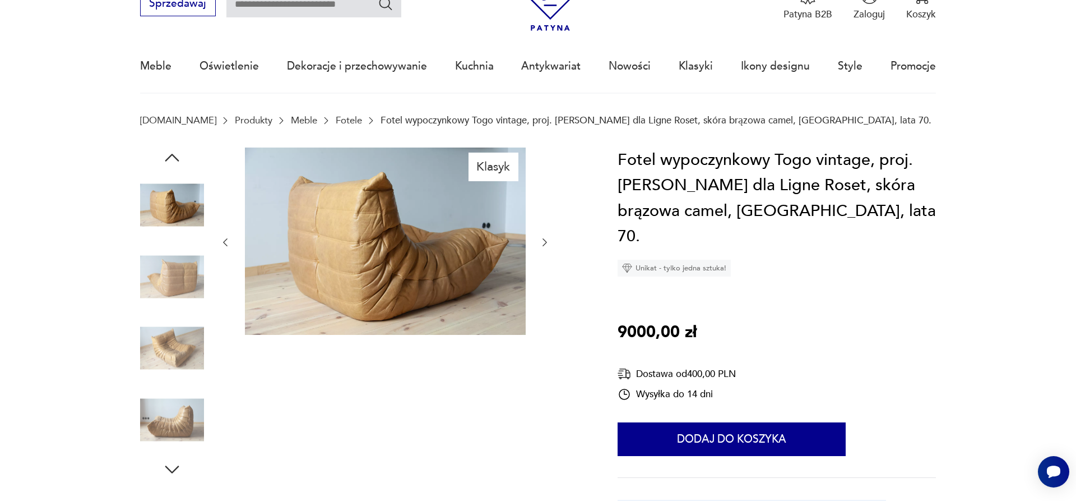
click at [543, 242] on icon "button" at bounding box center [544, 242] width 11 height 11
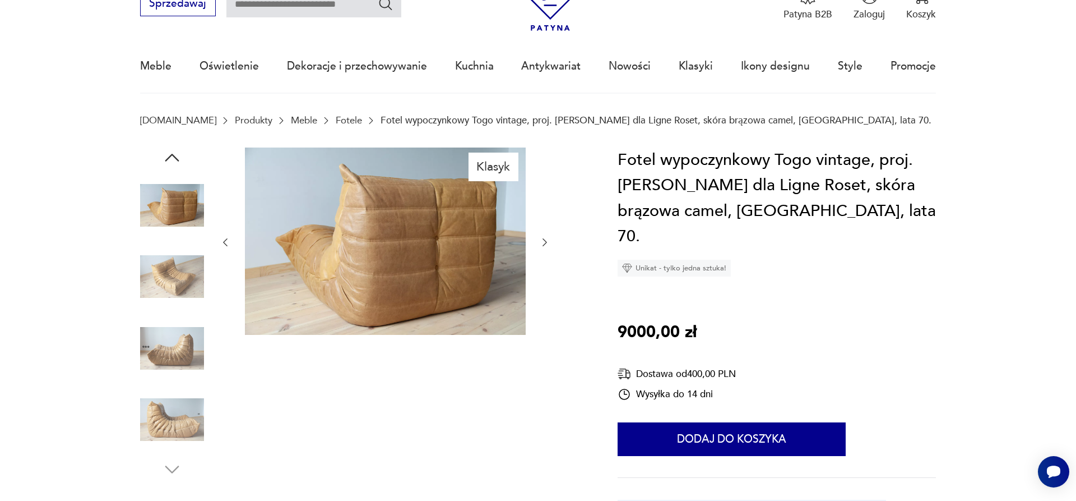
click at [412, 236] on img at bounding box center [385, 240] width 281 height 187
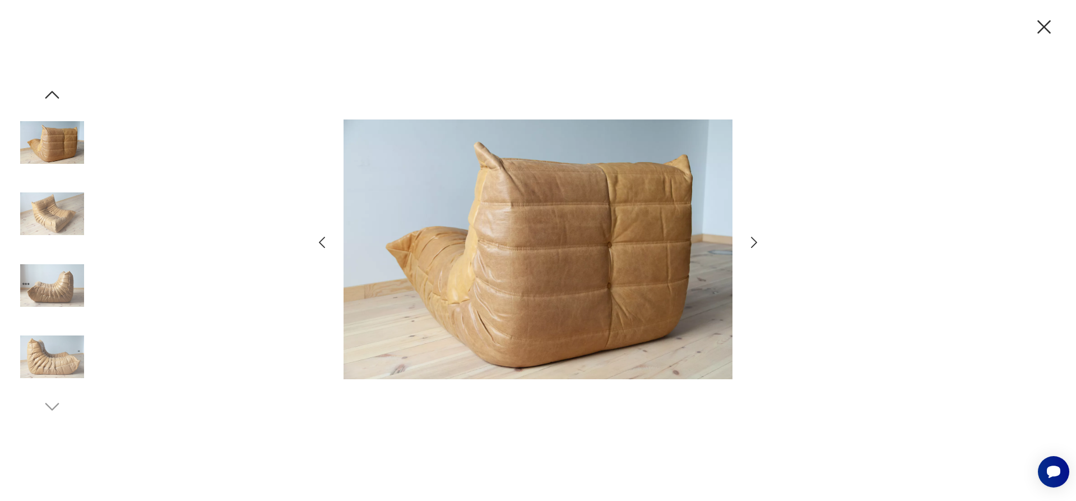
click at [750, 243] on icon "button" at bounding box center [754, 242] width 16 height 16
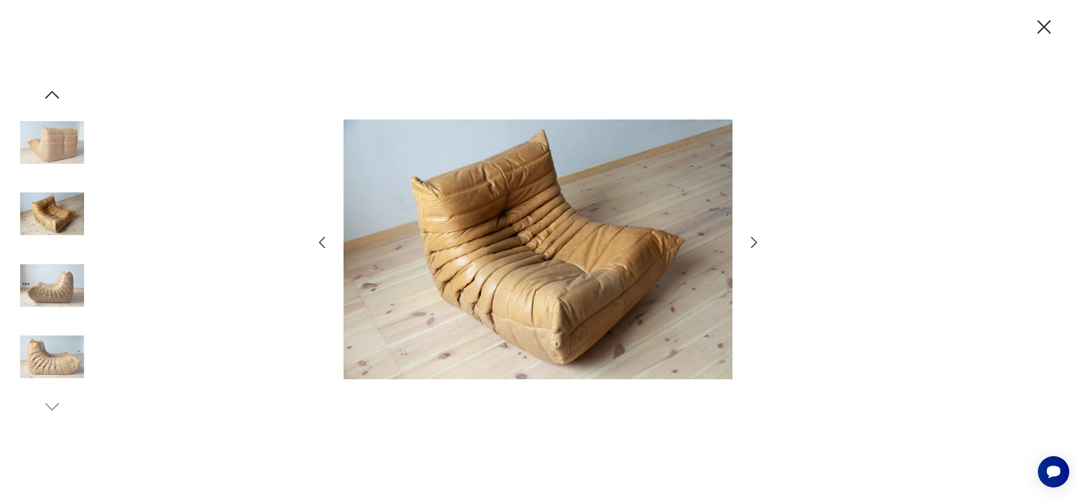
click at [750, 243] on icon "button" at bounding box center [754, 242] width 16 height 16
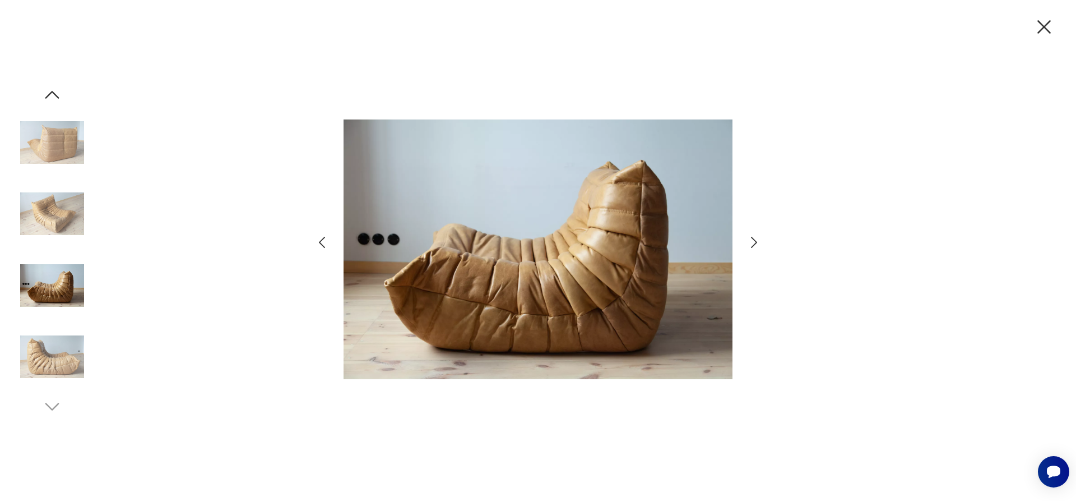
click at [750, 243] on icon "button" at bounding box center [754, 242] width 16 height 16
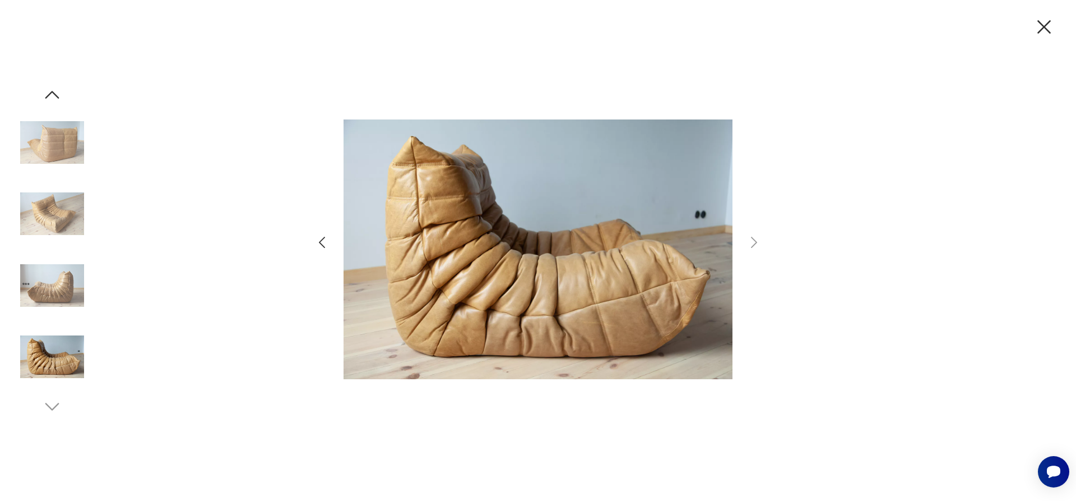
click at [1045, 27] on icon "button" at bounding box center [1044, 26] width 13 height 13
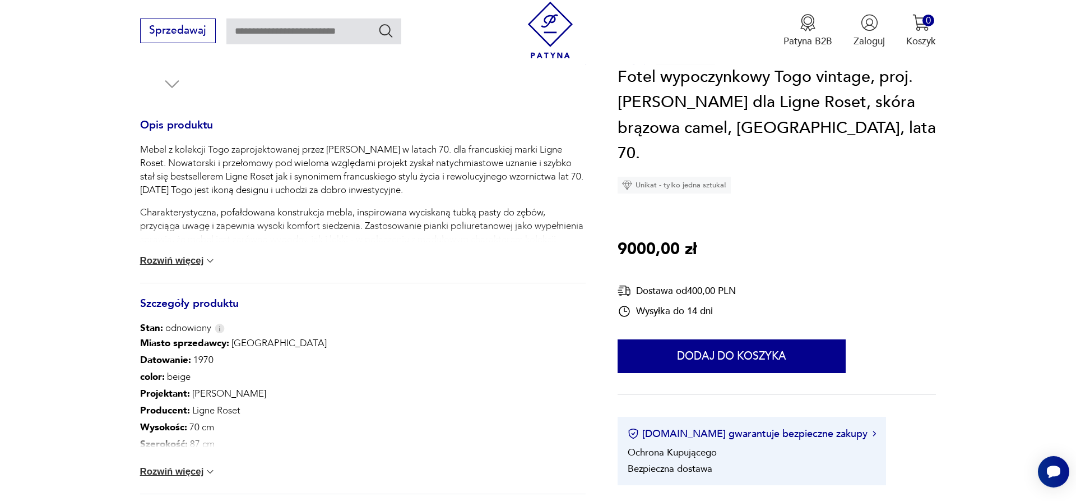
scroll to position [572, 0]
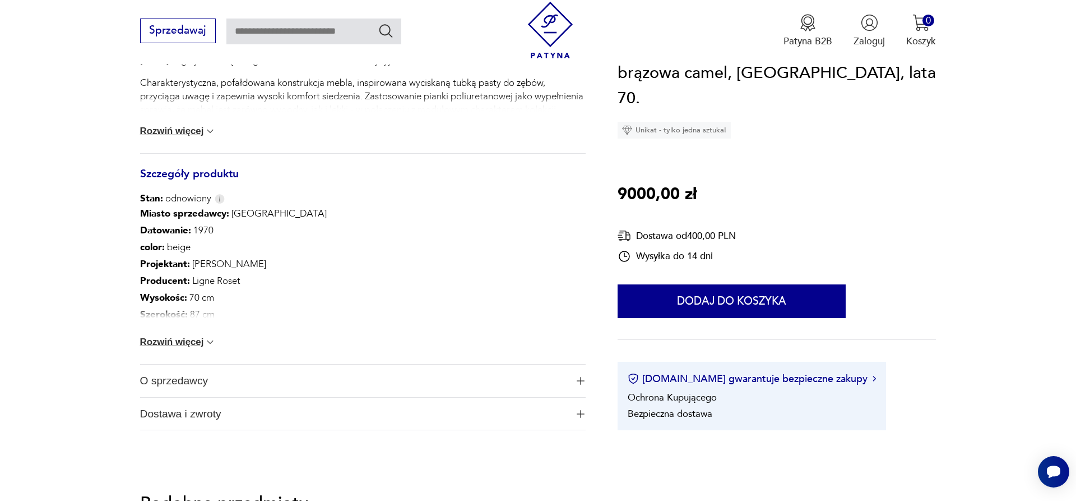
click at [179, 130] on button "Rozwiń więcej" at bounding box center [178, 131] width 76 height 11
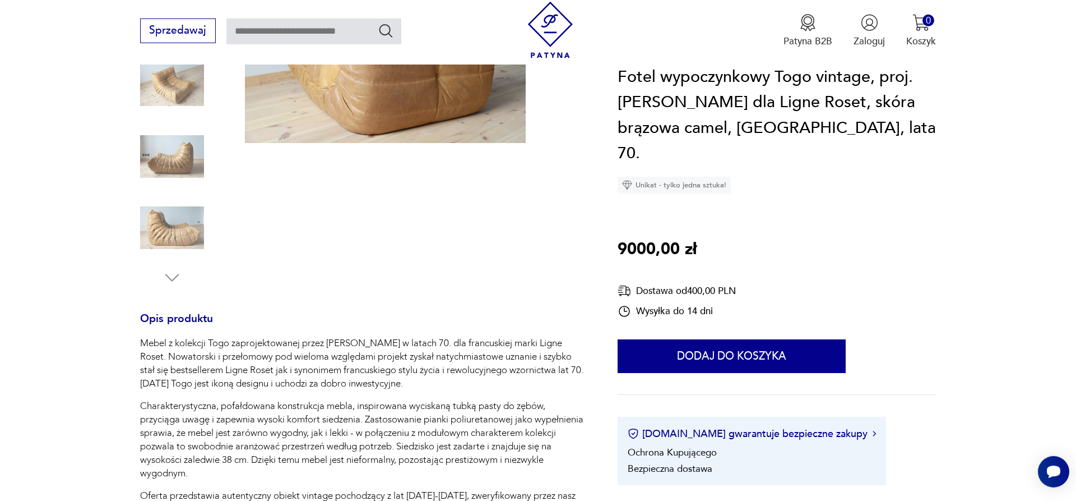
scroll to position [0, 0]
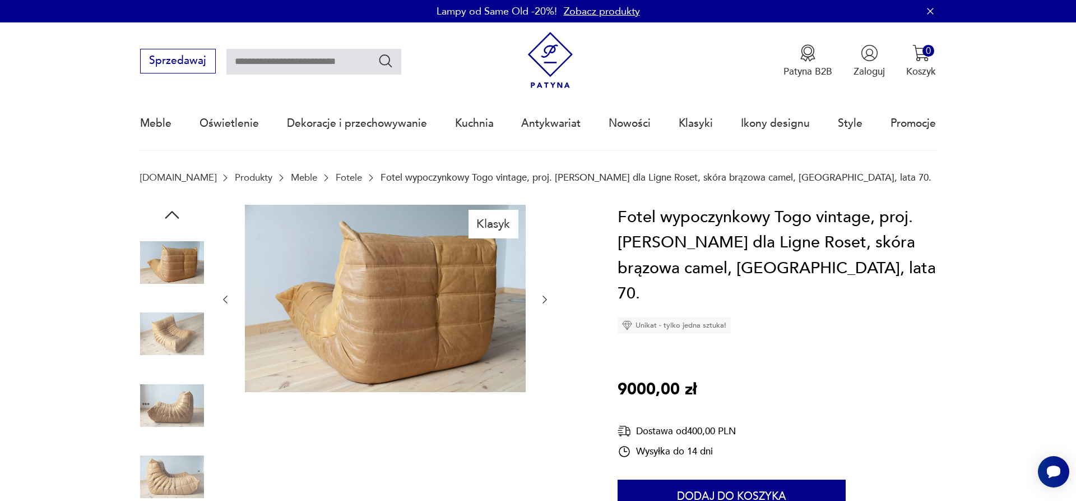
click at [541, 293] on button "button" at bounding box center [544, 299] width 11 height 13
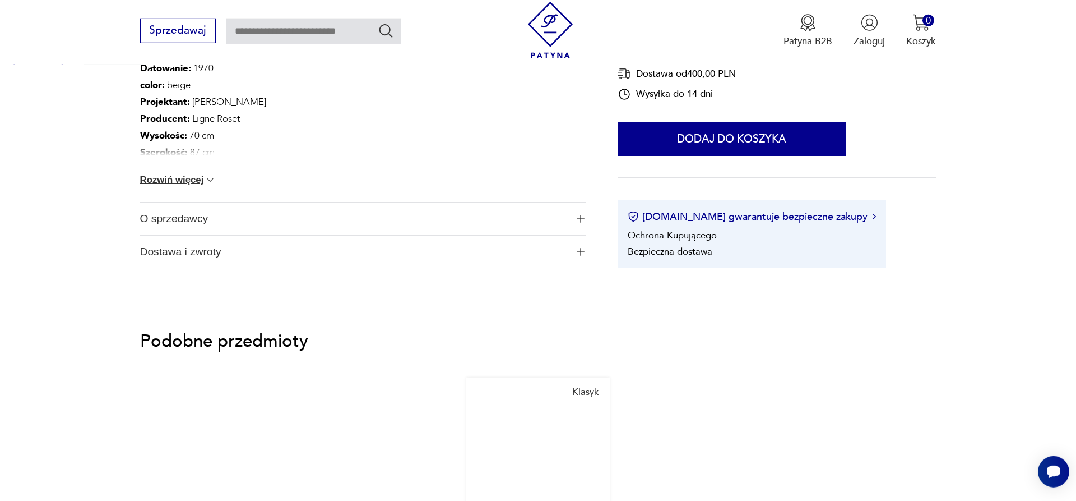
scroll to position [858, 0]
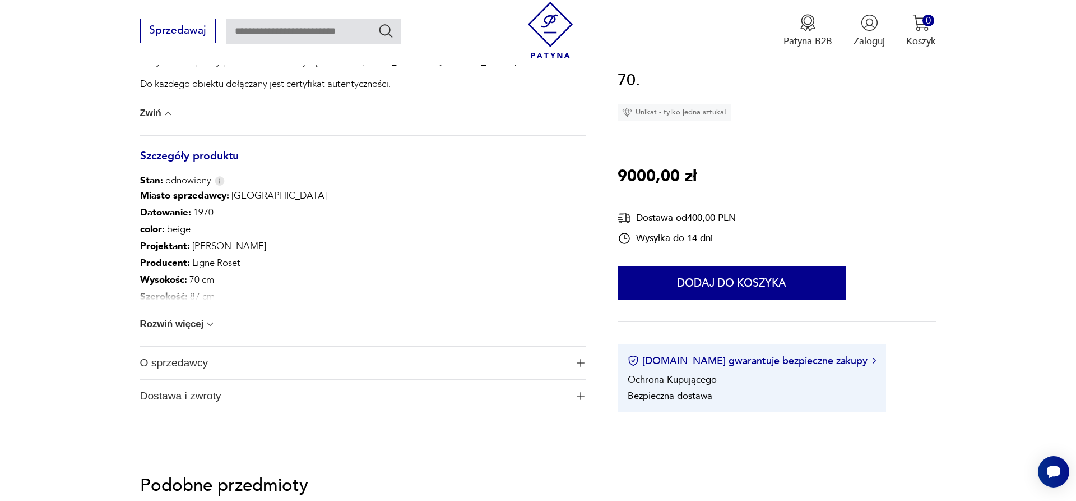
click at [579, 364] on img "button" at bounding box center [581, 363] width 8 height 8
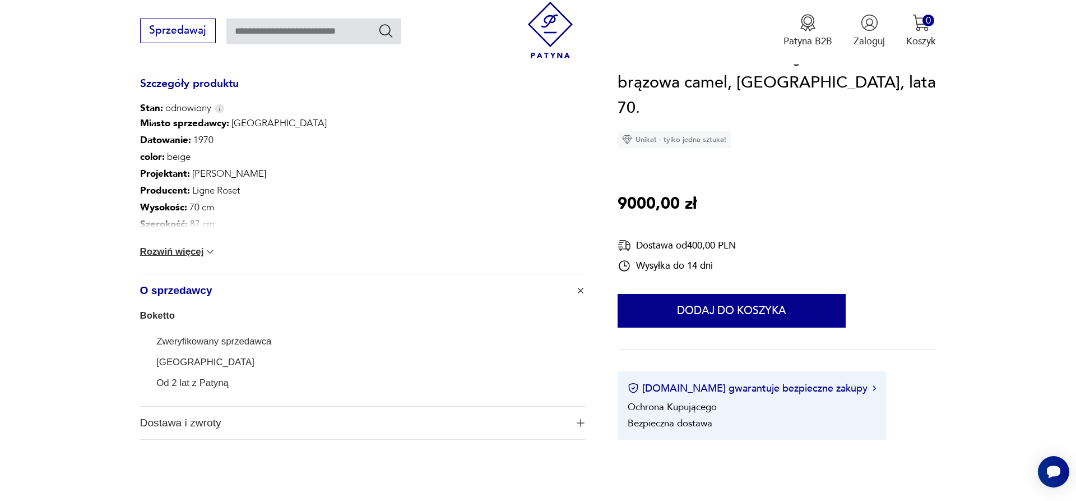
scroll to position [1086, 0]
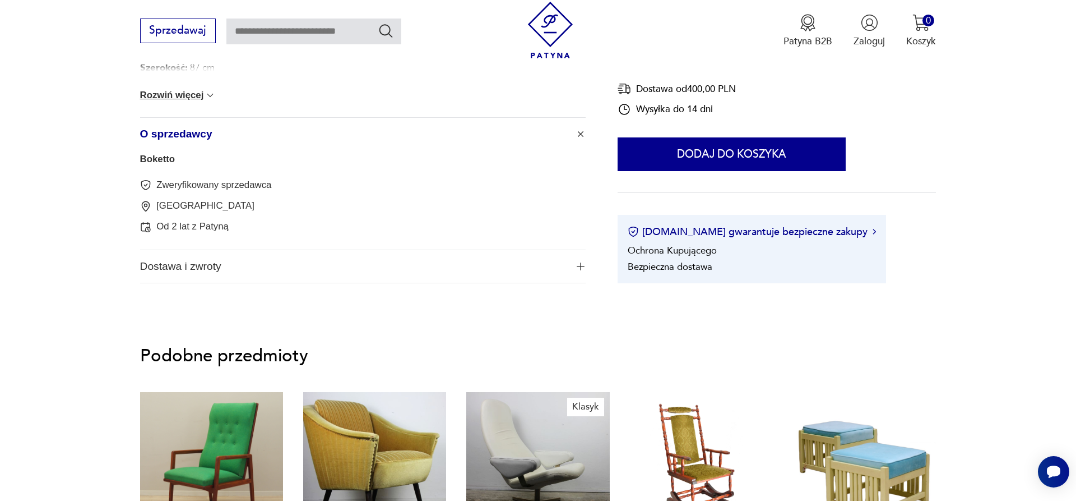
click at [578, 267] on img "button" at bounding box center [581, 266] width 8 height 8
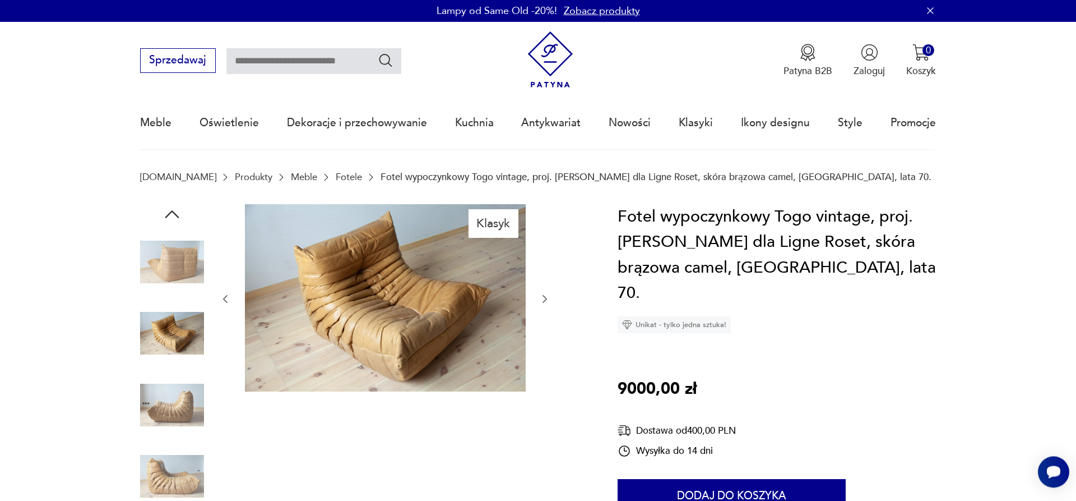
scroll to position [0, 0]
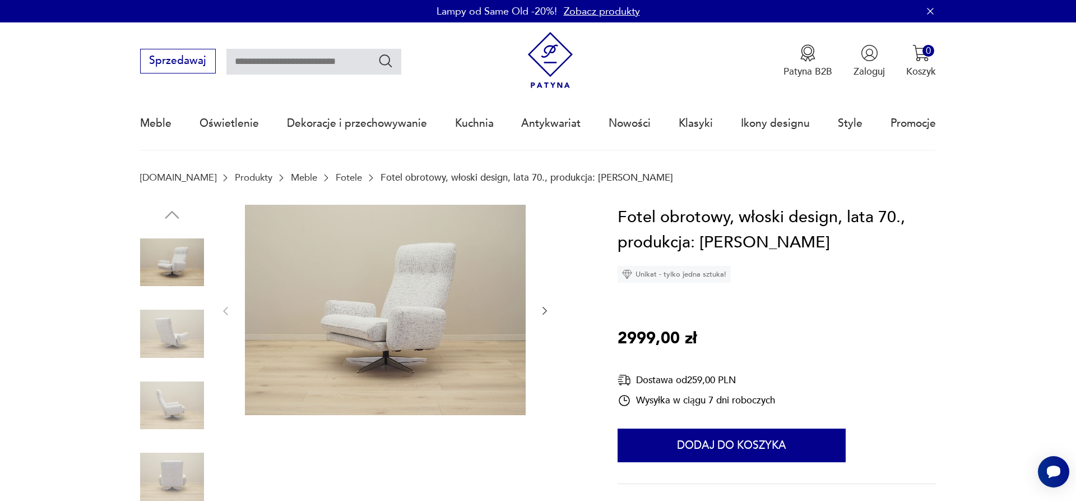
click at [537, 310] on div at bounding box center [385, 311] width 331 height 213
click at [541, 308] on icon "button" at bounding box center [544, 310] width 11 height 11
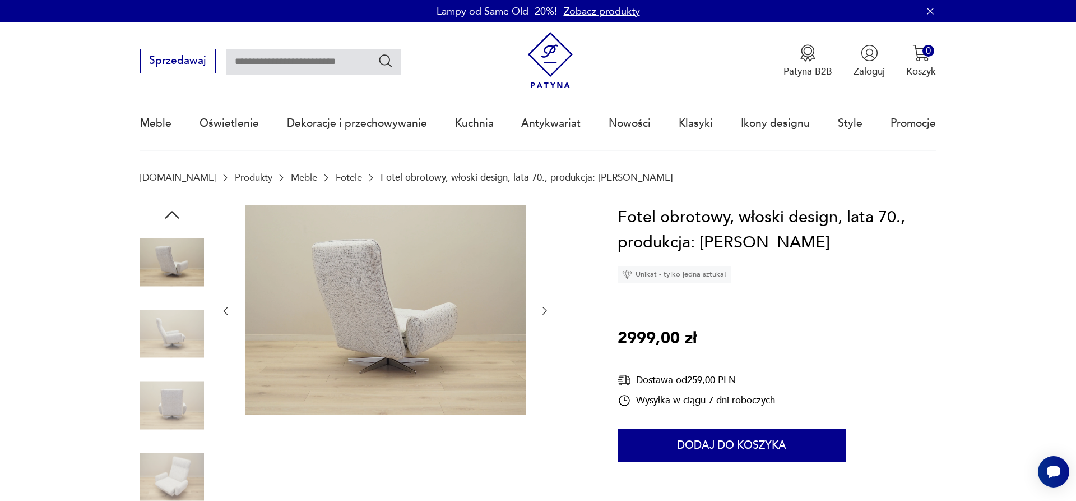
click at [541, 308] on icon "button" at bounding box center [544, 310] width 11 height 11
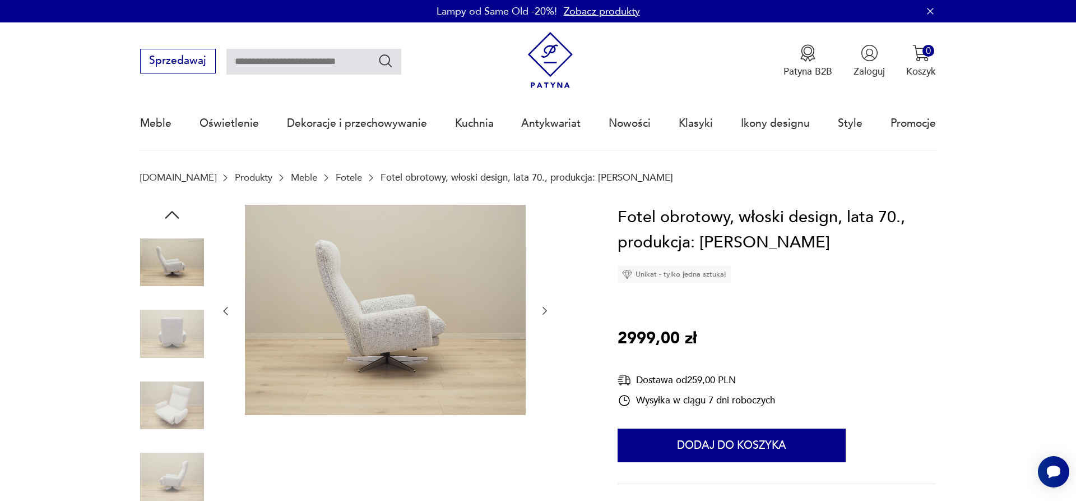
click at [541, 308] on icon "button" at bounding box center [544, 310] width 11 height 11
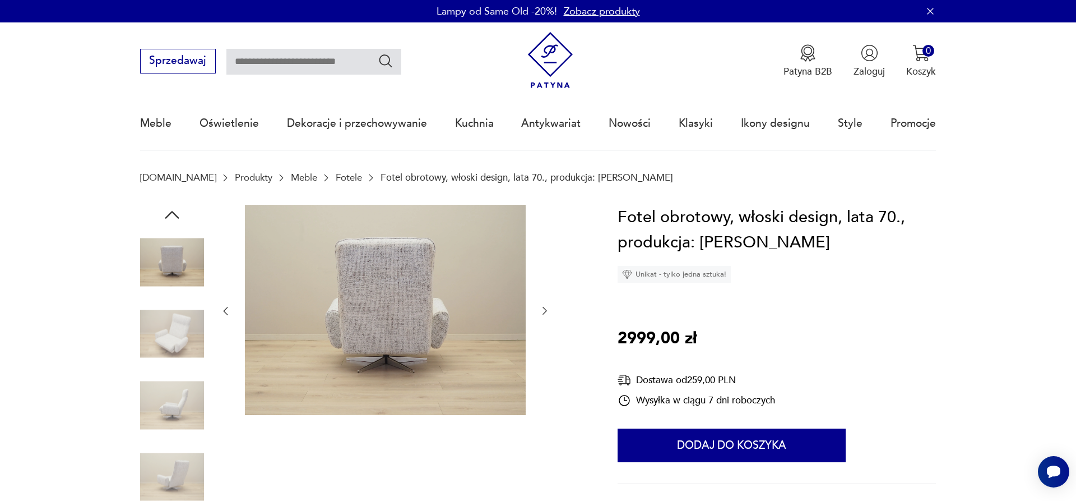
click at [541, 308] on icon "button" at bounding box center [544, 310] width 11 height 11
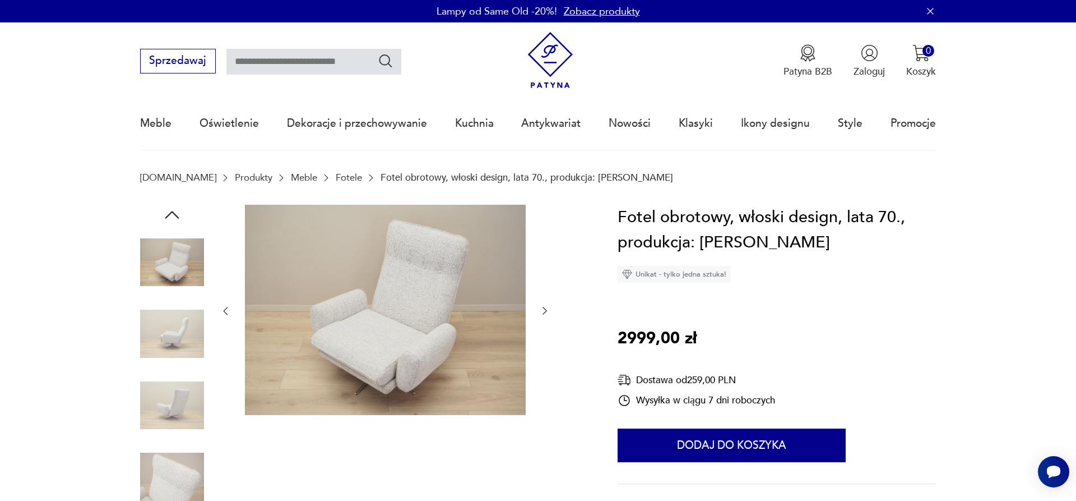
click at [541, 308] on icon "button" at bounding box center [544, 310] width 11 height 11
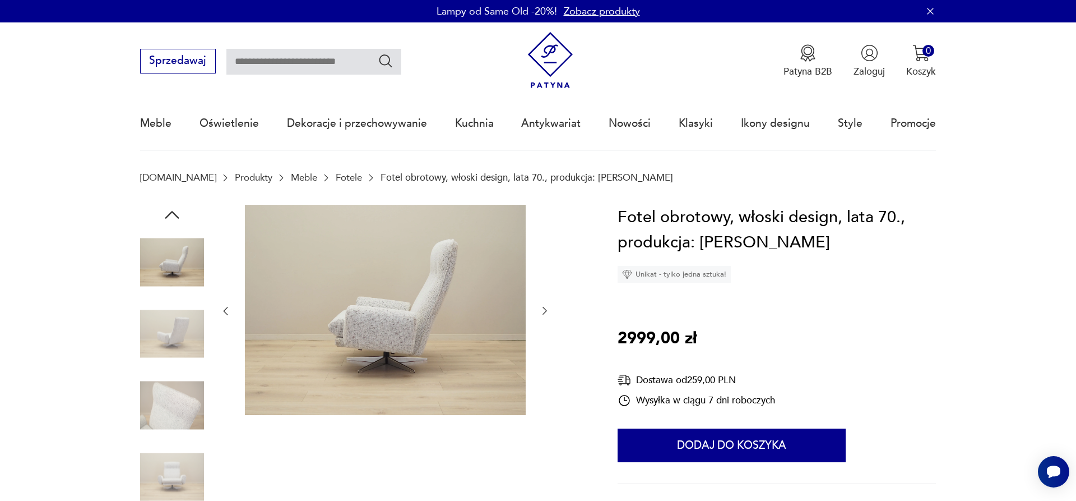
click at [541, 308] on icon "button" at bounding box center [544, 310] width 11 height 11
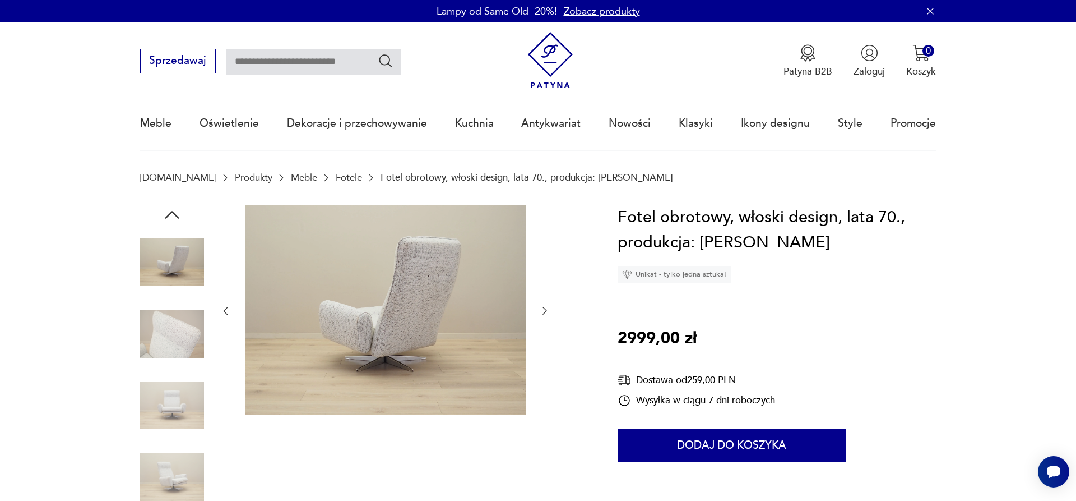
click at [541, 308] on icon "button" at bounding box center [544, 310] width 11 height 11
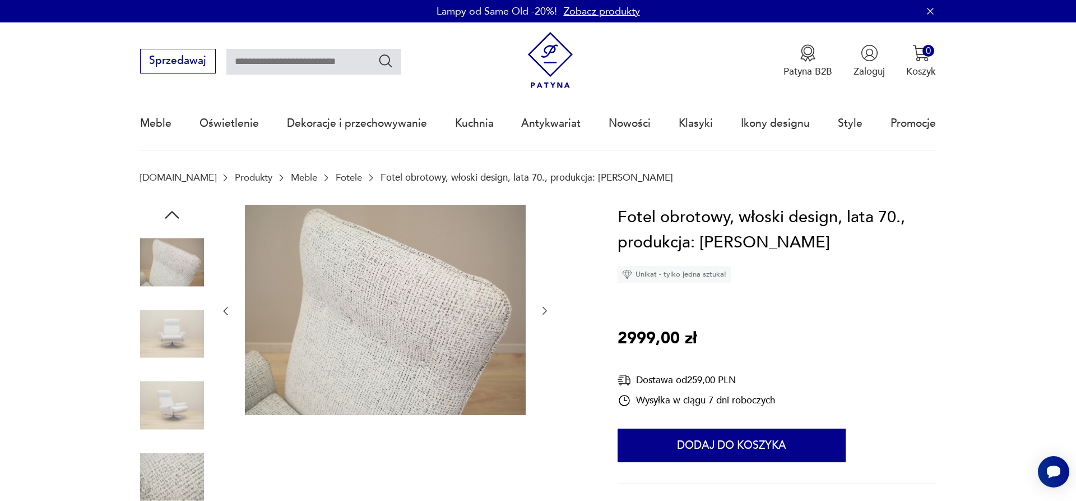
click at [541, 308] on icon "button" at bounding box center [544, 310] width 11 height 11
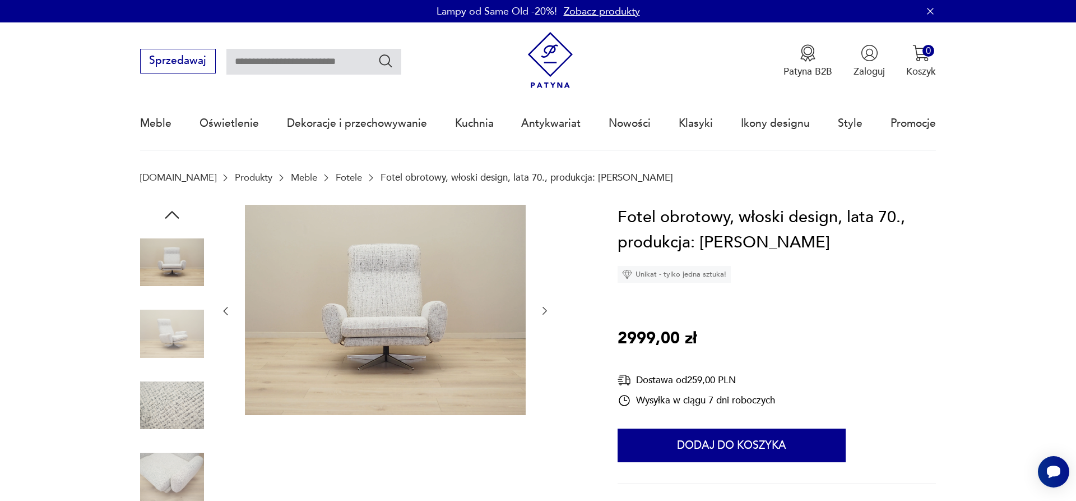
click at [541, 308] on icon "button" at bounding box center [544, 310] width 11 height 11
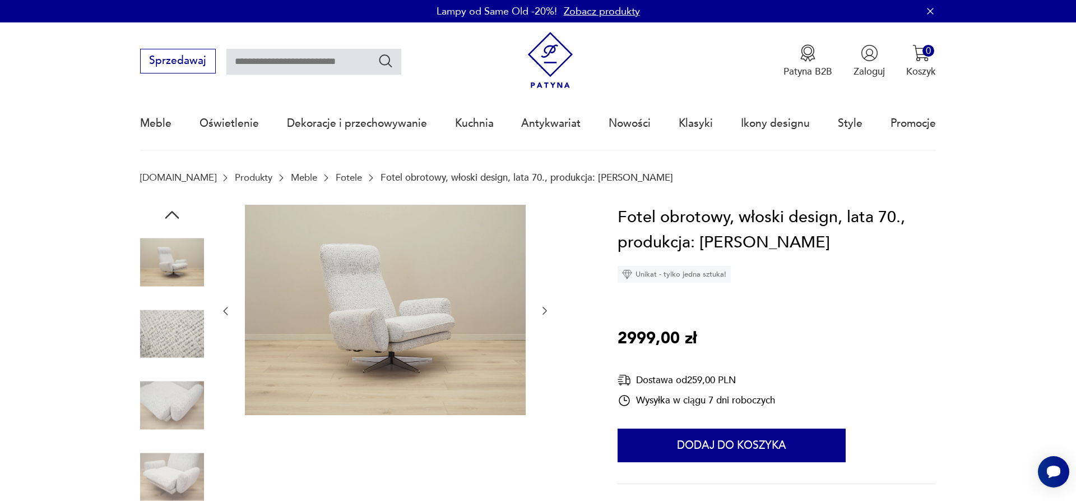
click at [541, 308] on icon "button" at bounding box center [544, 310] width 11 height 11
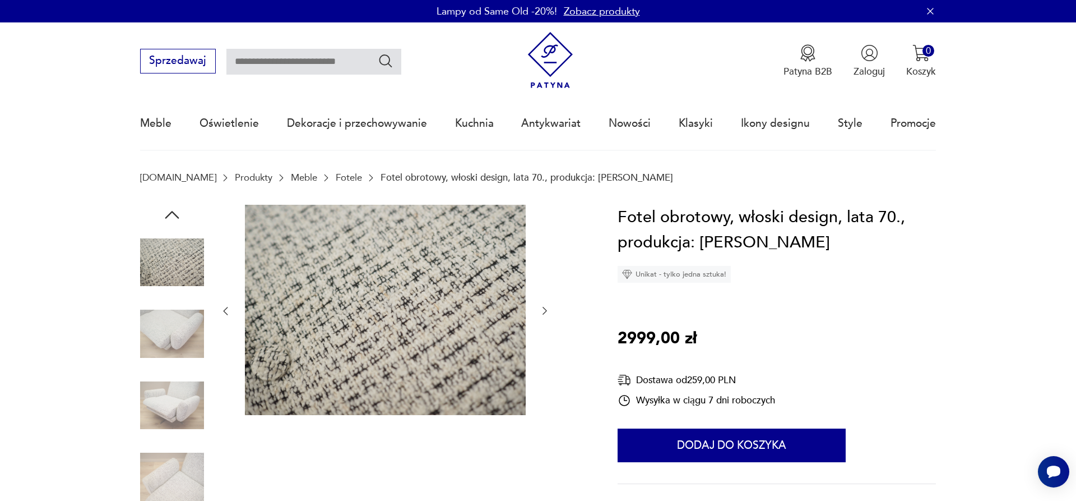
click at [541, 308] on icon "button" at bounding box center [544, 310] width 11 height 11
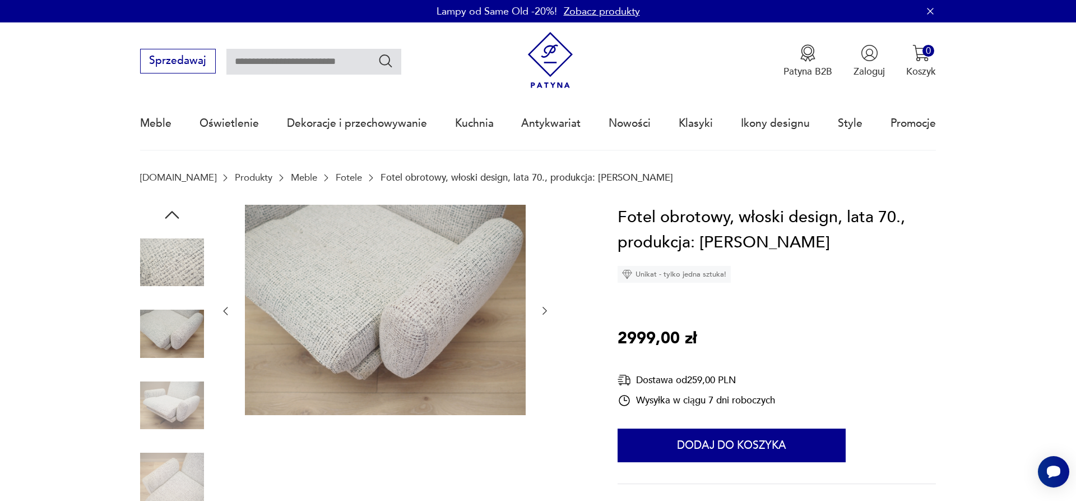
click at [541, 308] on icon "button" at bounding box center [544, 310] width 11 height 11
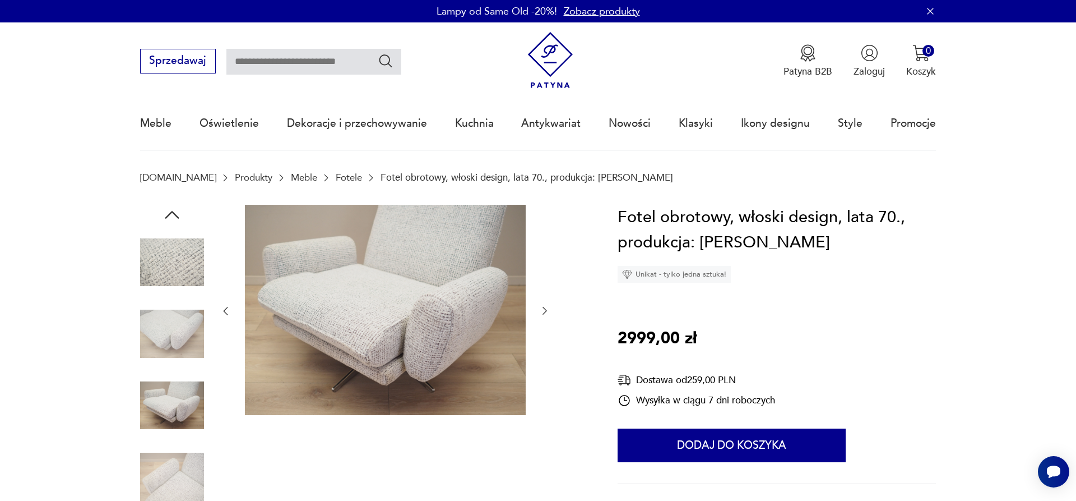
click at [541, 308] on icon "button" at bounding box center [544, 310] width 11 height 11
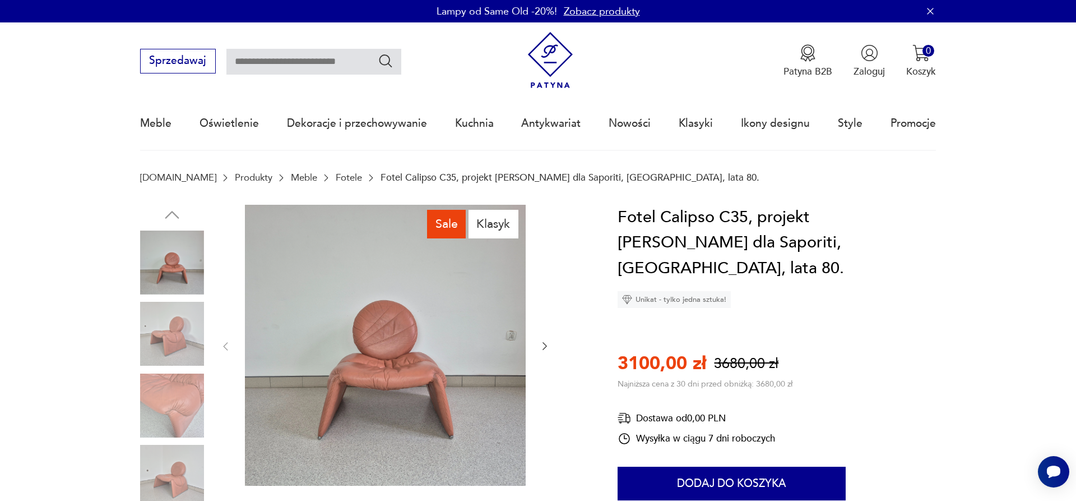
click at [164, 326] on img at bounding box center [172, 334] width 64 height 64
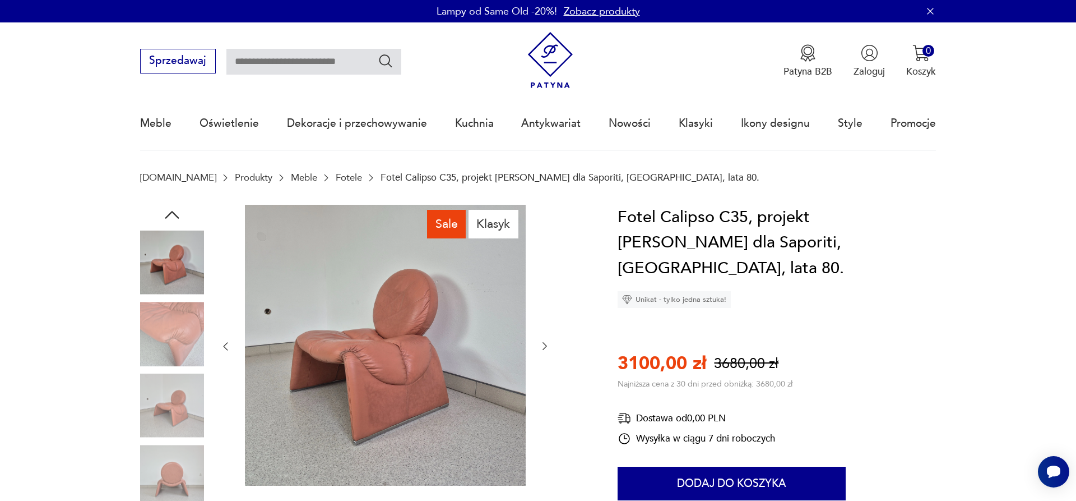
click at [166, 325] on img at bounding box center [172, 334] width 64 height 64
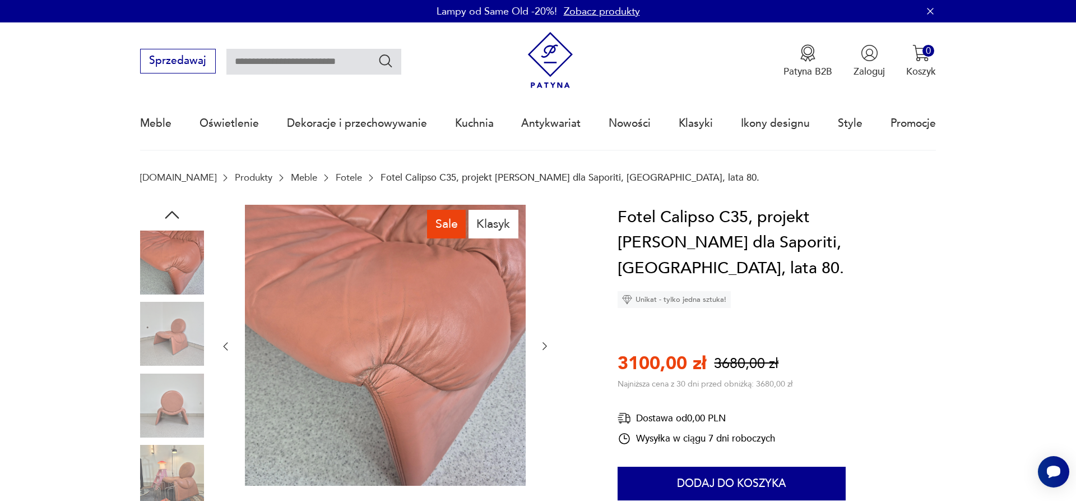
click at [165, 351] on img at bounding box center [172, 334] width 64 height 64
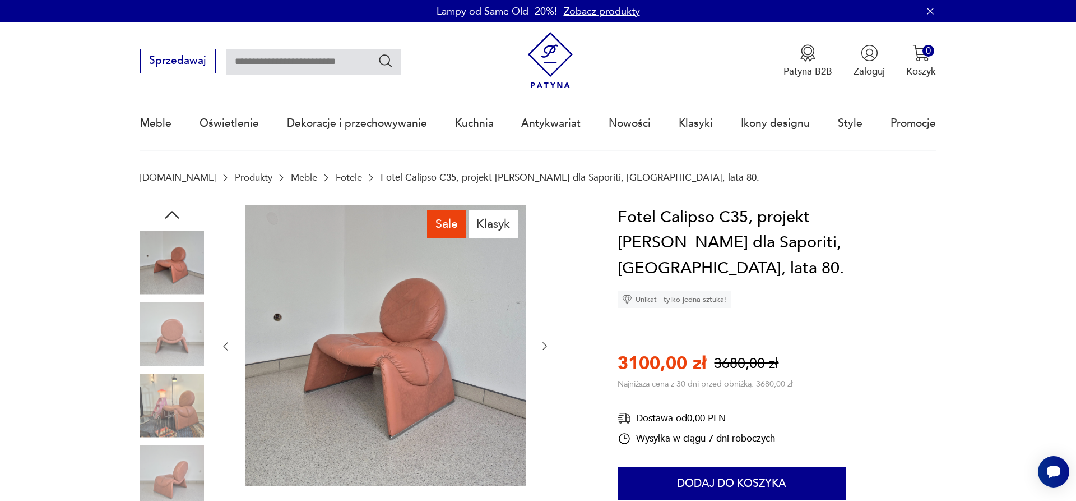
click at [166, 370] on div at bounding box center [172, 370] width 64 height 280
click at [181, 395] on img at bounding box center [172, 405] width 64 height 64
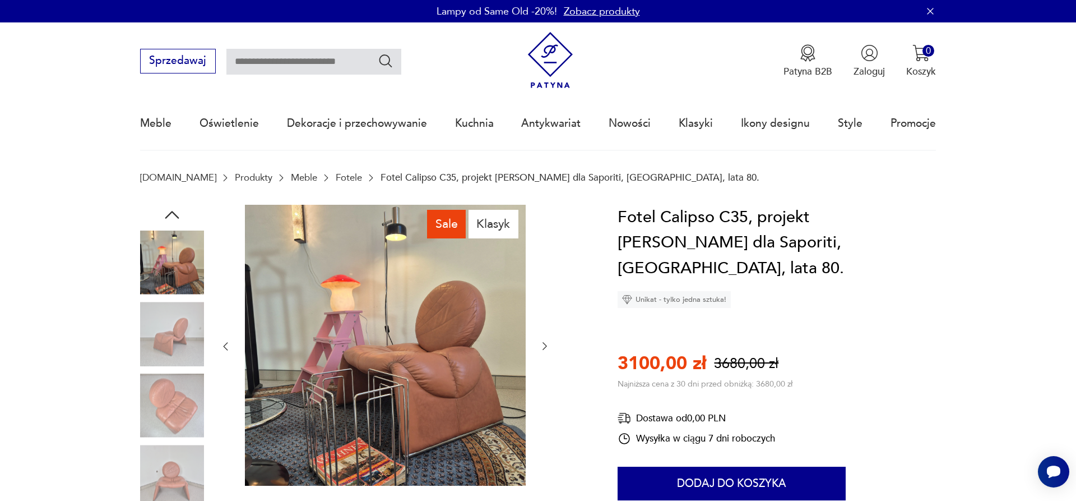
click at [181, 395] on img at bounding box center [172, 405] width 64 height 64
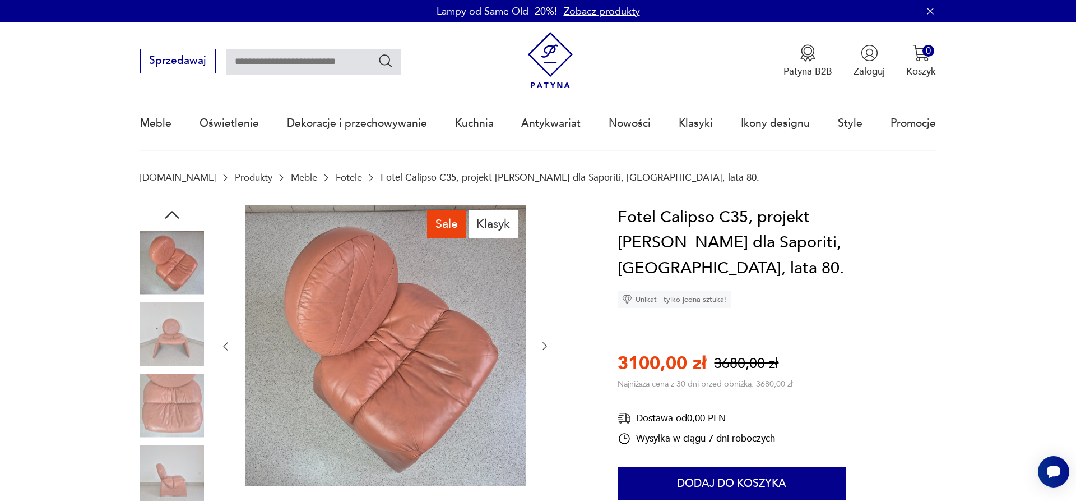
click at [184, 420] on img at bounding box center [172, 405] width 64 height 64
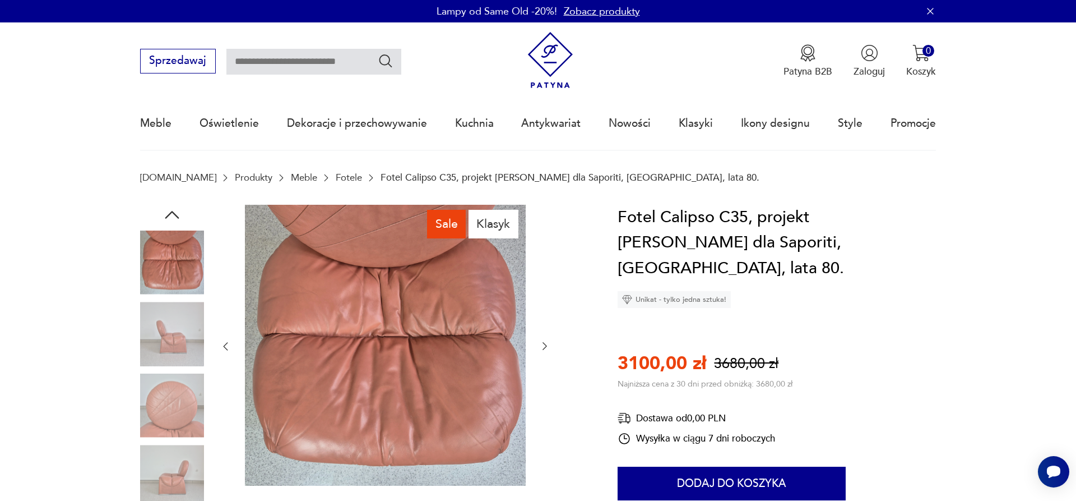
click at [180, 415] on img at bounding box center [172, 405] width 64 height 64
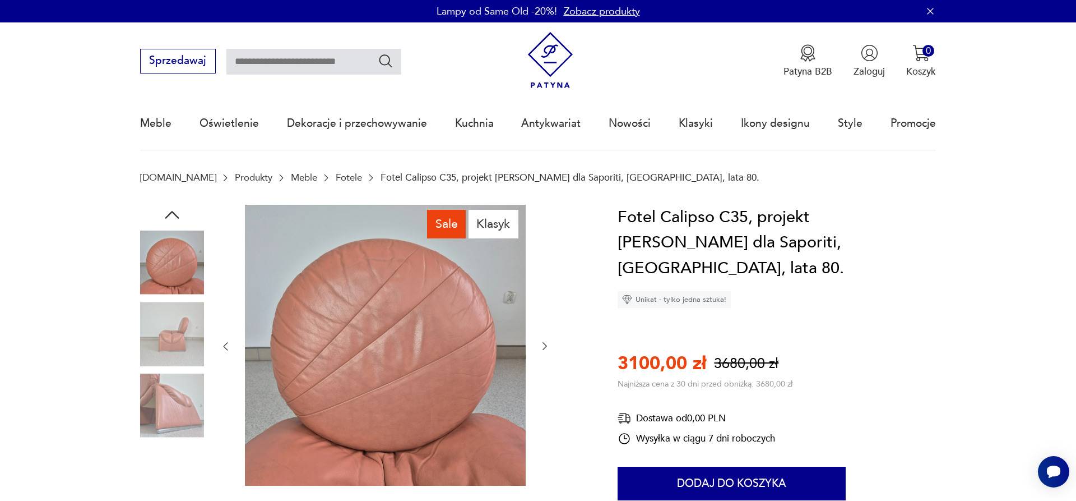
click at [170, 382] on img at bounding box center [172, 405] width 64 height 64
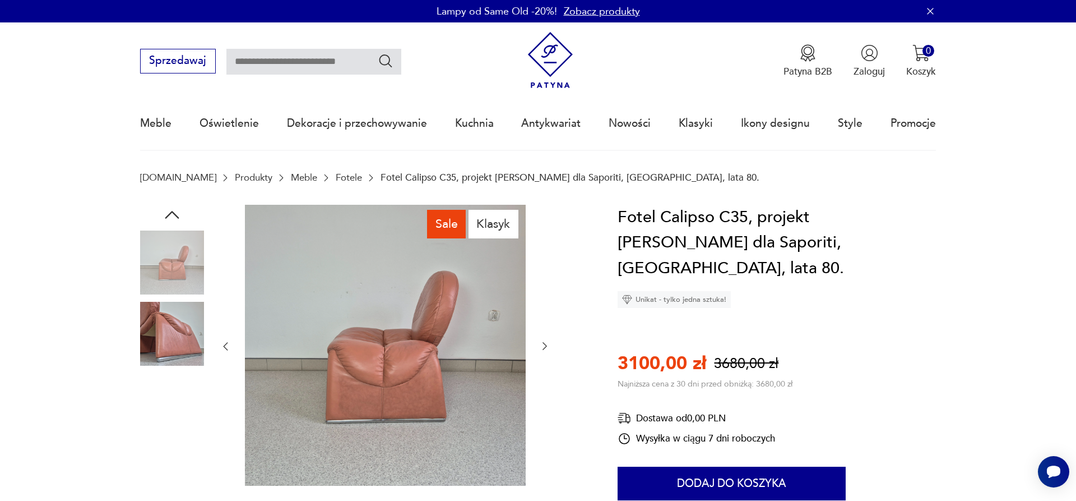
click at [174, 409] on img at bounding box center [172, 405] width 64 height 64
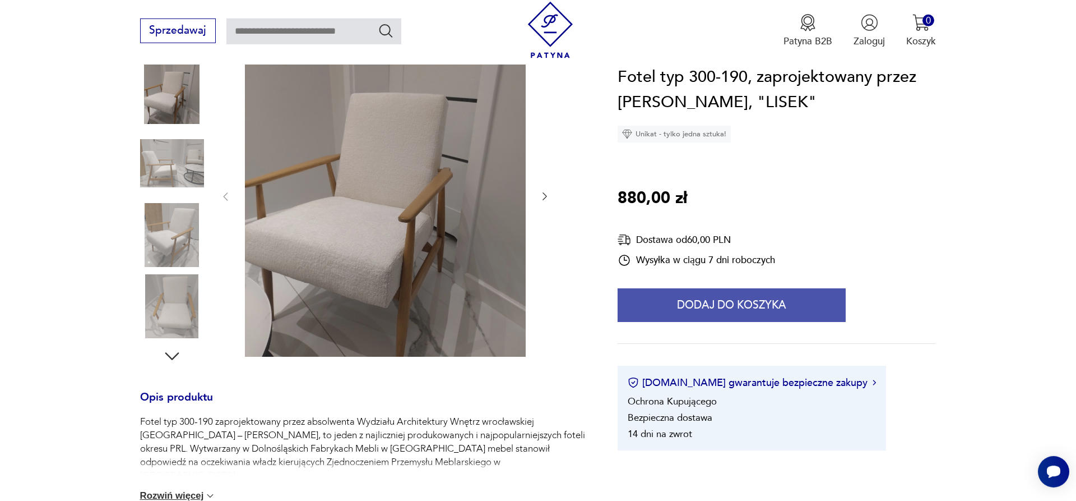
scroll to position [172, 0]
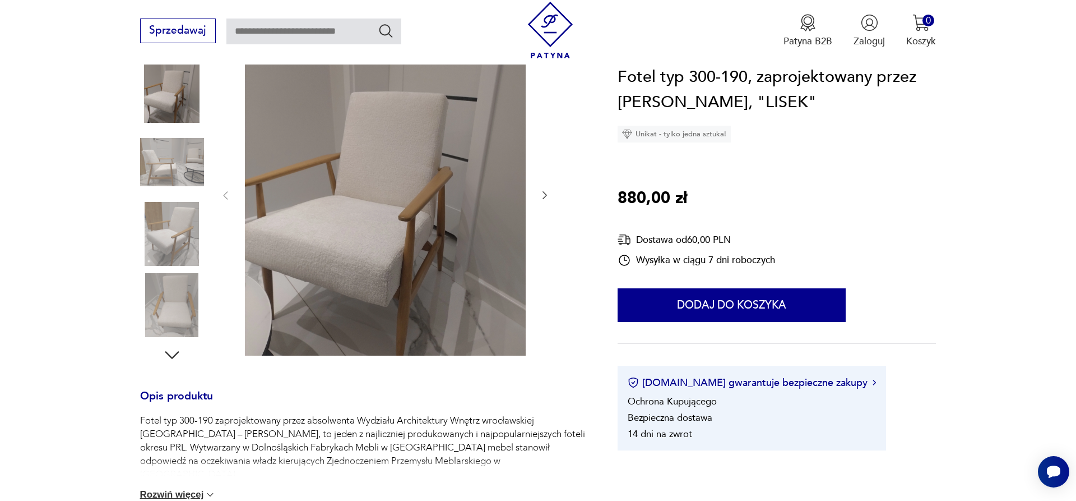
click at [539, 189] on button "button" at bounding box center [544, 195] width 11 height 13
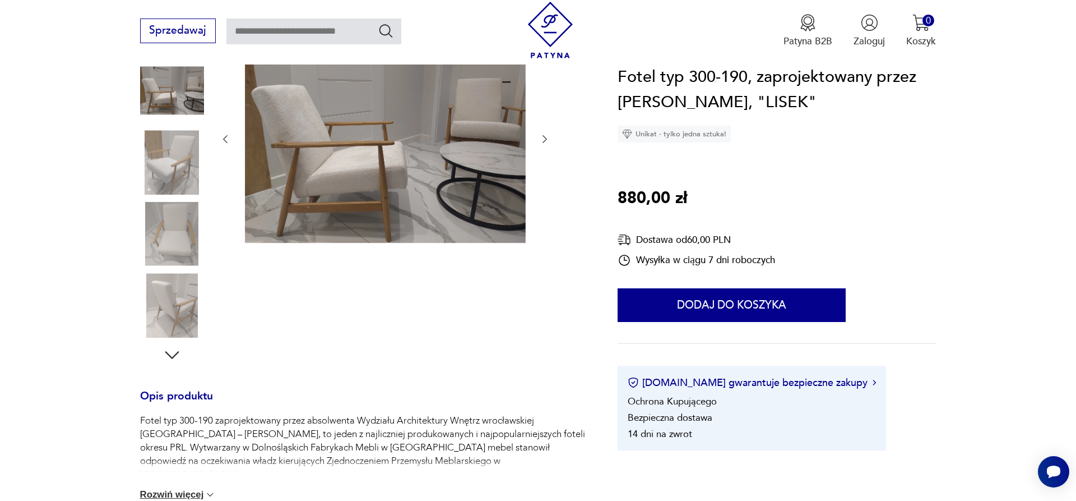
click at [550, 137] on div at bounding box center [363, 199] width 446 height 332
click at [544, 137] on icon "button" at bounding box center [544, 138] width 11 height 11
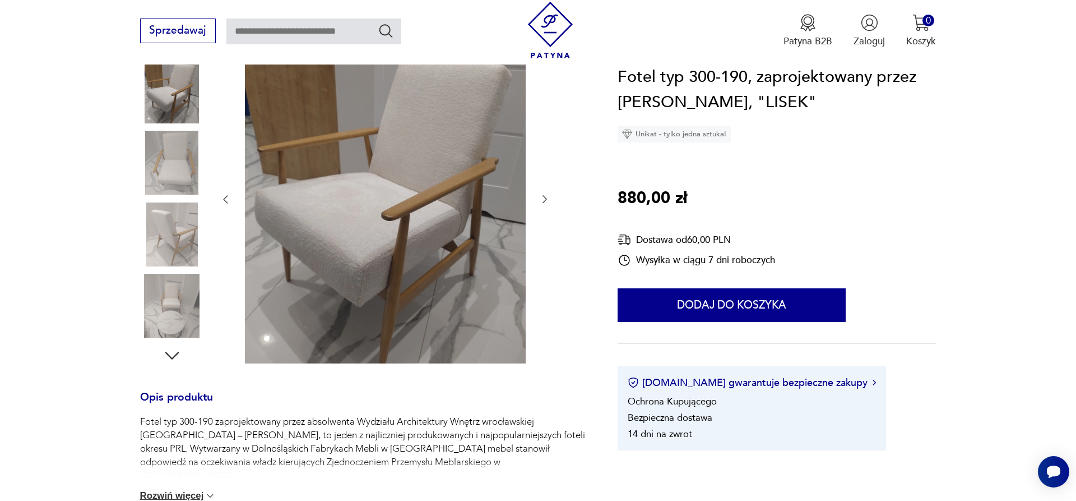
click at [548, 200] on icon "button" at bounding box center [544, 198] width 11 height 11
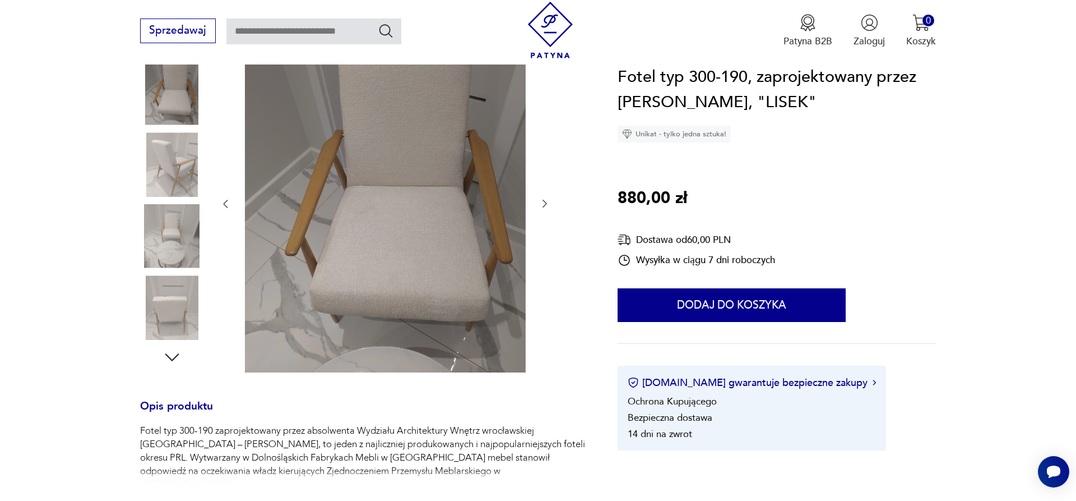
click at [548, 200] on icon "button" at bounding box center [544, 203] width 11 height 11
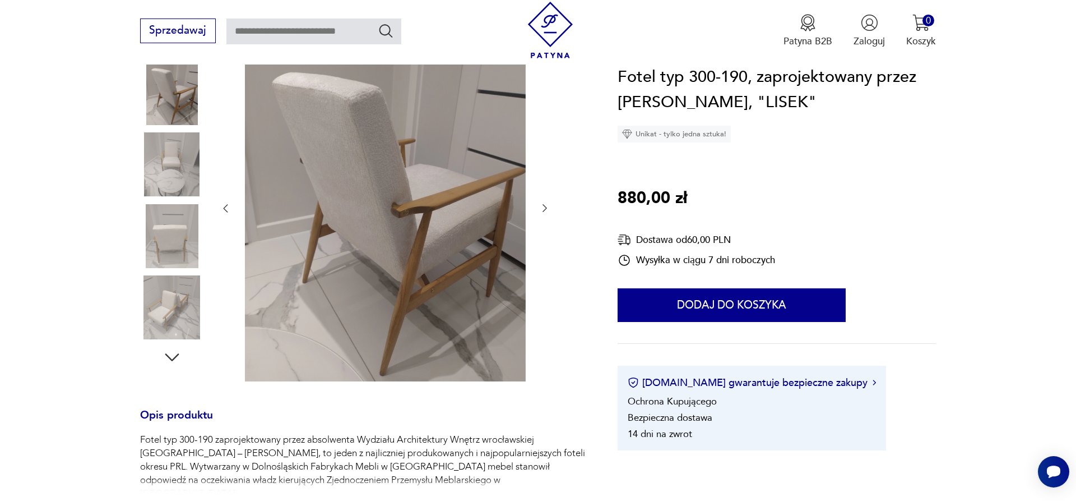
click at [548, 200] on div at bounding box center [385, 208] width 331 height 351
click at [543, 210] on icon "button" at bounding box center [544, 207] width 11 height 11
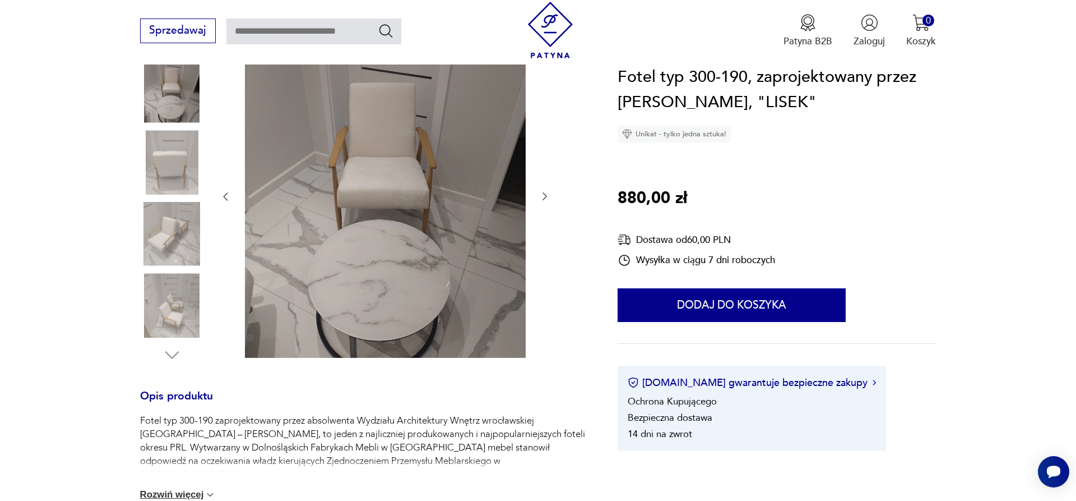
click at [543, 210] on div at bounding box center [385, 196] width 331 height 327
click at [539, 195] on icon "button" at bounding box center [544, 196] width 11 height 11
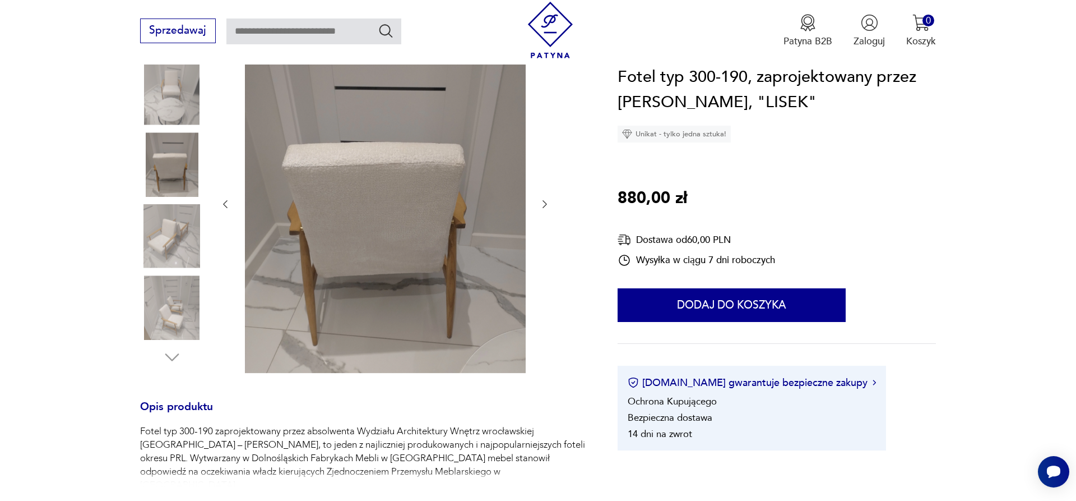
click at [539, 195] on div at bounding box center [385, 204] width 331 height 342
click at [544, 201] on div at bounding box center [385, 204] width 331 height 342
click at [544, 202] on icon "button" at bounding box center [544, 203] width 11 height 11
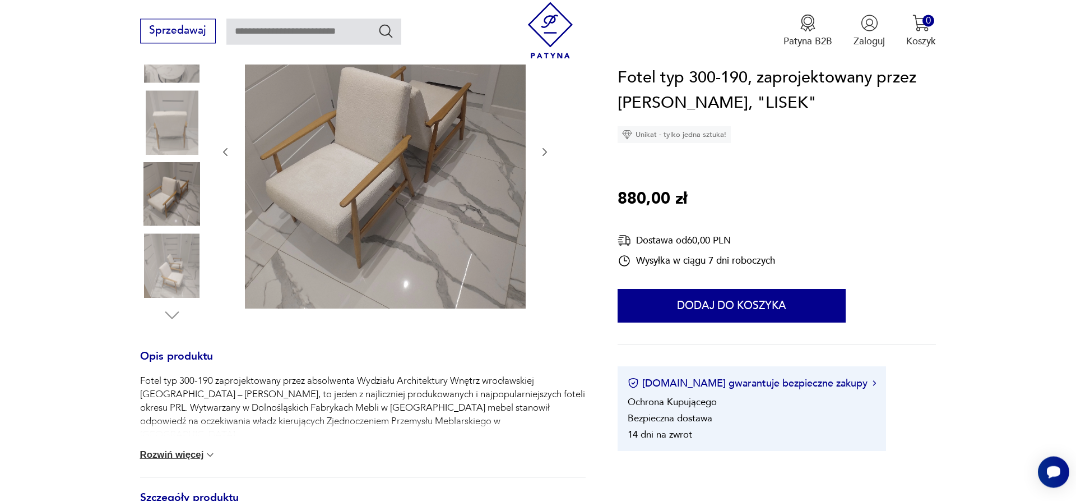
scroll to position [343, 0]
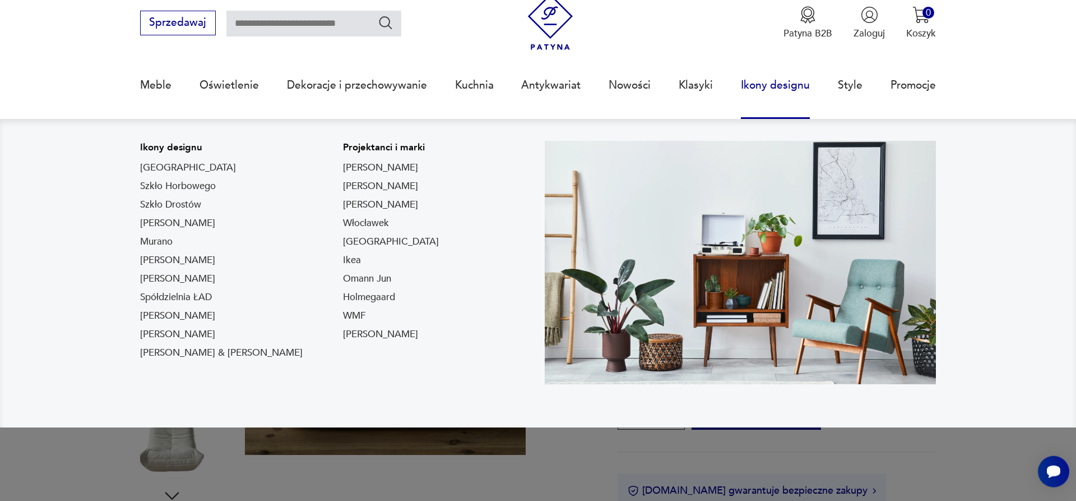
scroll to position [172, 0]
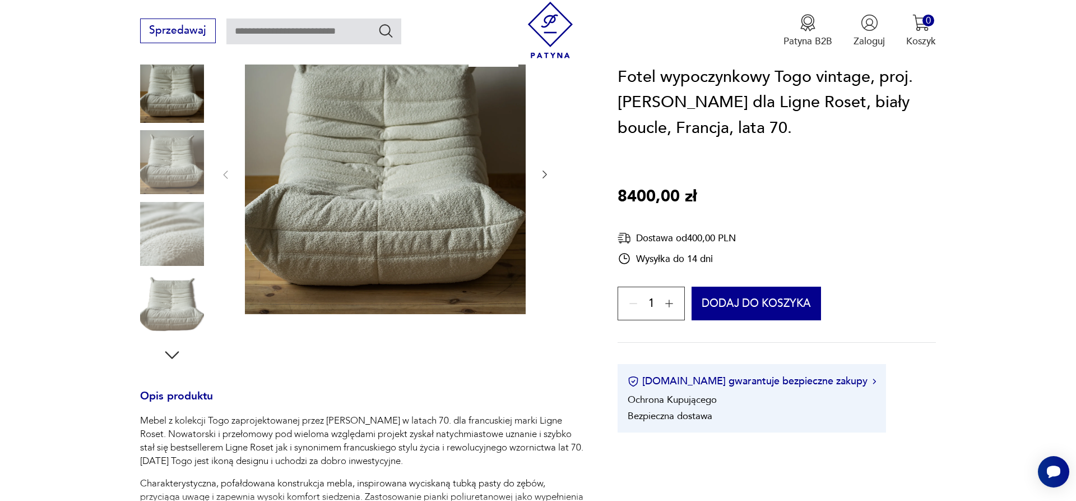
click at [537, 173] on div at bounding box center [385, 175] width 331 height 284
click at [543, 175] on icon "button" at bounding box center [544, 174] width 11 height 11
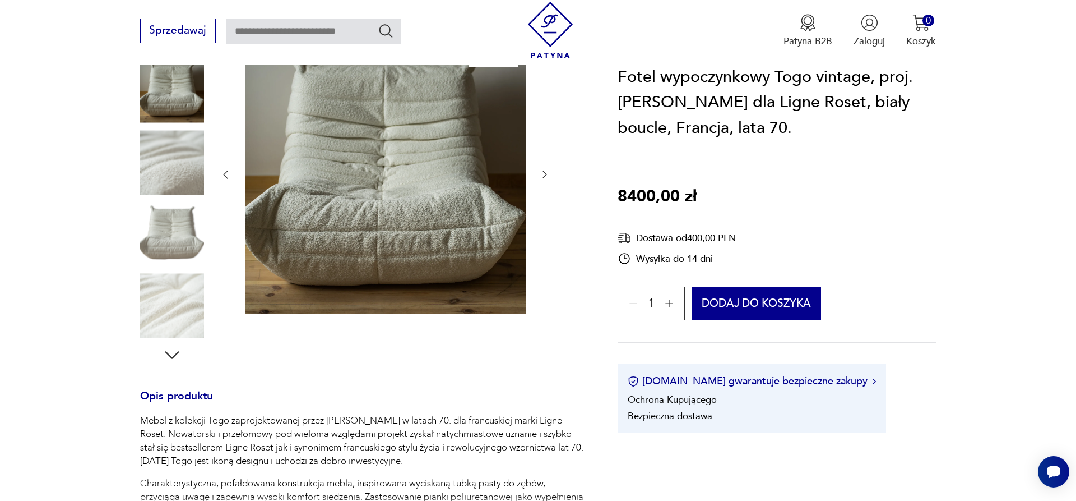
click at [543, 175] on icon "button" at bounding box center [544, 174] width 11 height 11
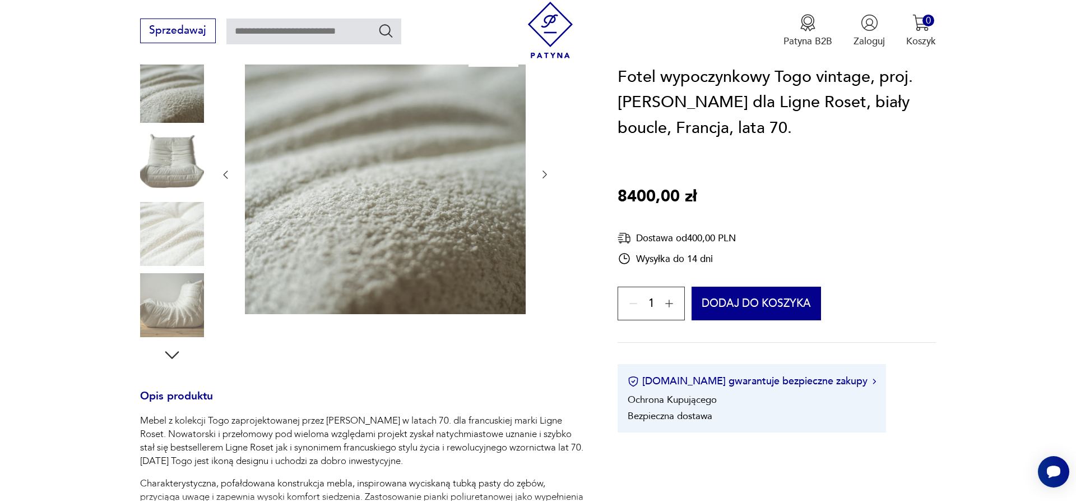
click at [539, 177] on icon "button" at bounding box center [544, 174] width 11 height 11
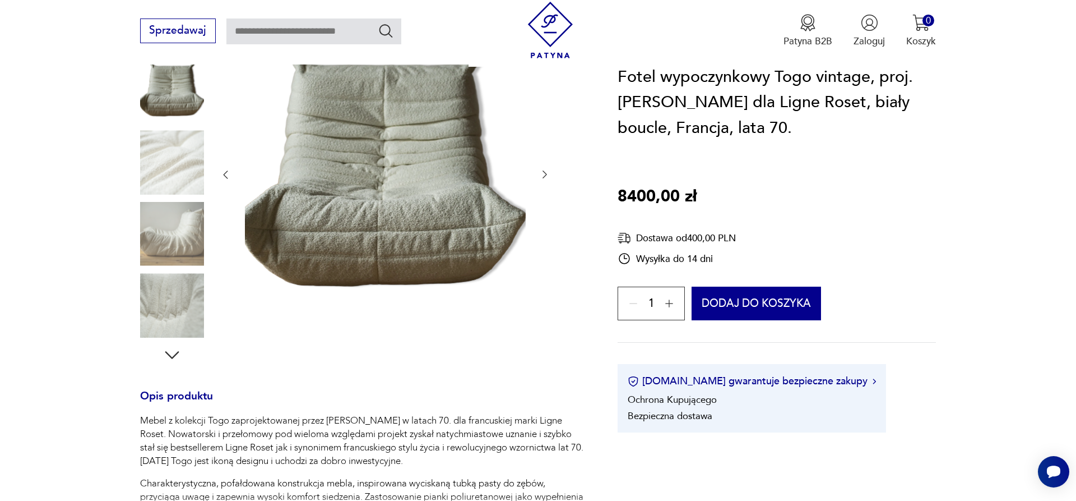
click at [539, 176] on icon "button" at bounding box center [544, 174] width 11 height 11
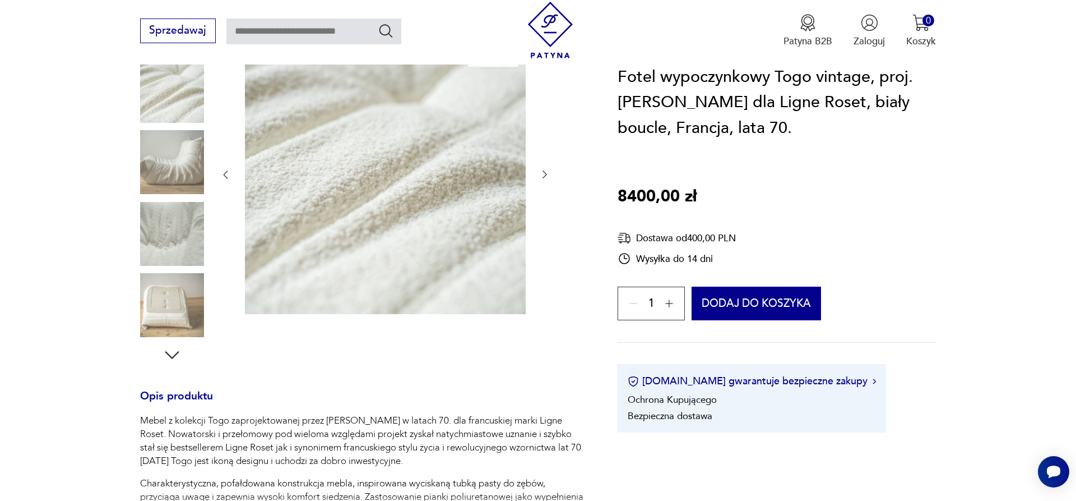
click at [539, 175] on icon "button" at bounding box center [544, 174] width 11 height 11
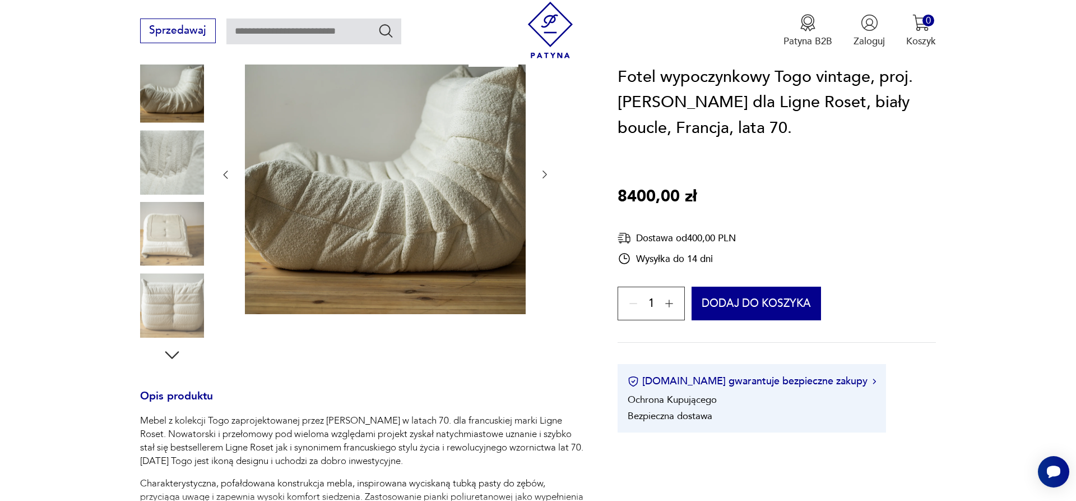
click at [539, 173] on div at bounding box center [385, 175] width 331 height 284
click at [947, 186] on section "Klasyk Opis produktu Mebel z kolekcji Togo zaprojektowanej przez [PERSON_NAME] …" at bounding box center [538, 448] width 1076 height 830
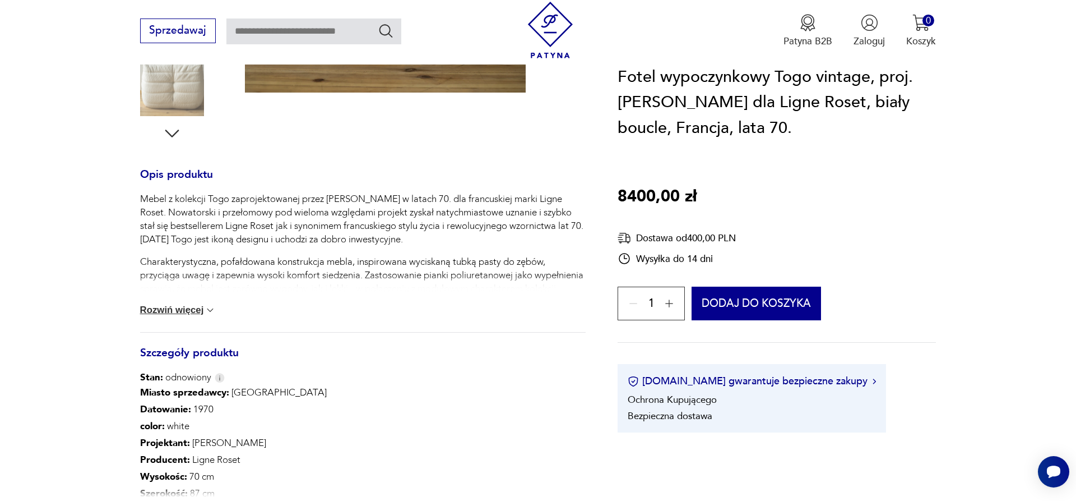
scroll to position [400, 0]
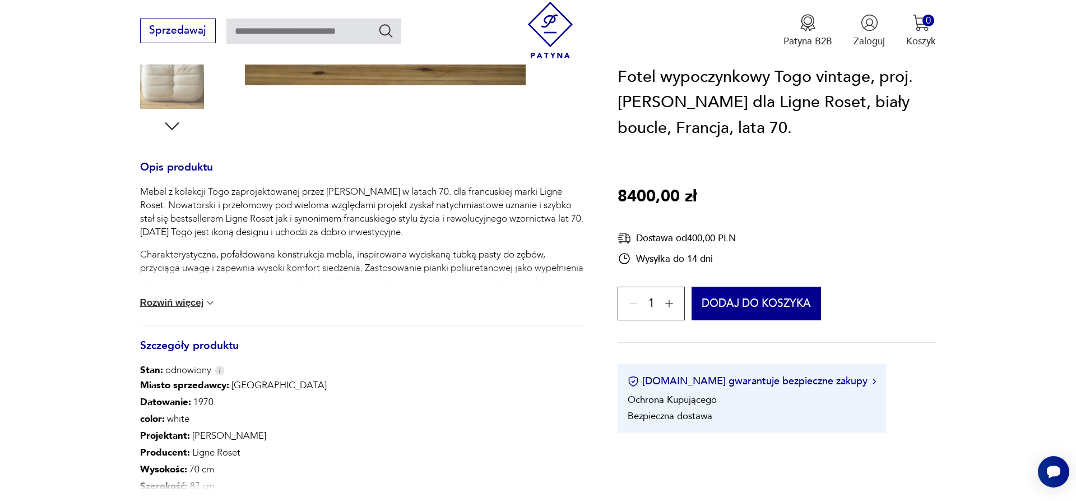
click at [224, 302] on div "Mebel z kolekcji Togo zaprojektowanej przez [PERSON_NAME] w latach 70. dla fran…" at bounding box center [363, 255] width 446 height 140
click at [216, 300] on img at bounding box center [210, 302] width 11 height 11
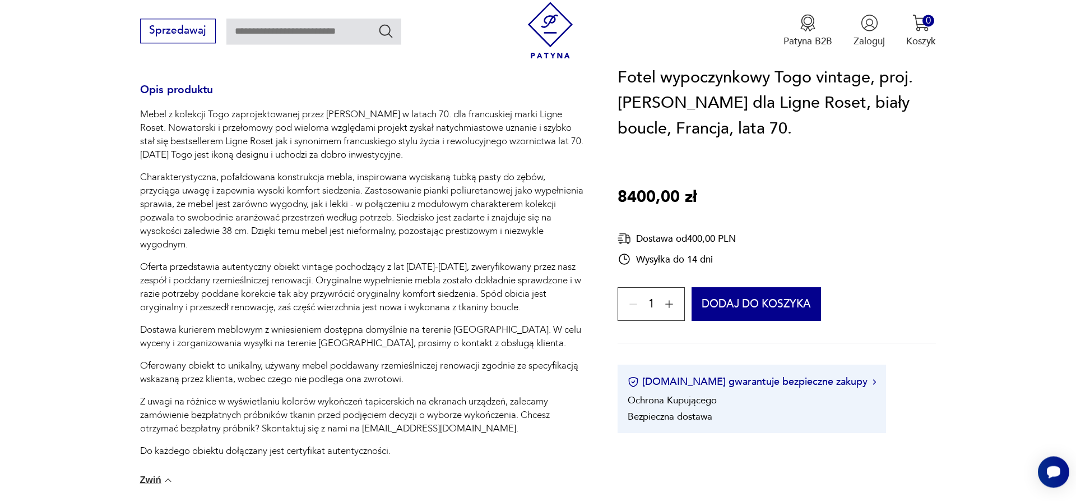
scroll to position [515, 0]
